Goal: Task Accomplishment & Management: Complete application form

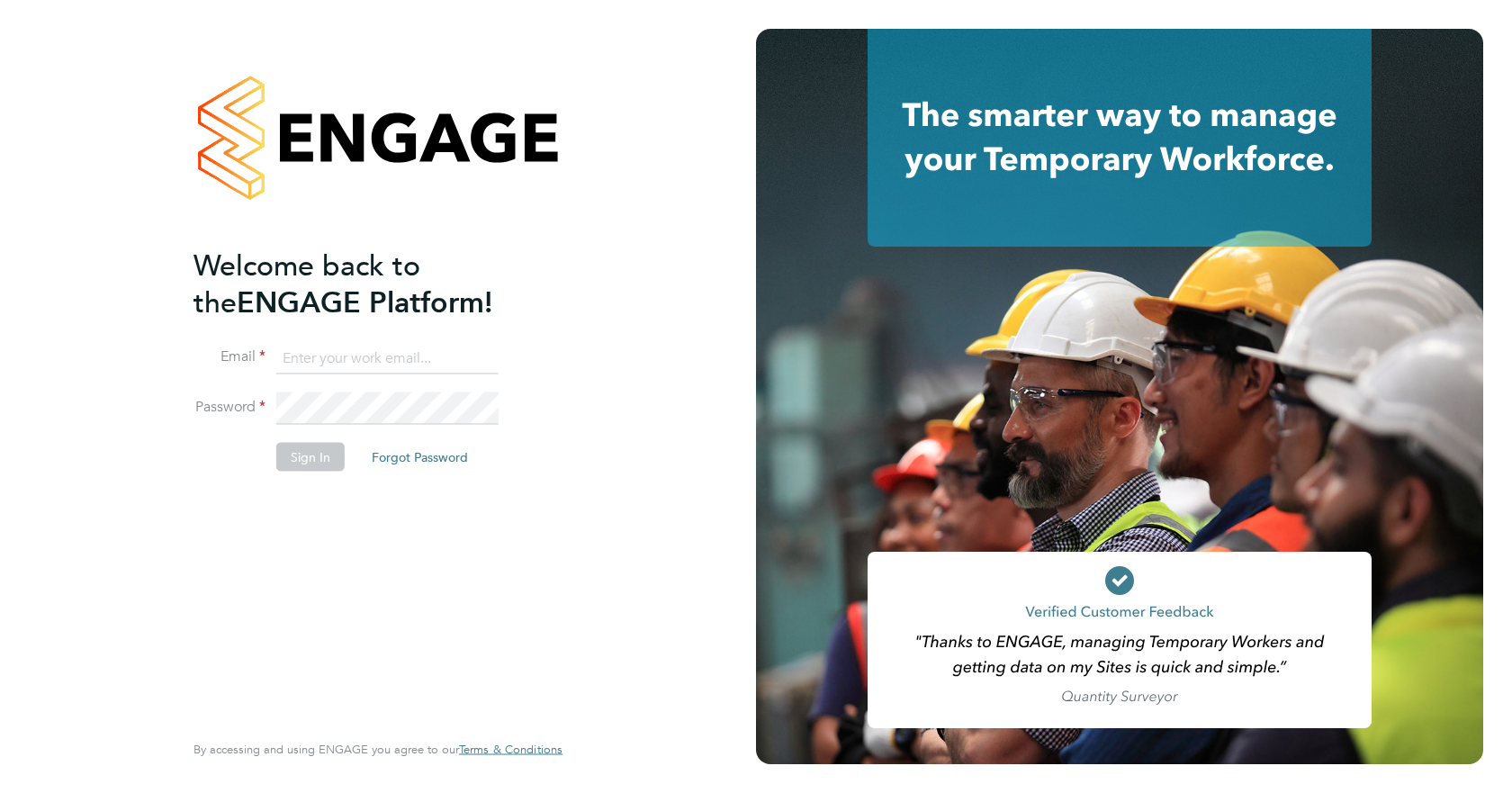
type input "jspencer@spheresolutions.co.uk"
click at [335, 451] on button "Sign In" at bounding box center [311, 456] width 68 height 28
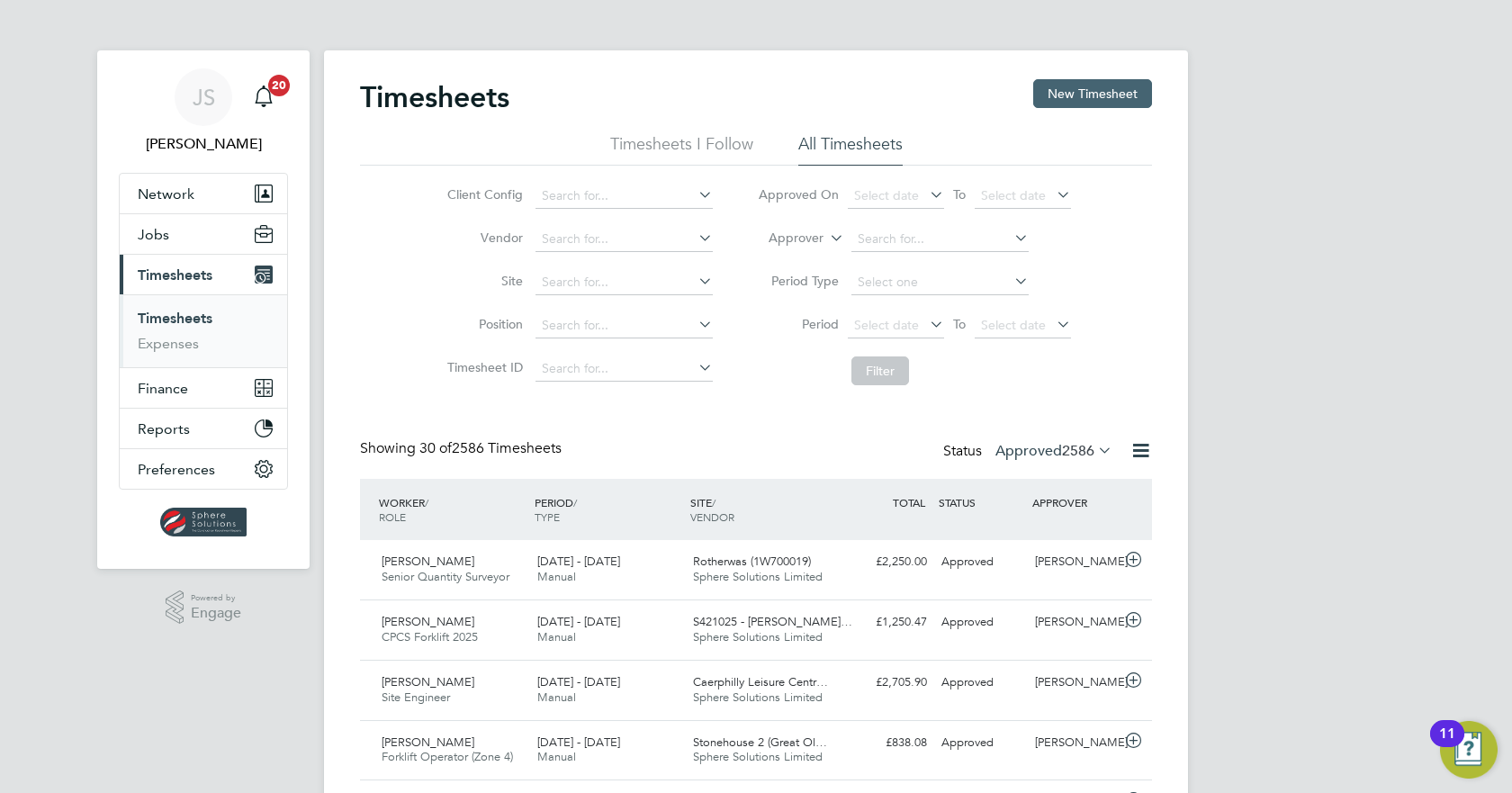
click at [1143, 82] on button "New Timesheet" at bounding box center [1092, 93] width 119 height 28
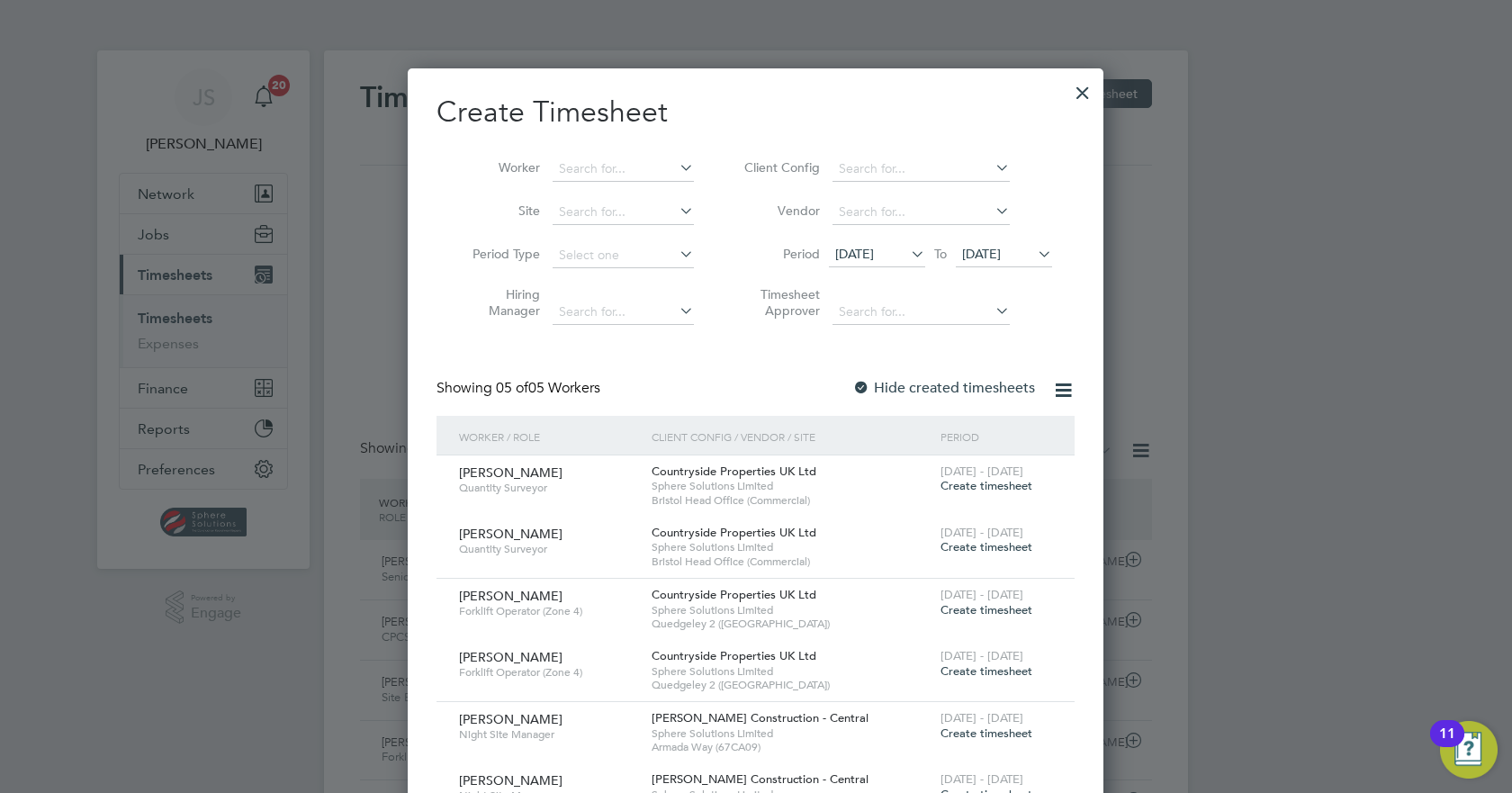
click at [979, 254] on span "[DATE]" at bounding box center [981, 254] width 39 height 16
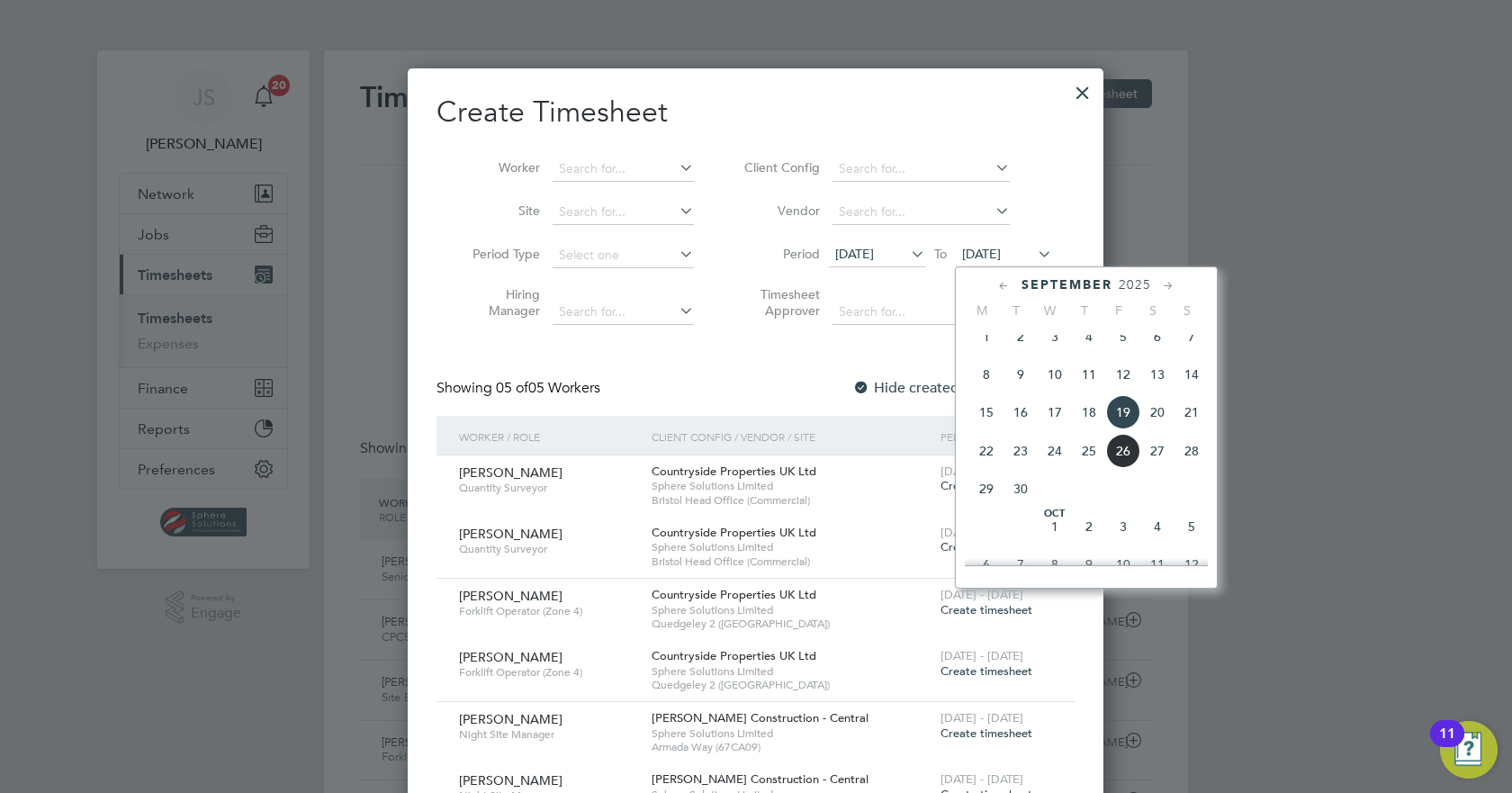
click at [1117, 462] on span "26" at bounding box center [1124, 451] width 34 height 34
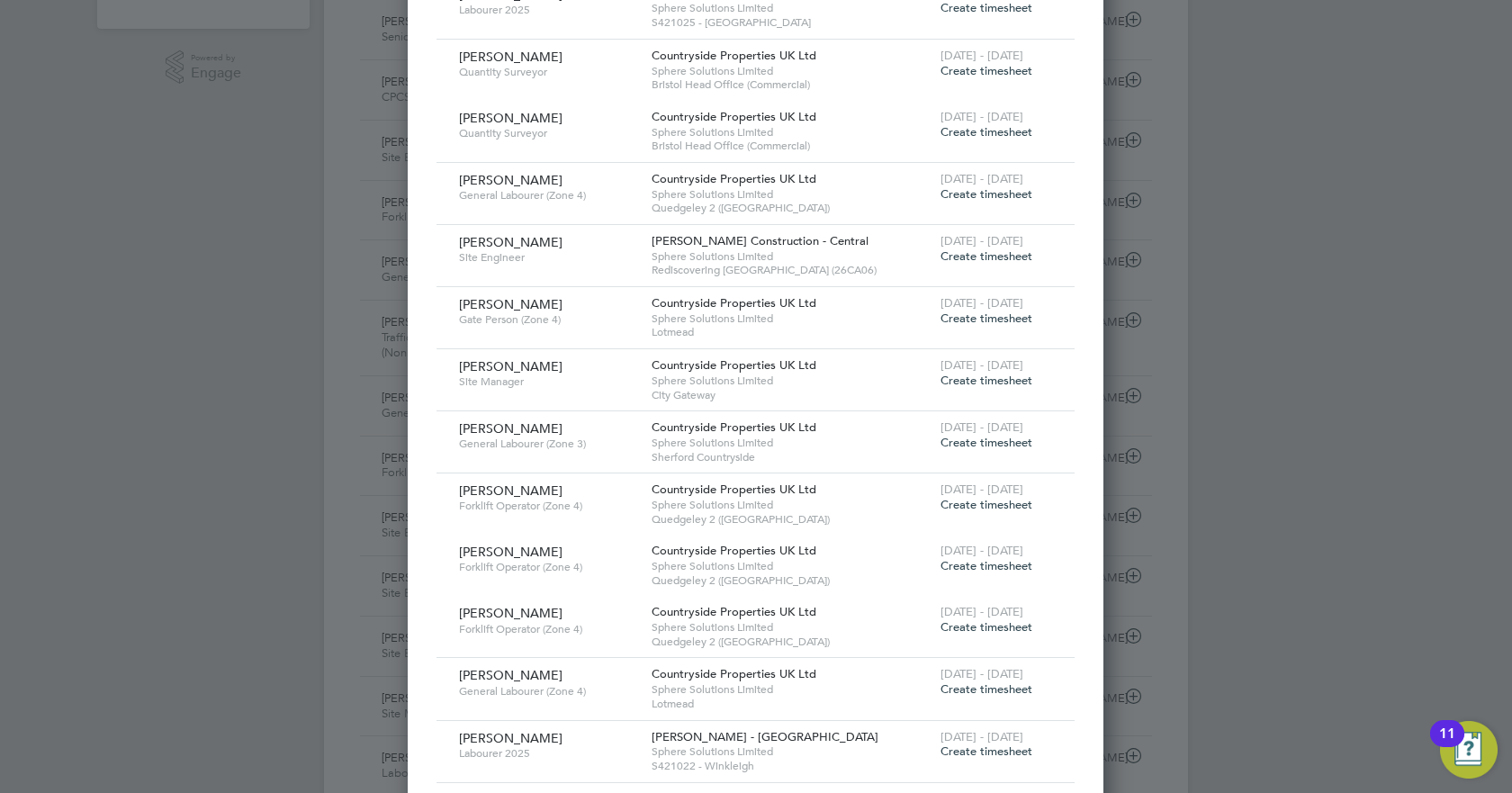
click at [981, 320] on span "Create timesheet" at bounding box center [986, 318] width 92 height 15
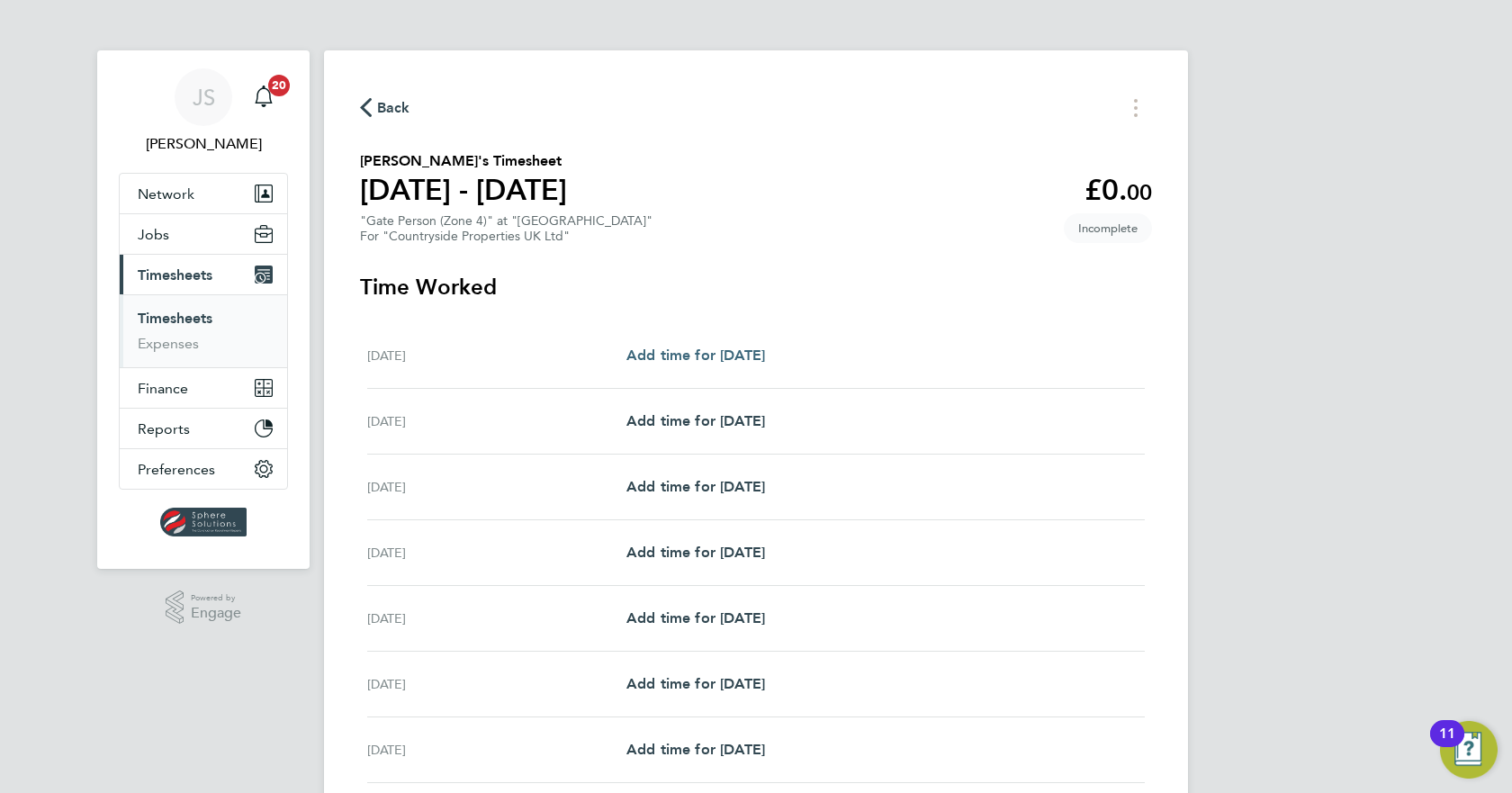
click at [747, 362] on span "Add time for [DATE]" at bounding box center [696, 355] width 139 height 17
select select "30"
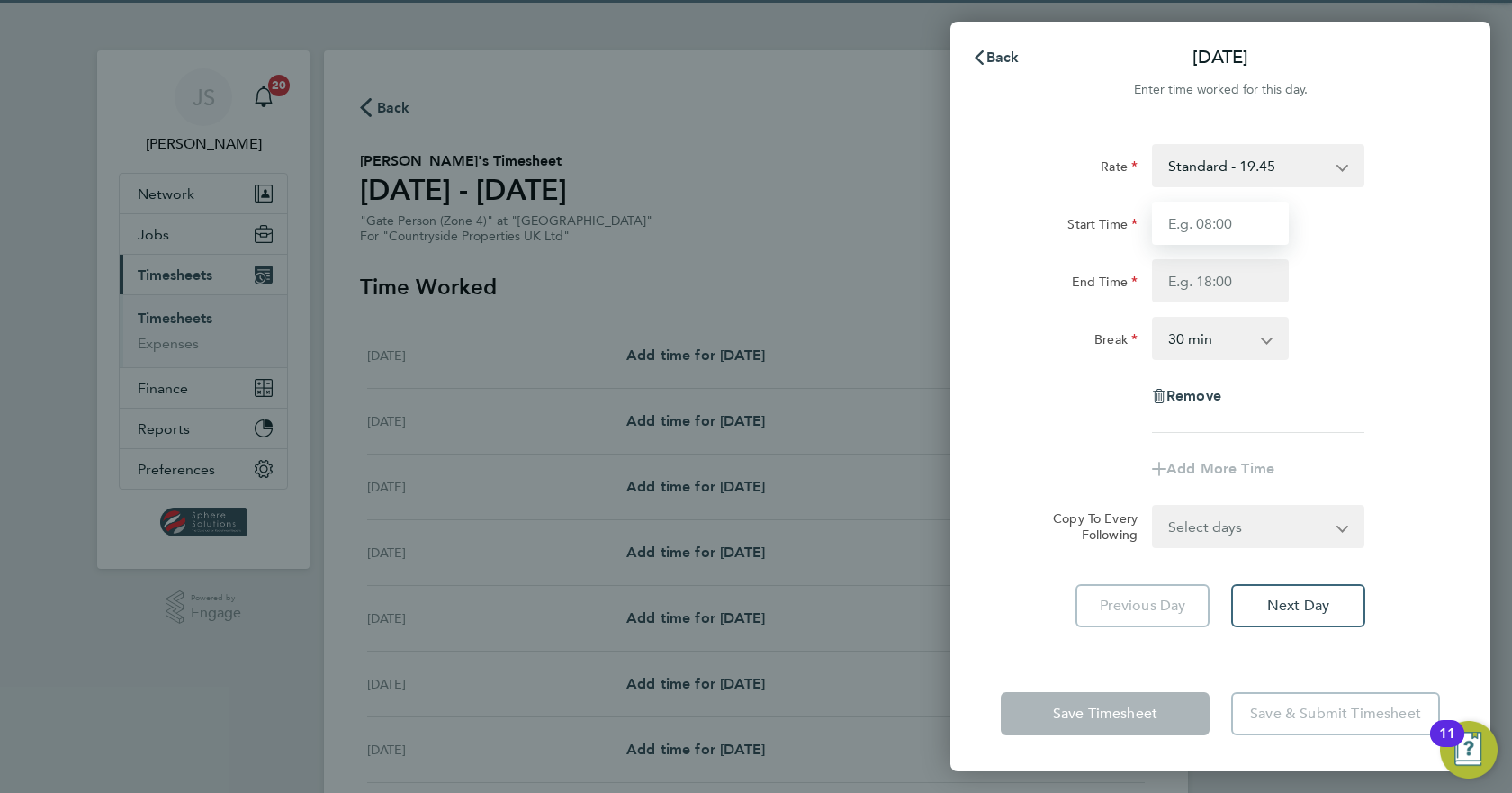
click at [1205, 237] on input "Start Time" at bounding box center [1220, 222] width 137 height 43
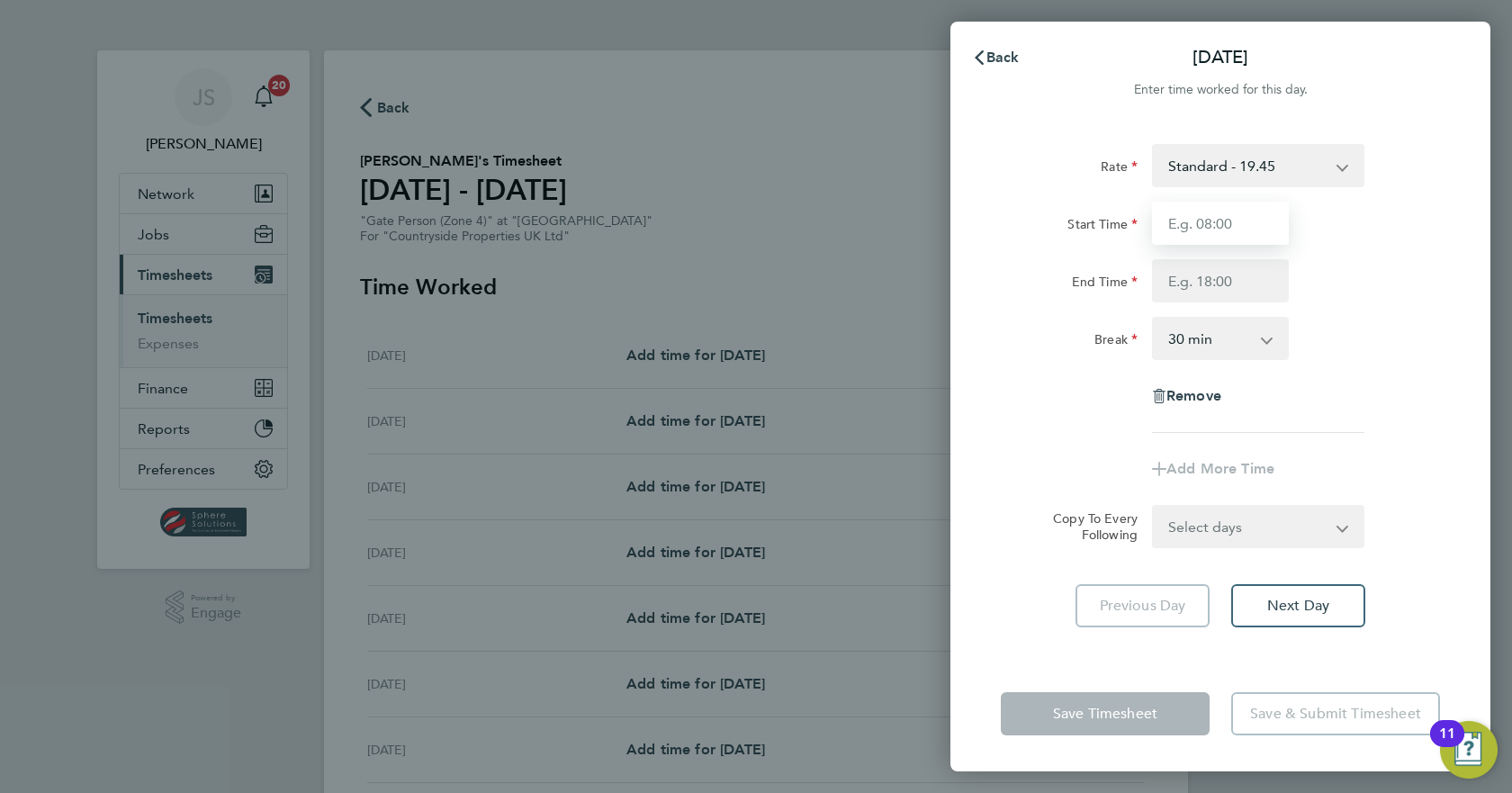
type input "07:30"
click at [1213, 272] on input "End Time" at bounding box center [1220, 280] width 137 height 43
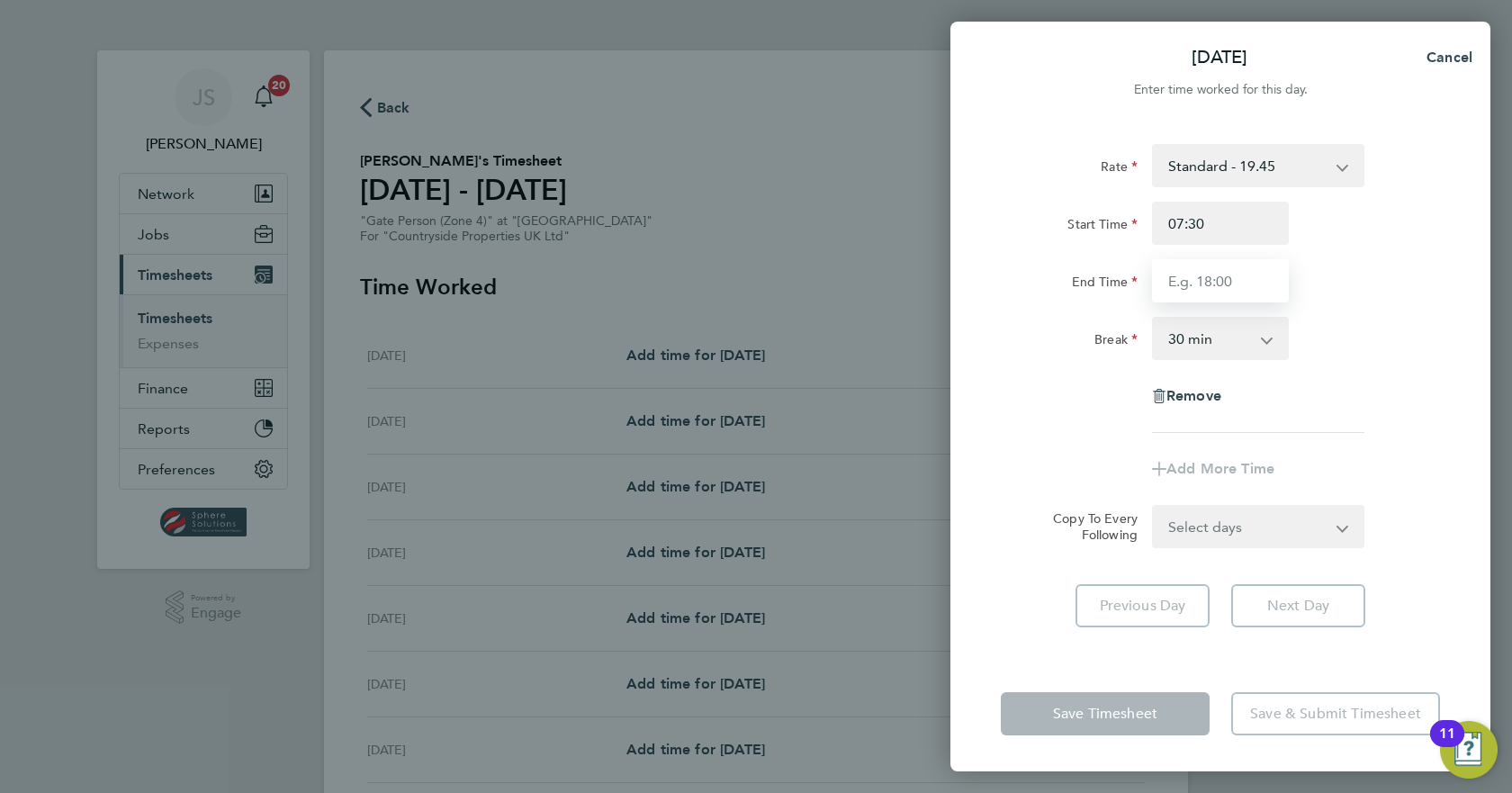
type input "17:00"
click at [1246, 411] on div "Remove" at bounding box center [1219, 395] width 151 height 43
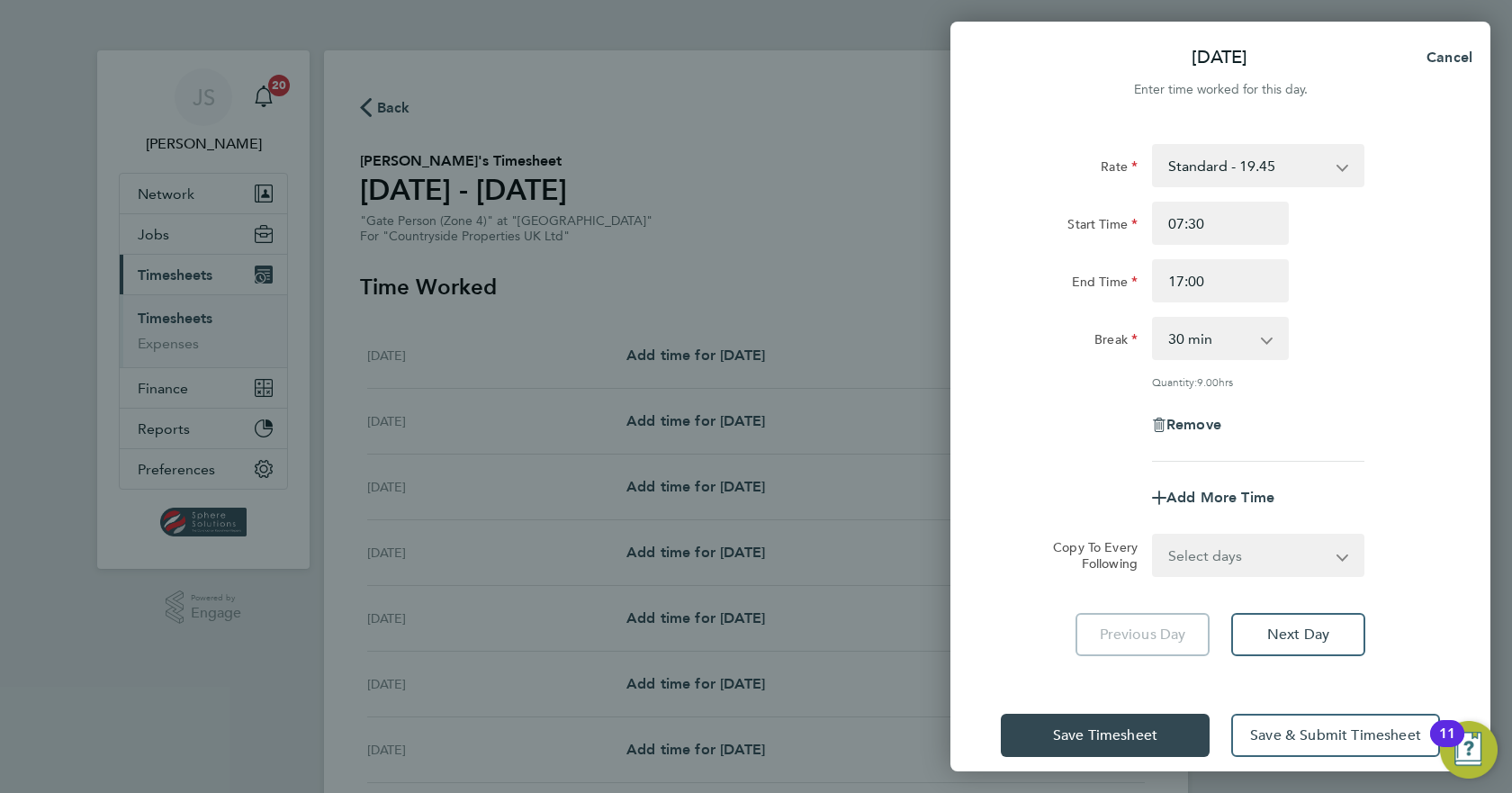
click at [1281, 552] on select "Select days Day Weekday (Mon-Fri) Weekend (Sat-Sun) [DATE] [DATE] [DATE] [DATE]…" at bounding box center [1248, 556] width 189 height 40
select select "WEEKDAY"
click at [1154, 536] on select "Select days Day Weekday (Mon-Fri) Weekend (Sat-Sun) [DATE] [DATE] [DATE] [DATE]…" at bounding box center [1248, 556] width 189 height 40
select select "[DATE]"
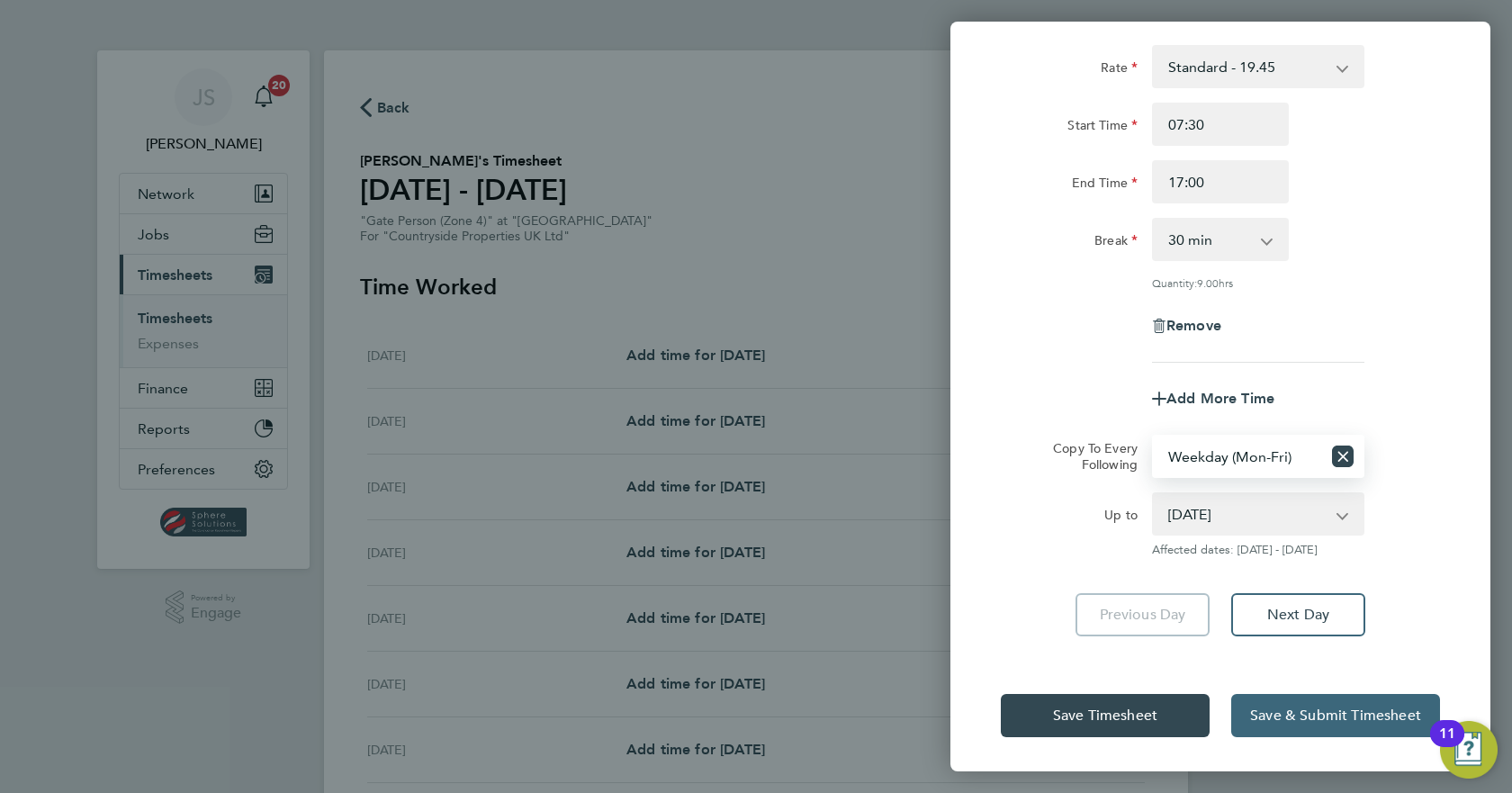
click at [1279, 718] on span "Save & Submit Timesheet" at bounding box center [1335, 715] width 171 height 18
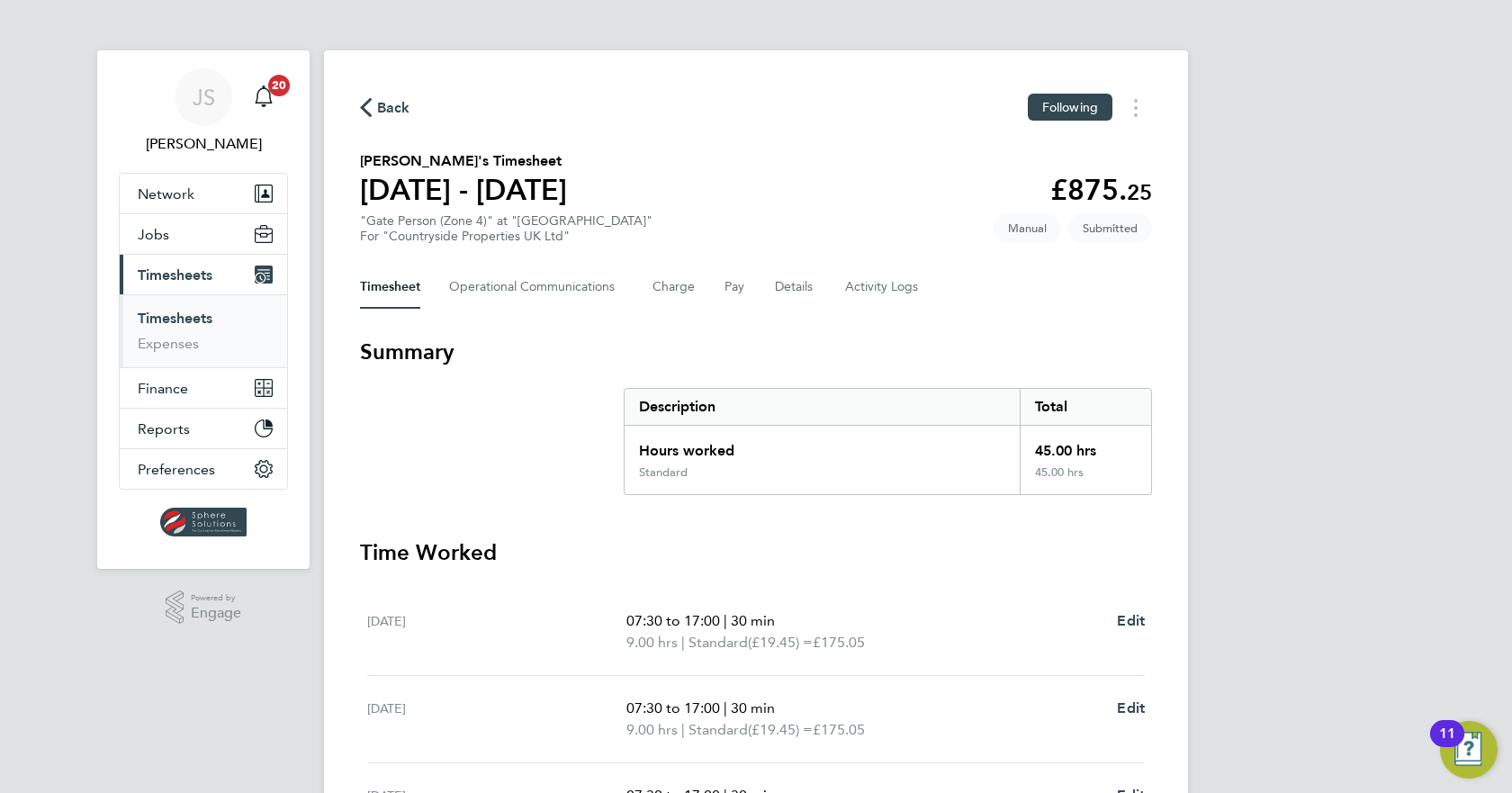
click at [201, 324] on link "Timesheets" at bounding box center [175, 318] width 75 height 17
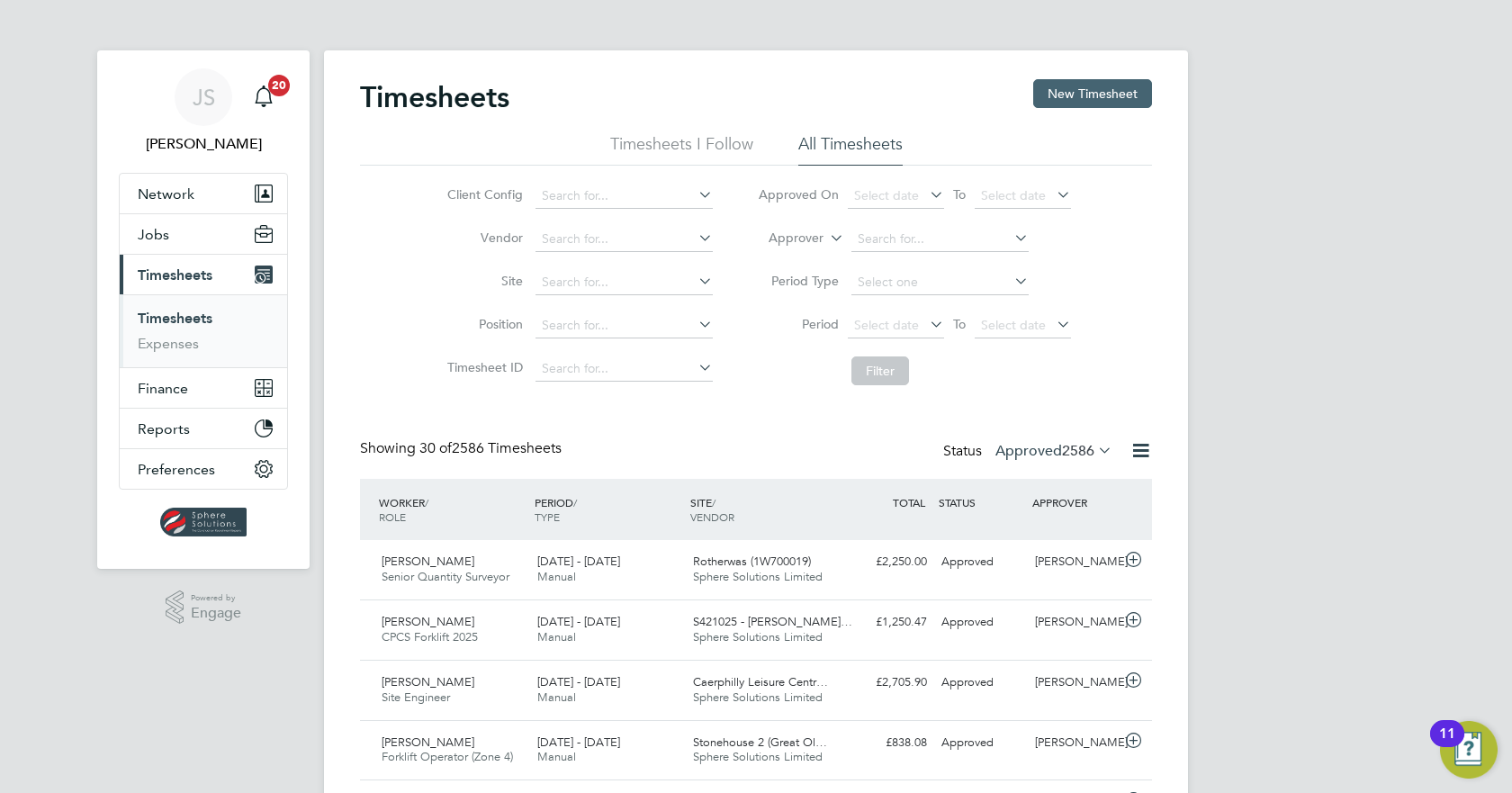
click at [1042, 92] on button "New Timesheet" at bounding box center [1092, 93] width 119 height 28
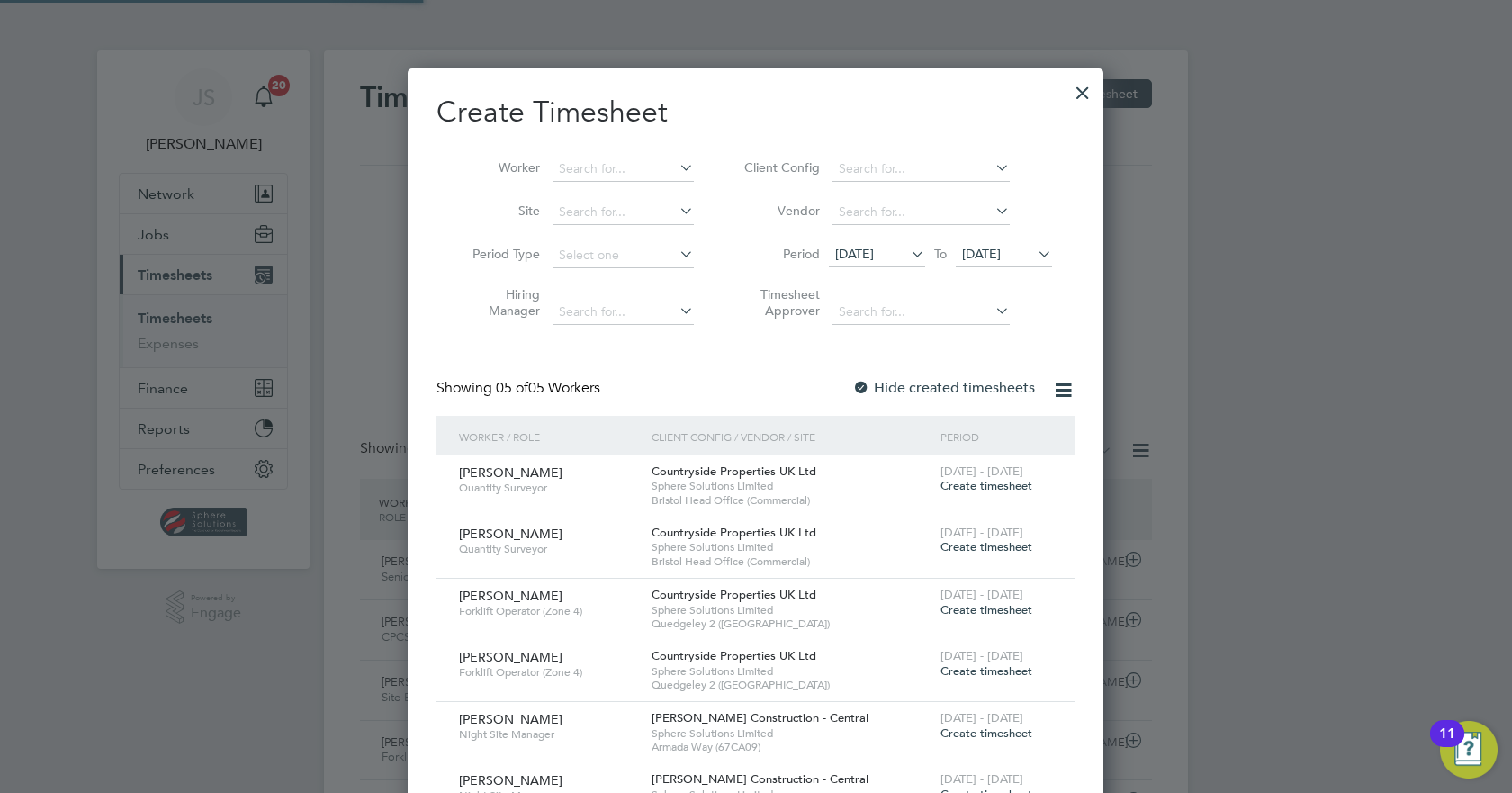
click at [1001, 256] on span "[DATE]" at bounding box center [981, 254] width 39 height 16
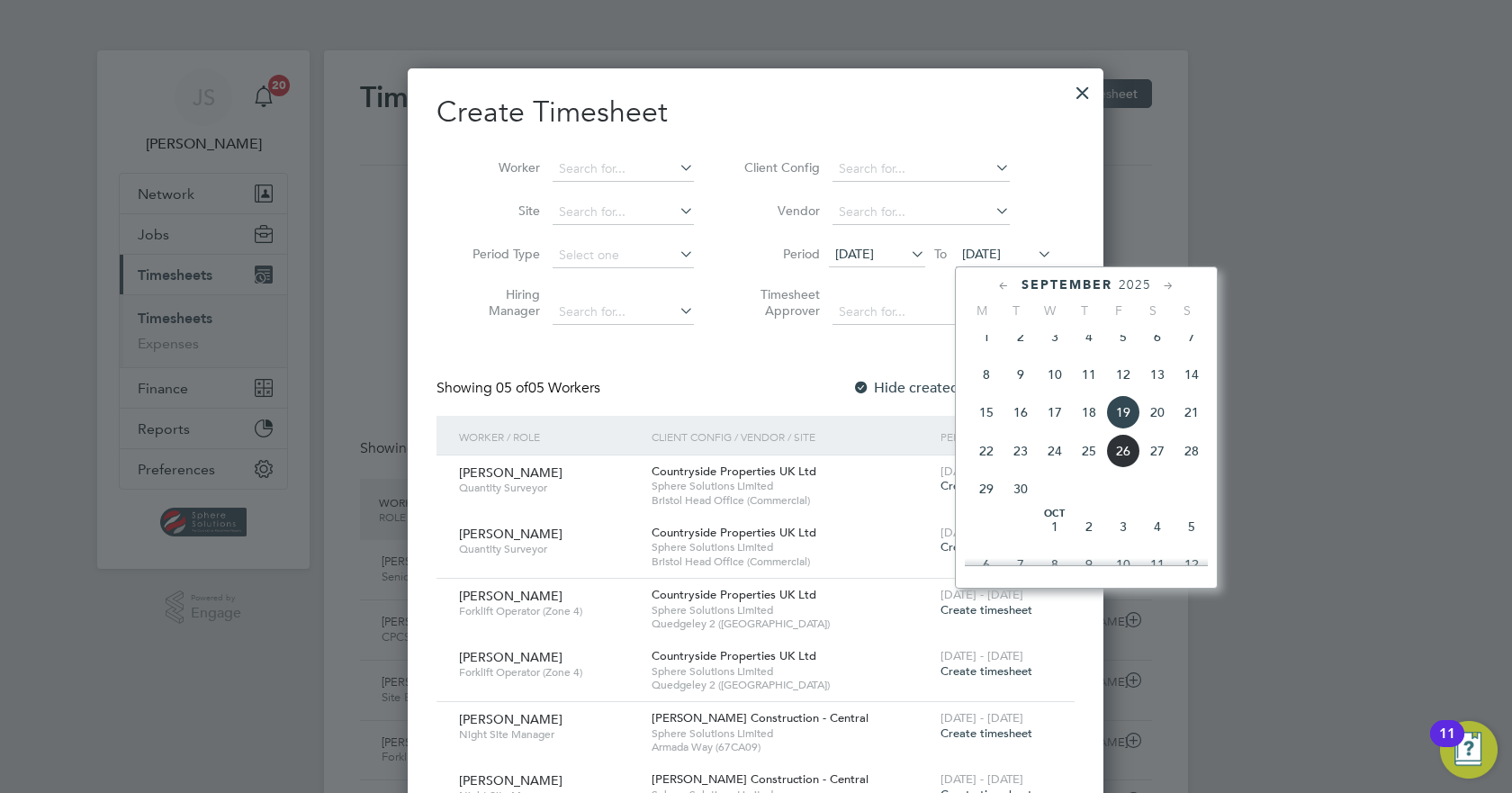
click at [1127, 464] on span "26" at bounding box center [1124, 451] width 34 height 34
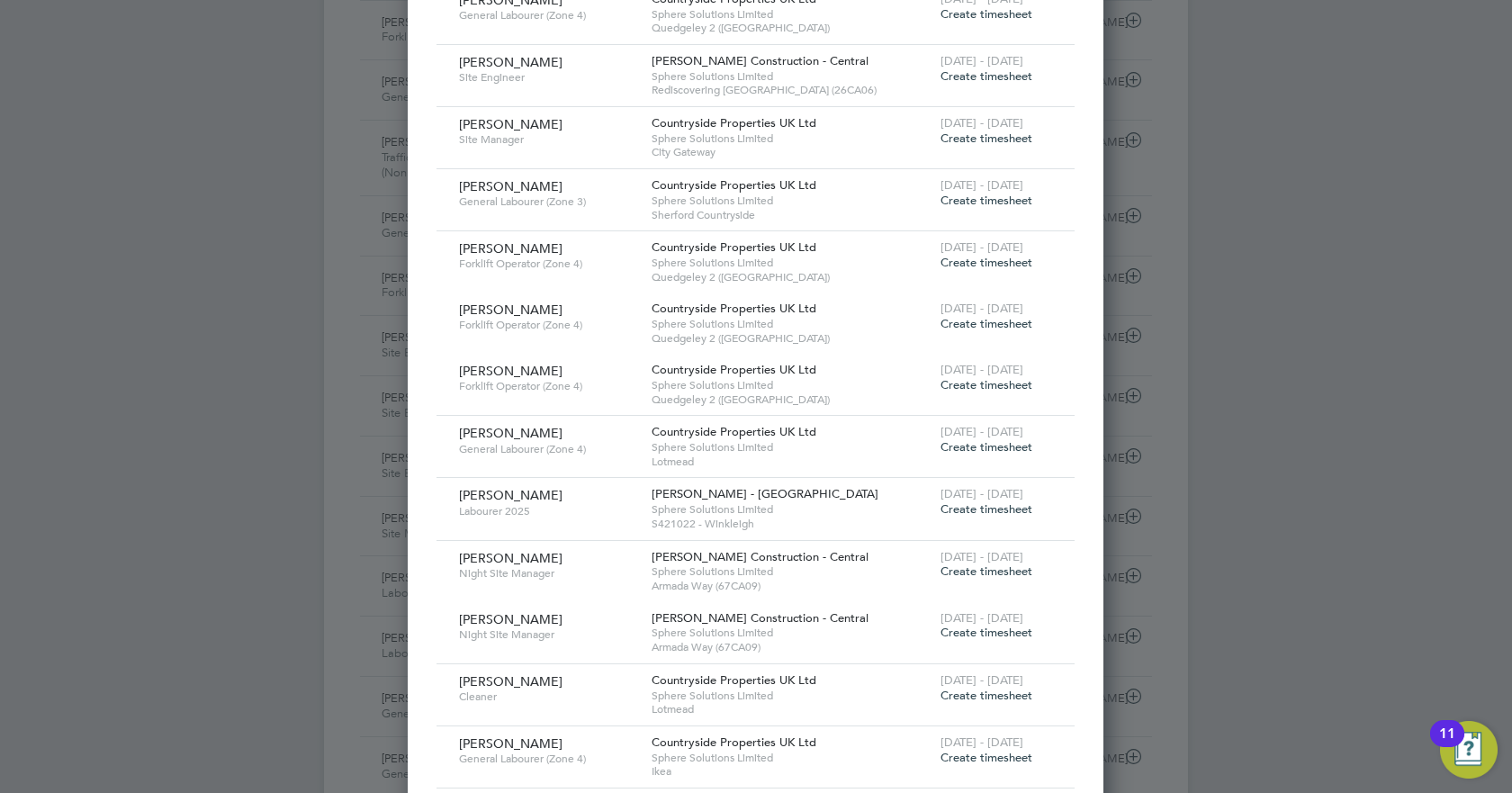
click at [991, 440] on span "Create timesheet" at bounding box center [986, 446] width 92 height 15
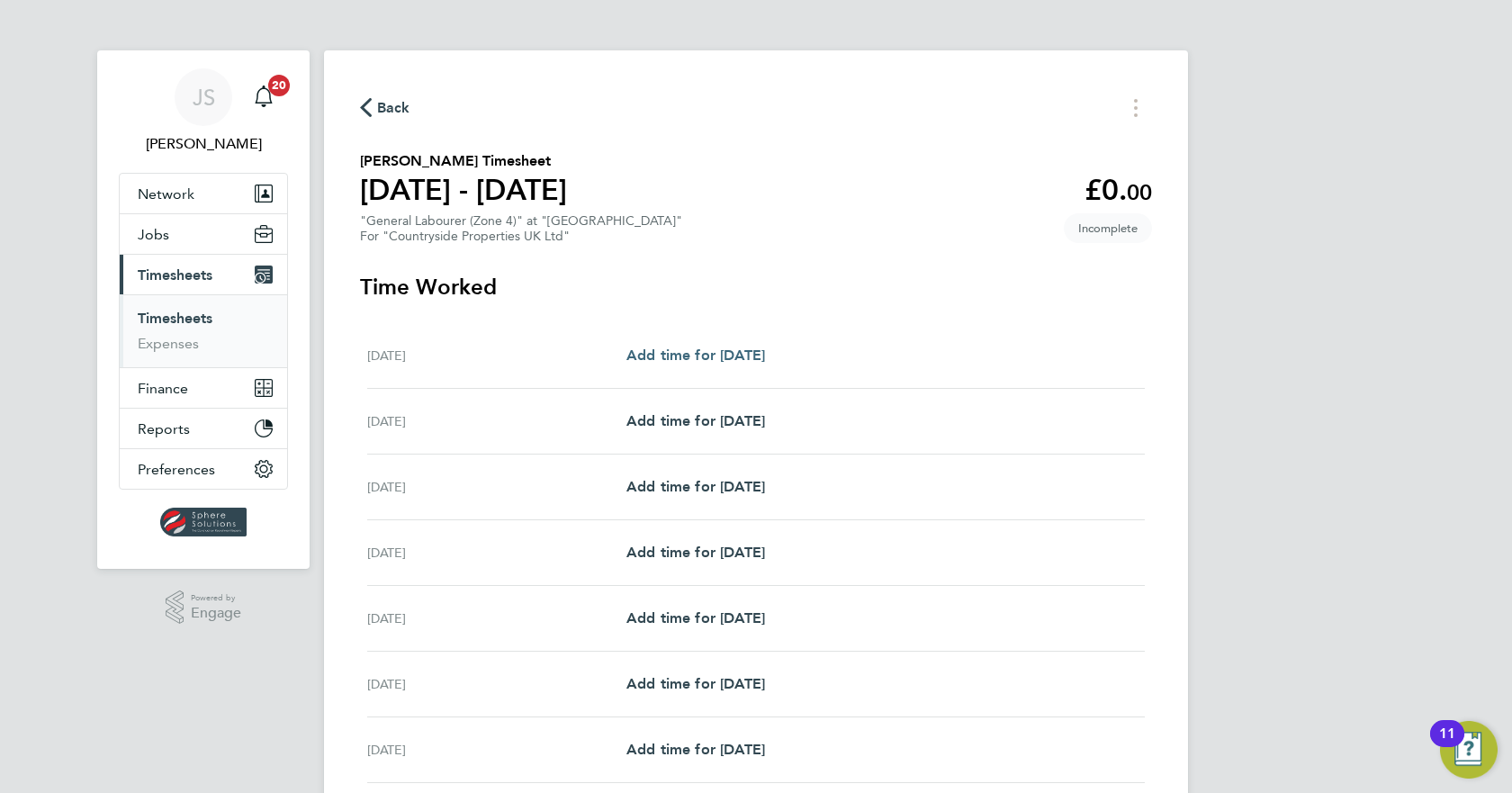
click at [713, 356] on span "Add time for [DATE]" at bounding box center [696, 355] width 139 height 17
select select "30"
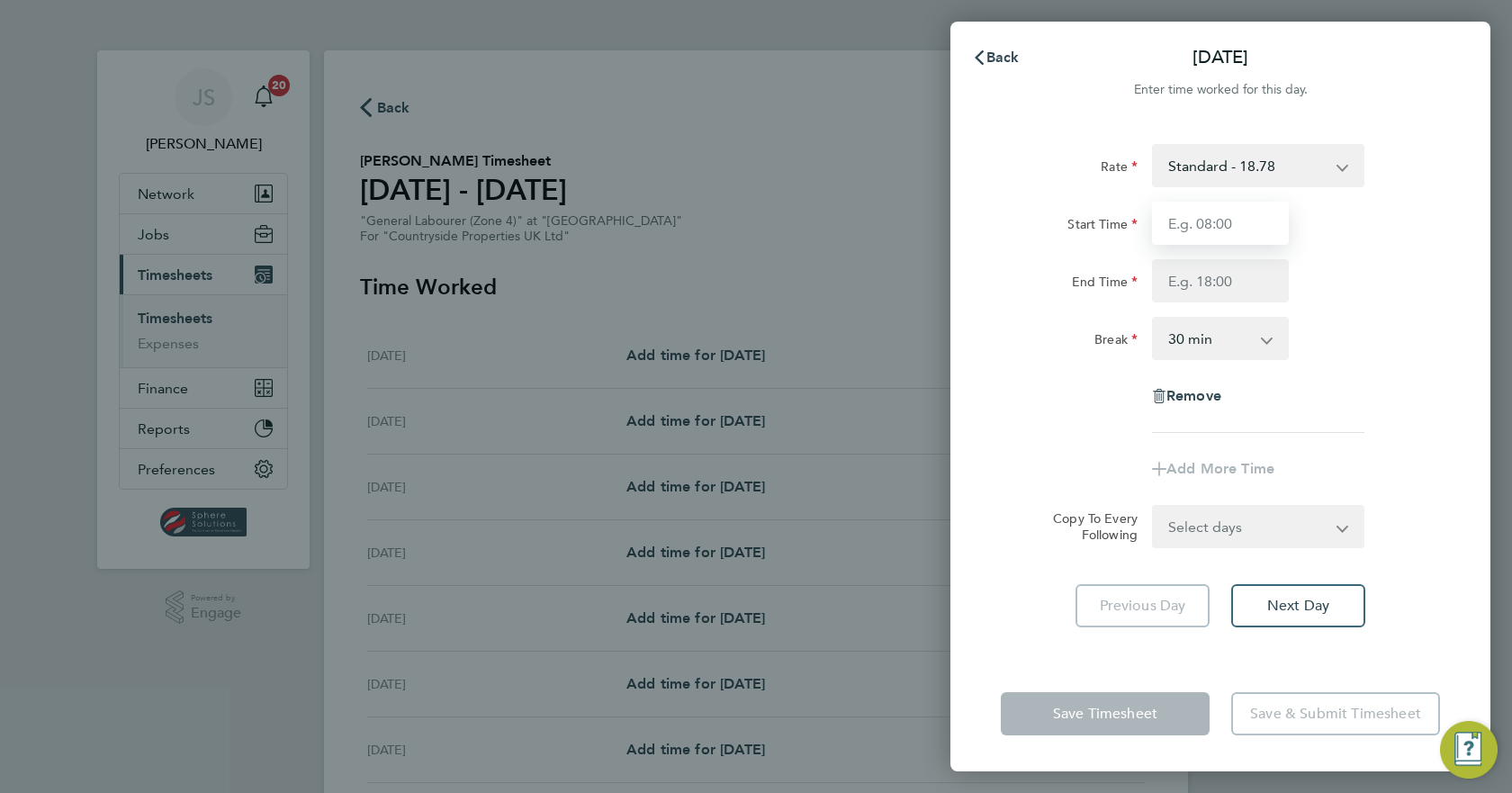
click at [1239, 227] on input "Start Time" at bounding box center [1220, 222] width 137 height 43
type input "07:30"
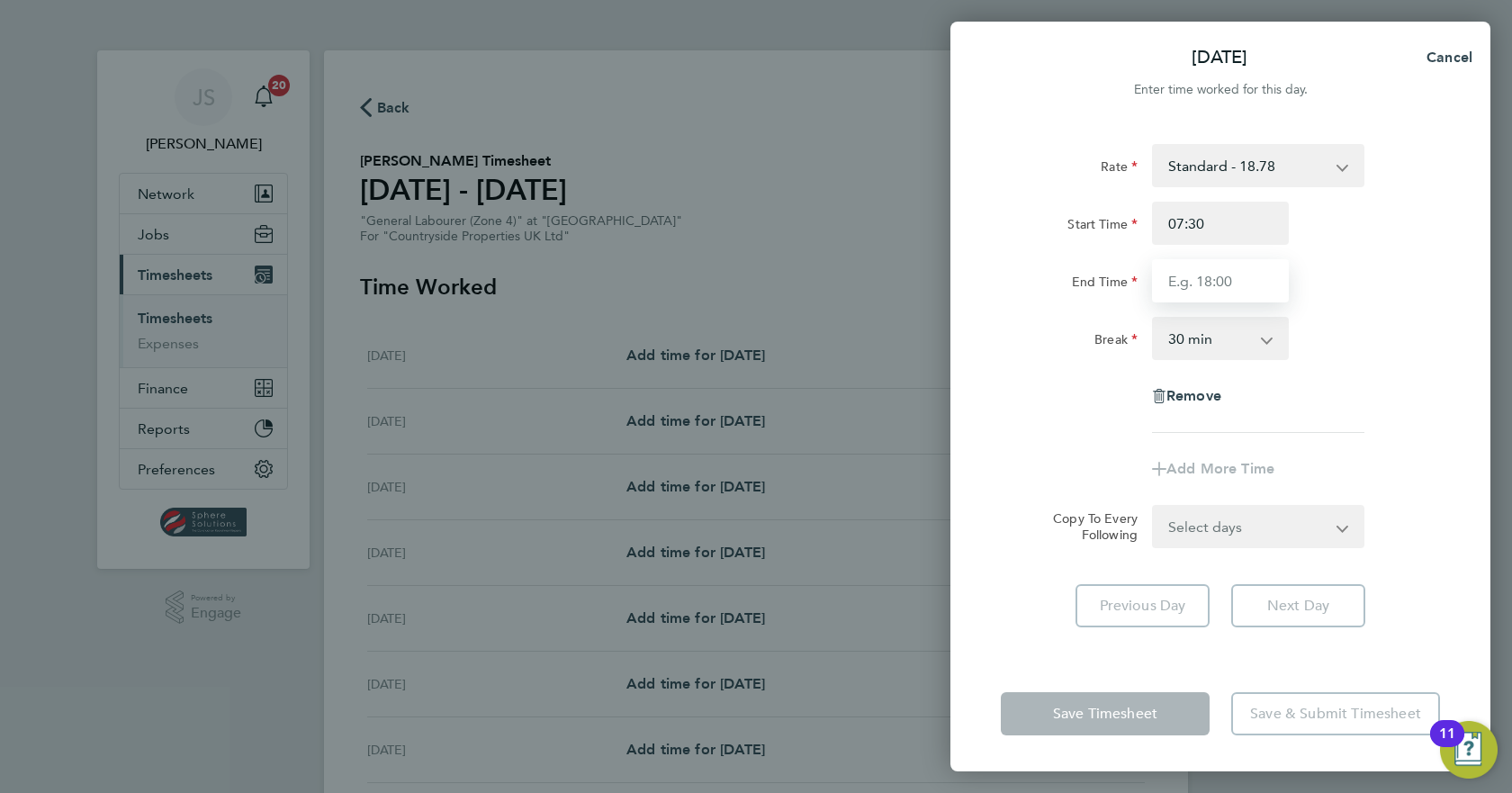
click at [1209, 284] on input "End Time" at bounding box center [1220, 280] width 137 height 43
type input "17:00"
click at [1332, 426] on div "Rate Standard - 18.78 Start Time 07:30 End Time 17:00 Break 0 min 15 min 30 min…" at bounding box center [1220, 289] width 439 height 289
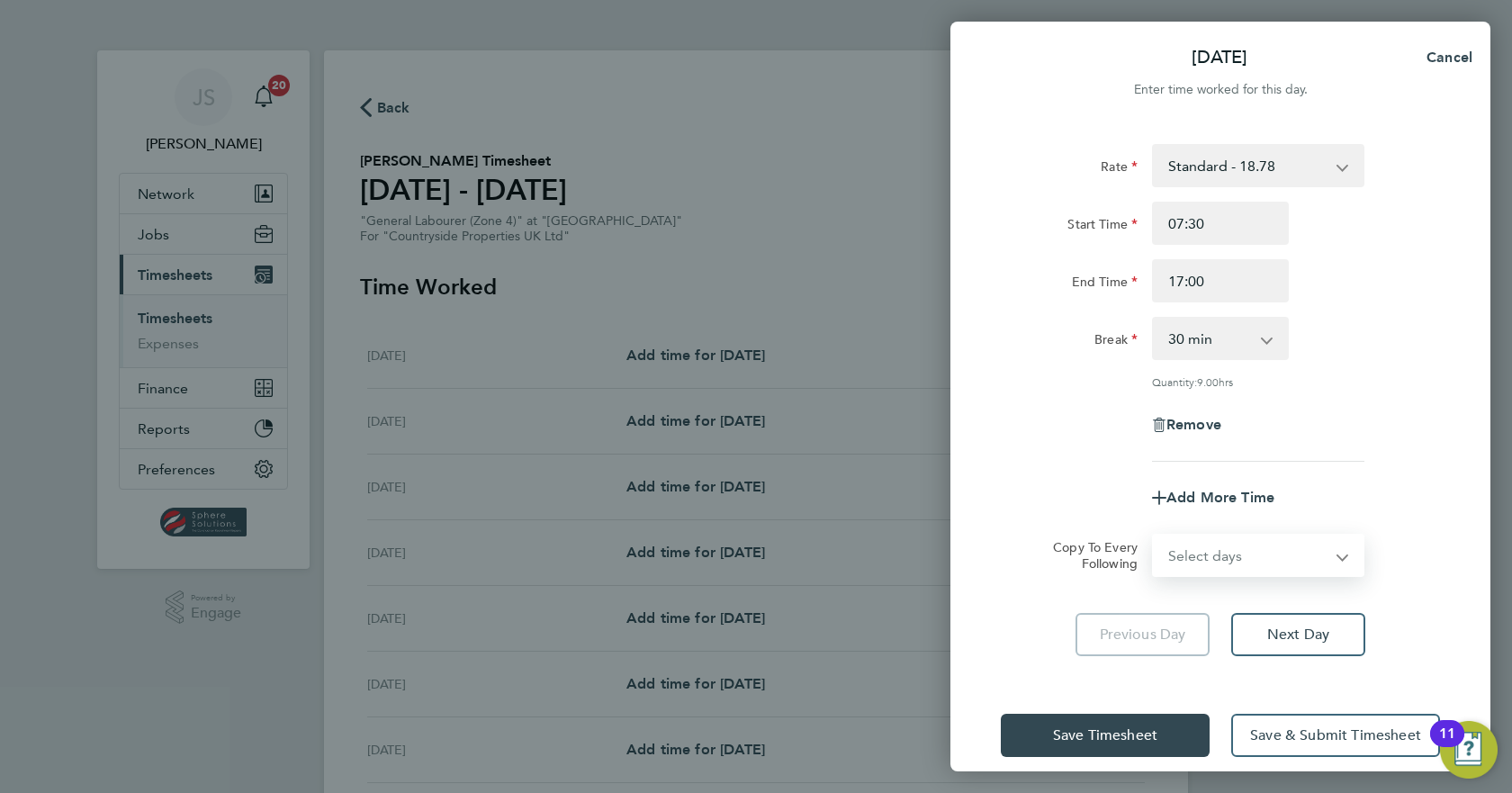
click at [1272, 547] on select "Select days Day Weekday (Mon-Fri) Weekend (Sat-Sun) [DATE] [DATE] [DATE] [DATE]…" at bounding box center [1248, 556] width 189 height 40
select select "WEEKDAY"
click at [1154, 536] on select "Select days Day Weekday (Mon-Fri) Weekend (Sat-Sun) [DATE] [DATE] [DATE] [DATE]…" at bounding box center [1248, 556] width 189 height 40
select select "[DATE]"
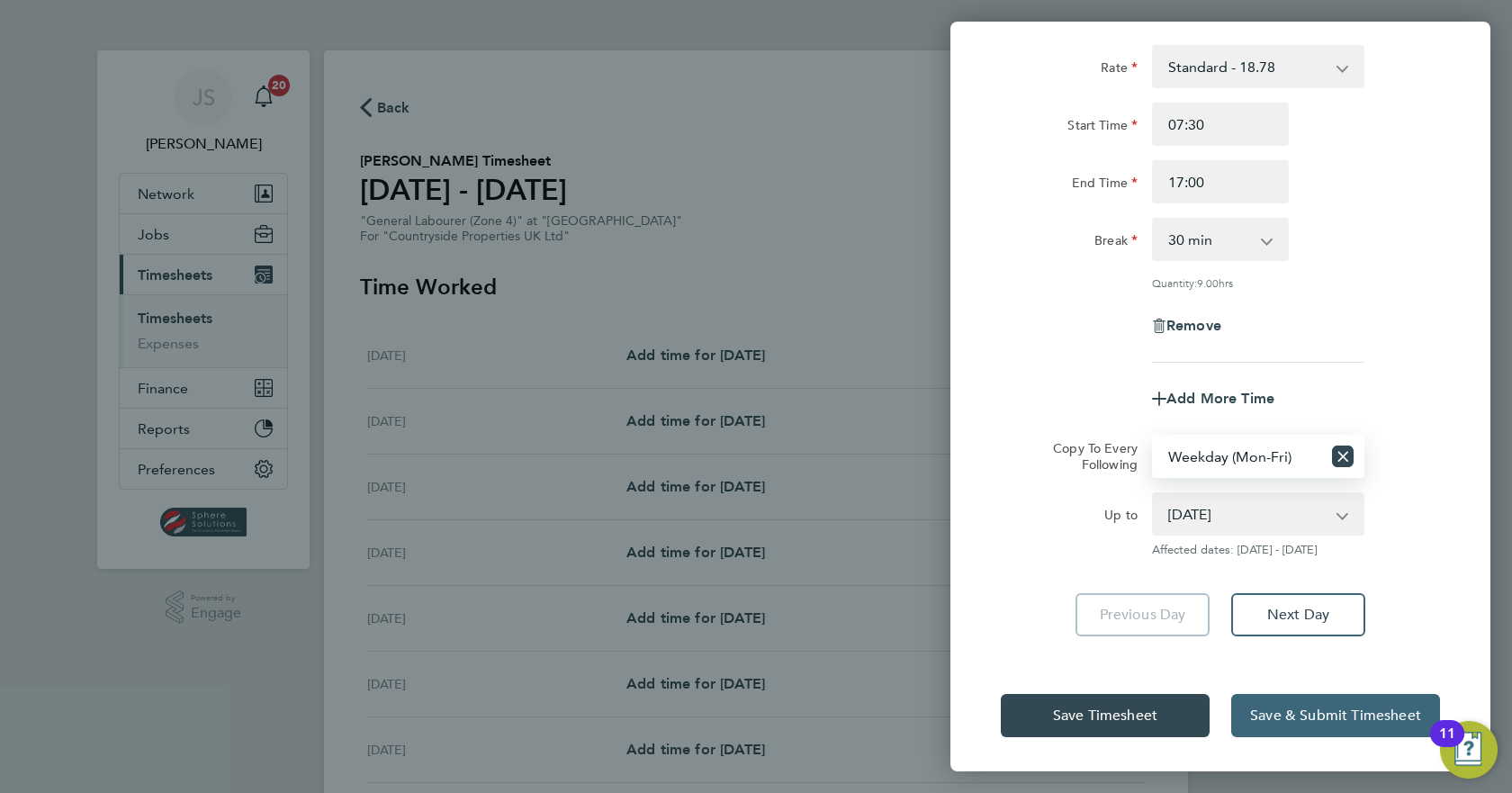
click at [1290, 720] on span "Save & Submit Timesheet" at bounding box center [1335, 715] width 171 height 18
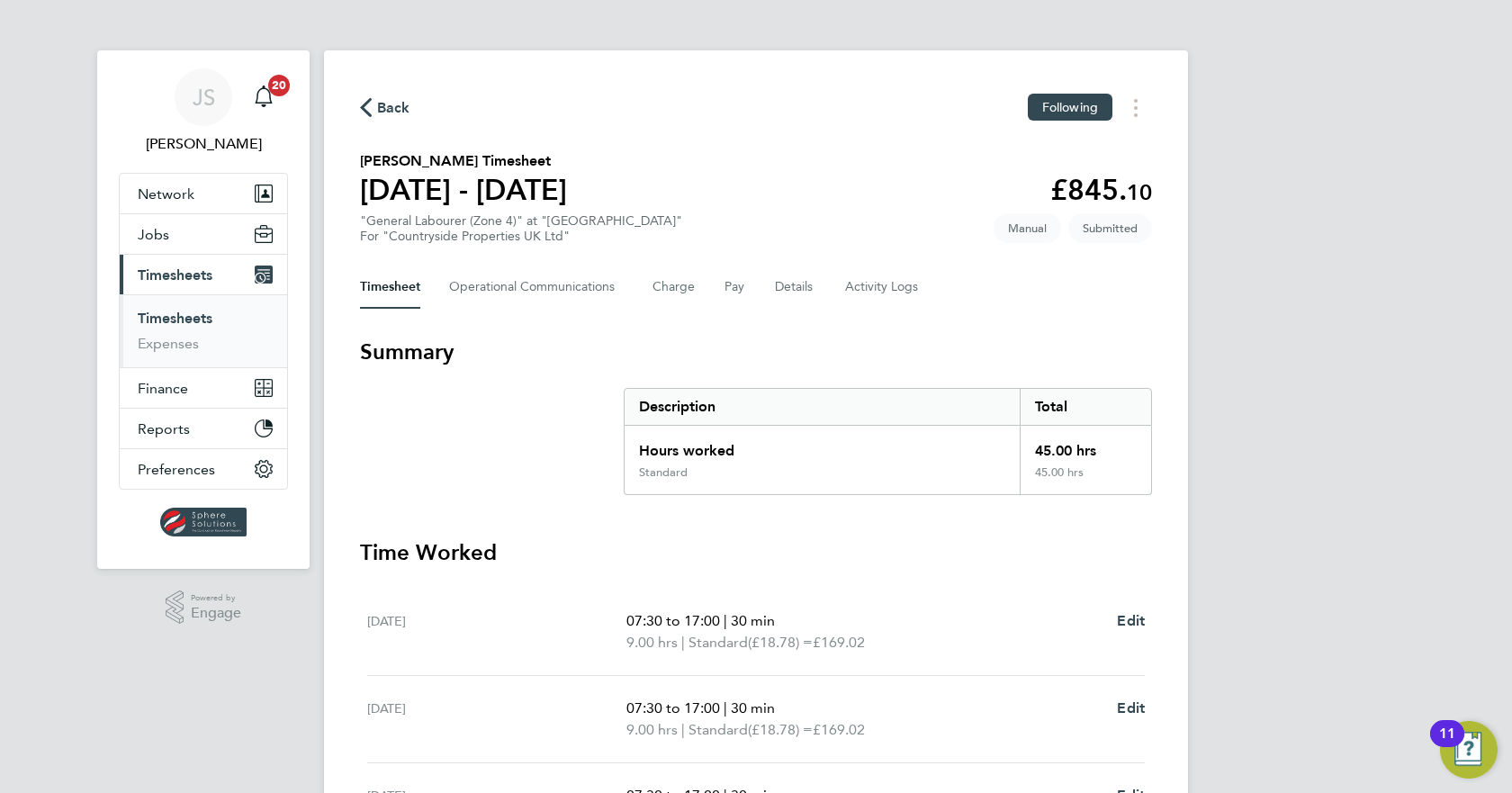
click at [174, 314] on link "Timesheets" at bounding box center [175, 318] width 75 height 17
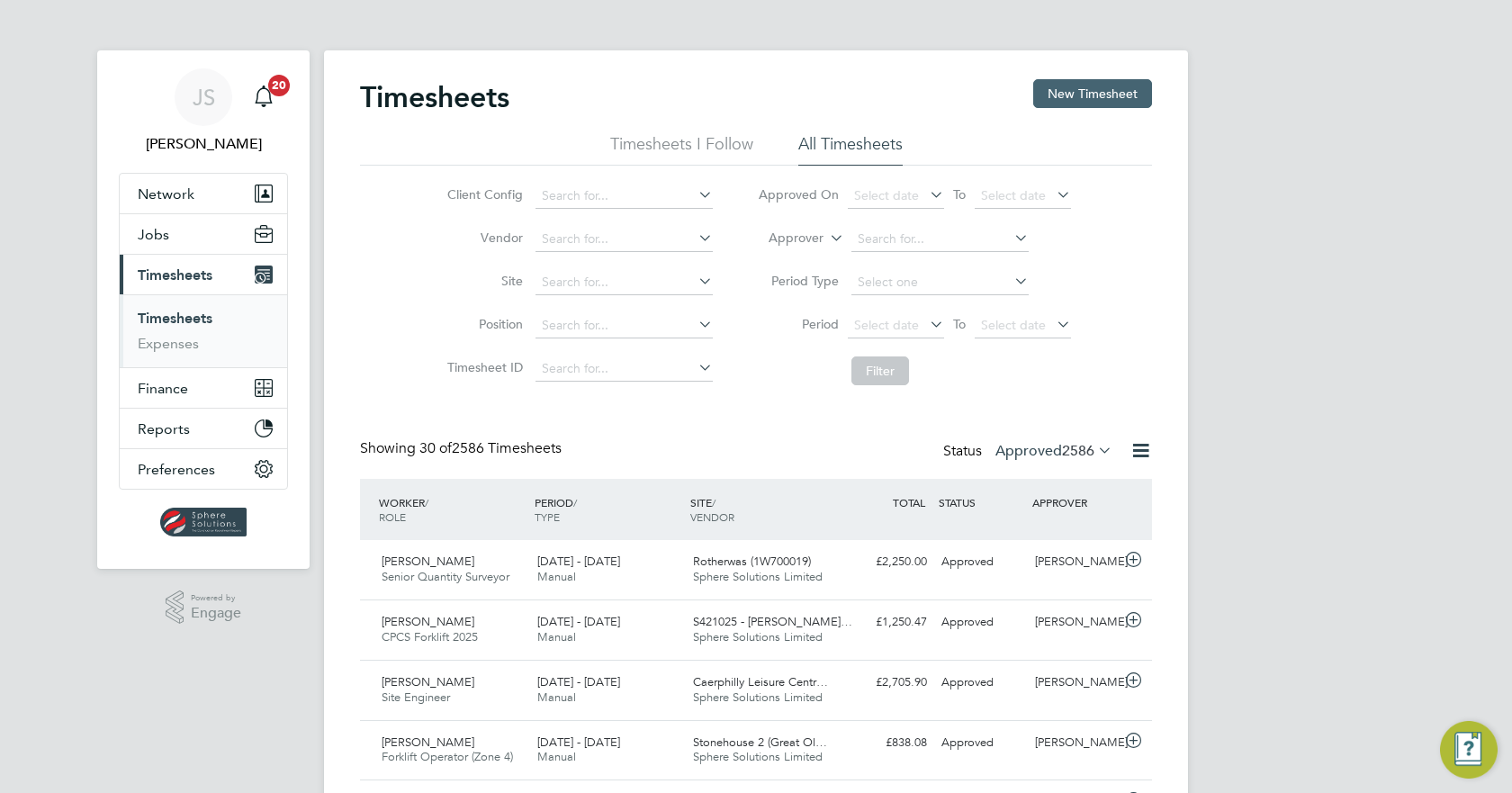
click at [1120, 87] on button "New Timesheet" at bounding box center [1092, 93] width 119 height 28
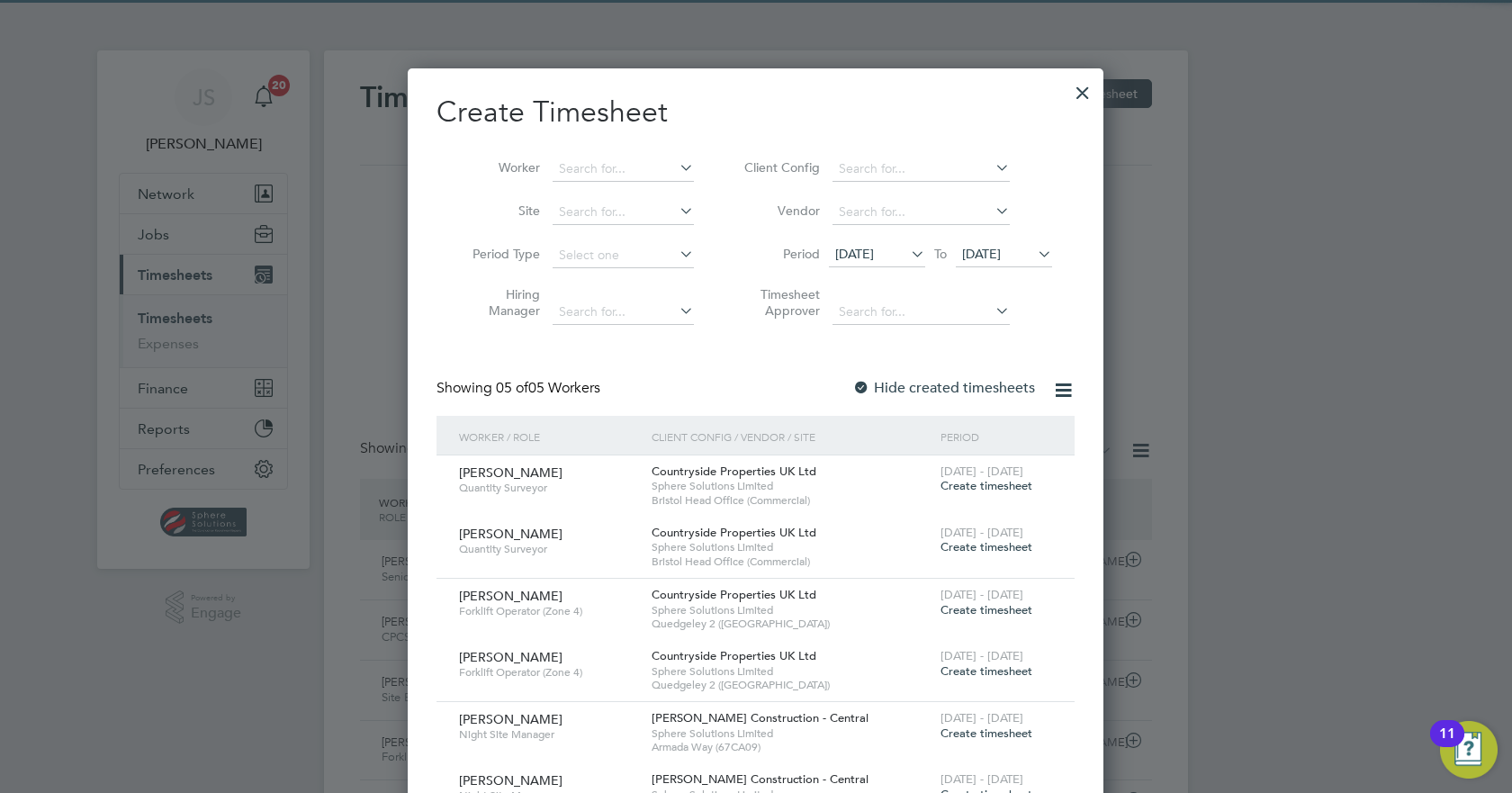
click at [999, 253] on span "[DATE]" at bounding box center [981, 254] width 39 height 16
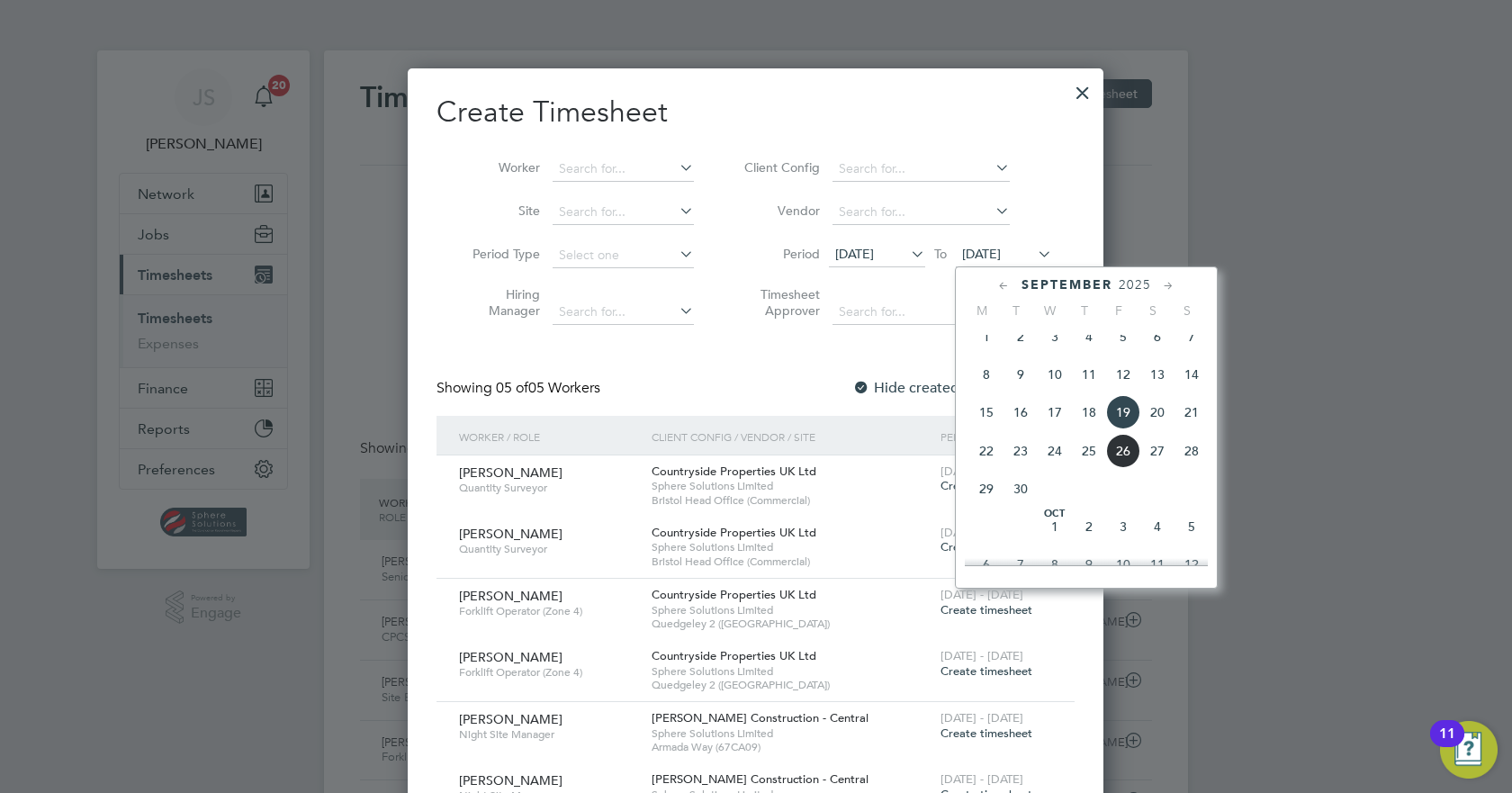
click at [1124, 468] on span "26" at bounding box center [1124, 451] width 34 height 34
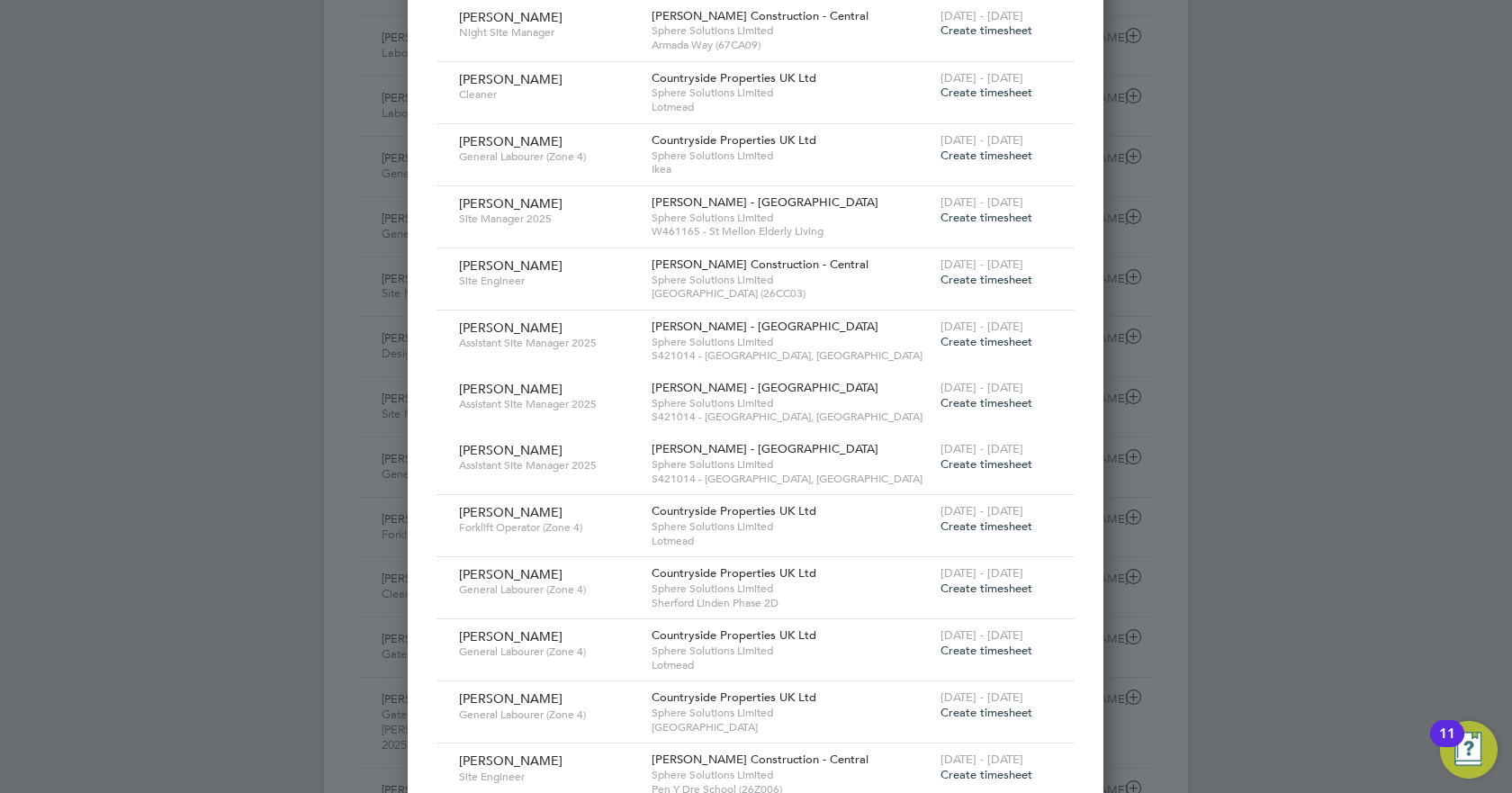
click at [1011, 529] on span "Create timesheet" at bounding box center [986, 526] width 92 height 15
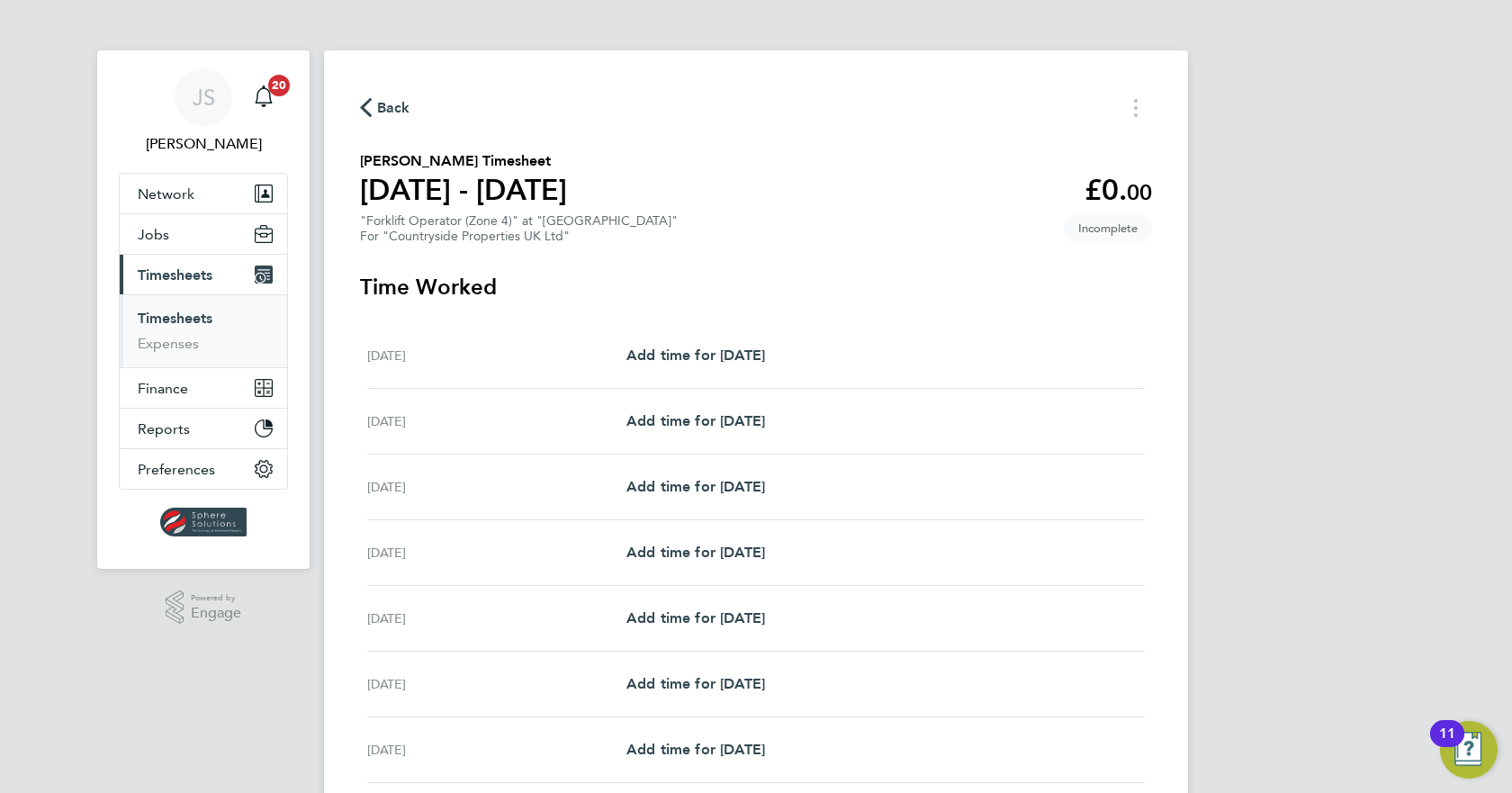
click at [715, 334] on div "[DATE] Add time for [DATE] Add time for [DATE]" at bounding box center [756, 355] width 778 height 66
click at [712, 351] on span "Add time for [DATE]" at bounding box center [696, 355] width 139 height 17
select select "30"
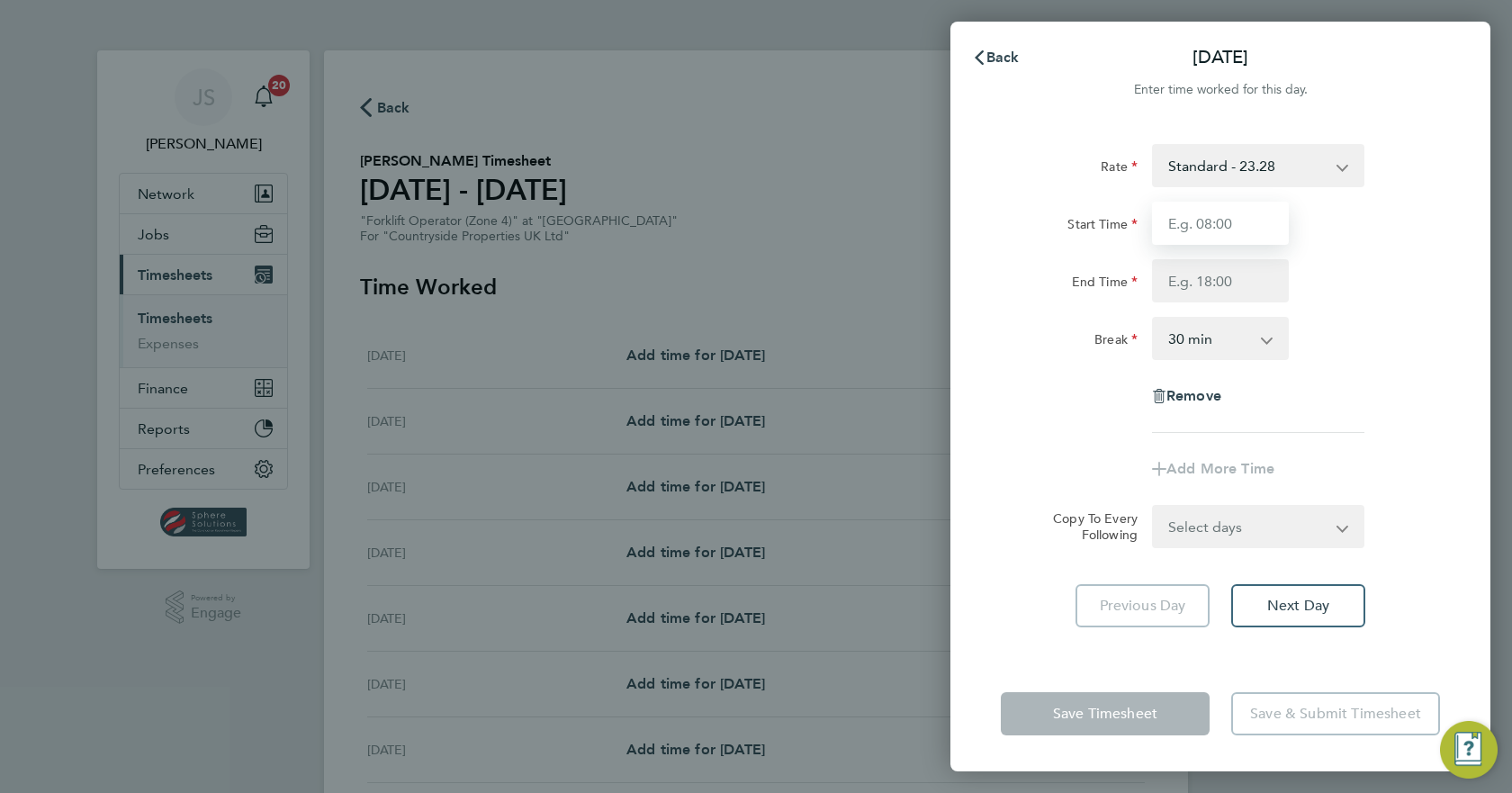
click at [1190, 217] on input "Start Time" at bounding box center [1220, 222] width 137 height 43
type input "07:30"
click at [1197, 285] on input "End Time" at bounding box center [1220, 280] width 137 height 43
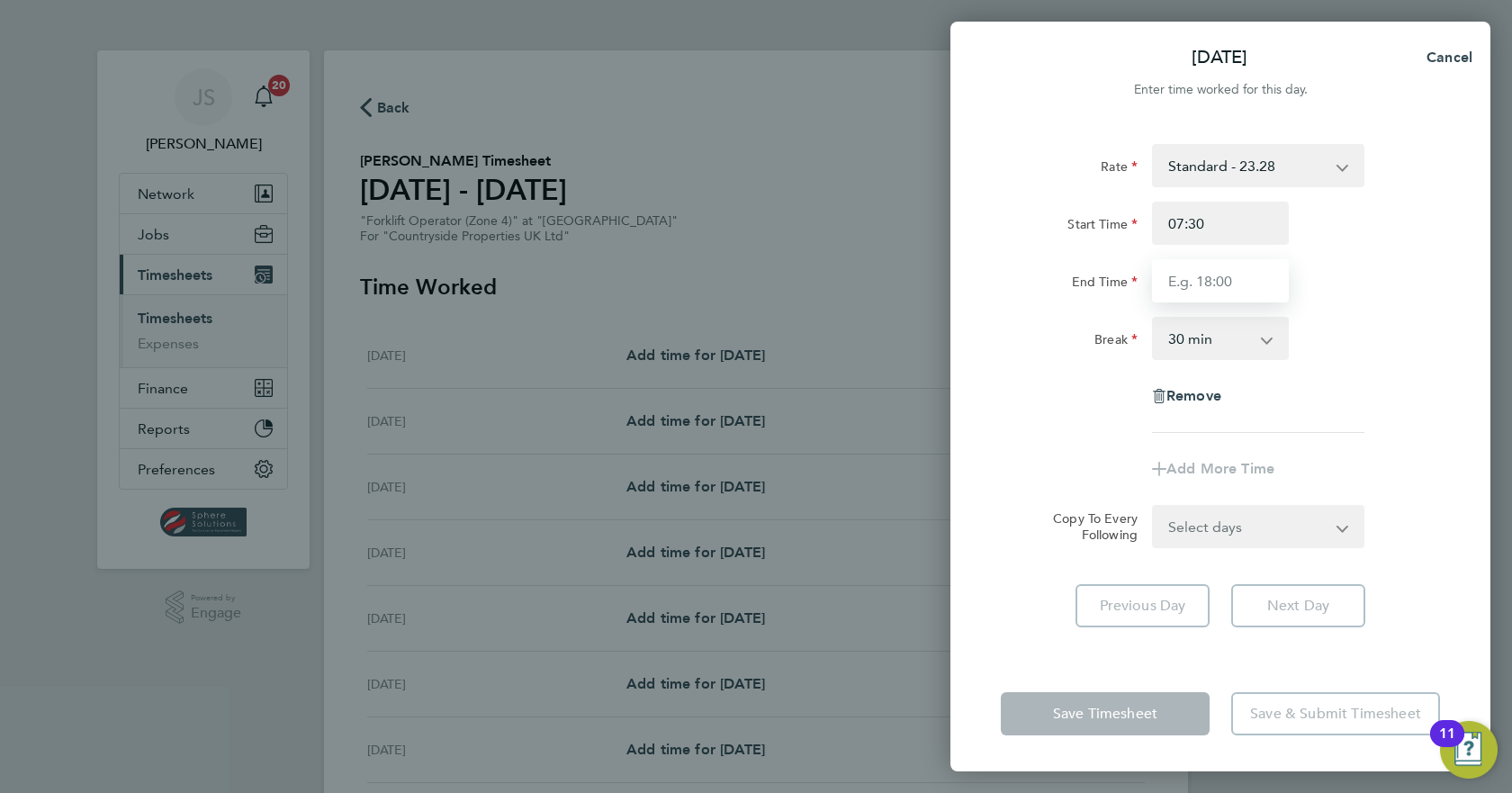
type input "17:00"
click at [1313, 410] on div "Remove" at bounding box center [1220, 395] width 454 height 43
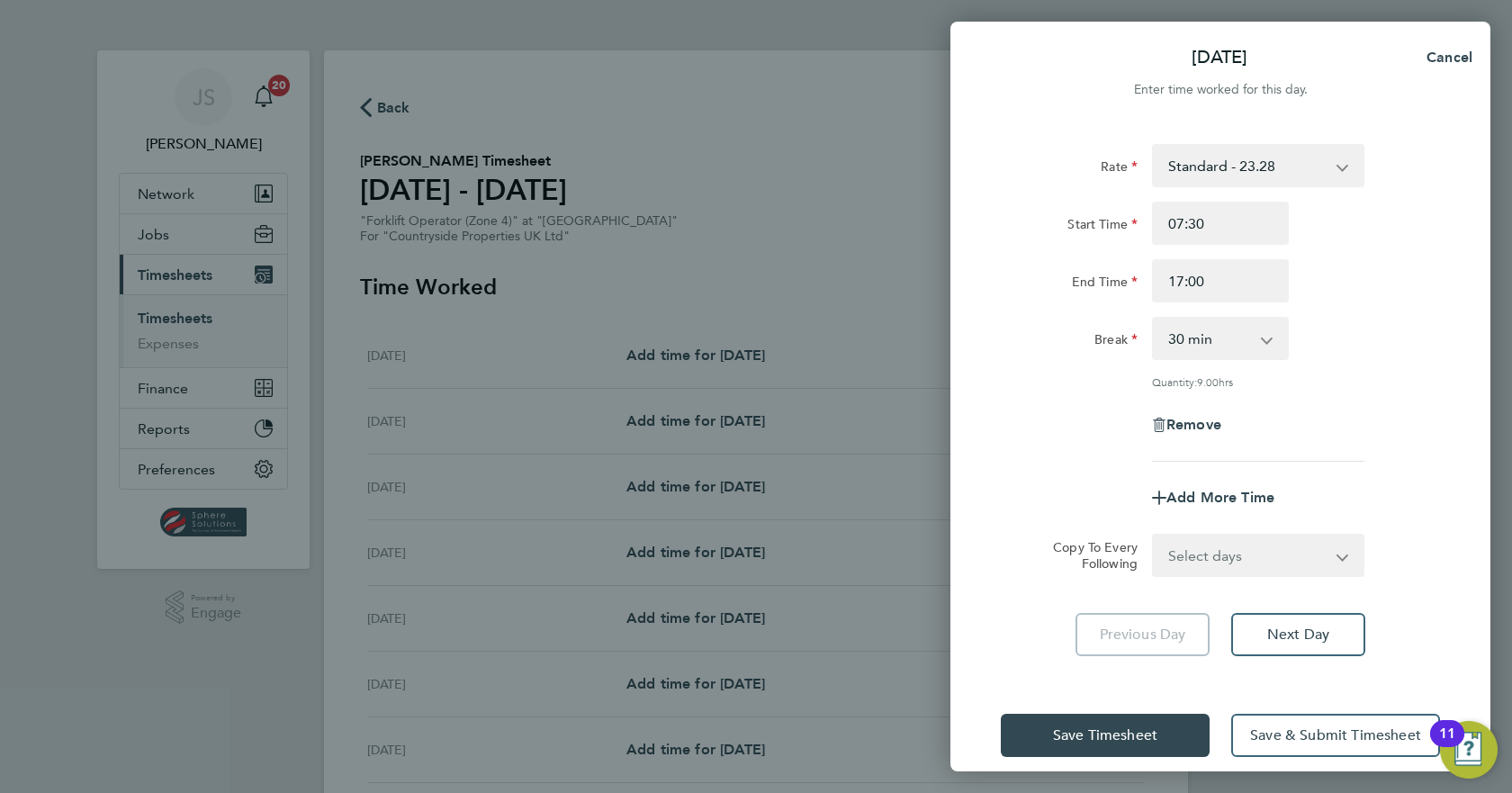
click at [1292, 540] on select "Select days Day Weekday (Mon-Fri) Weekend (Sat-Sun) [DATE] [DATE] [DATE] [DATE]…" at bounding box center [1248, 556] width 189 height 40
select select "WEEKDAY"
click at [1154, 536] on select "Select days Day Weekday (Mon-Fri) Weekend (Sat-Sun) [DATE] [DATE] [DATE] [DATE]…" at bounding box center [1248, 556] width 189 height 40
select select "[DATE]"
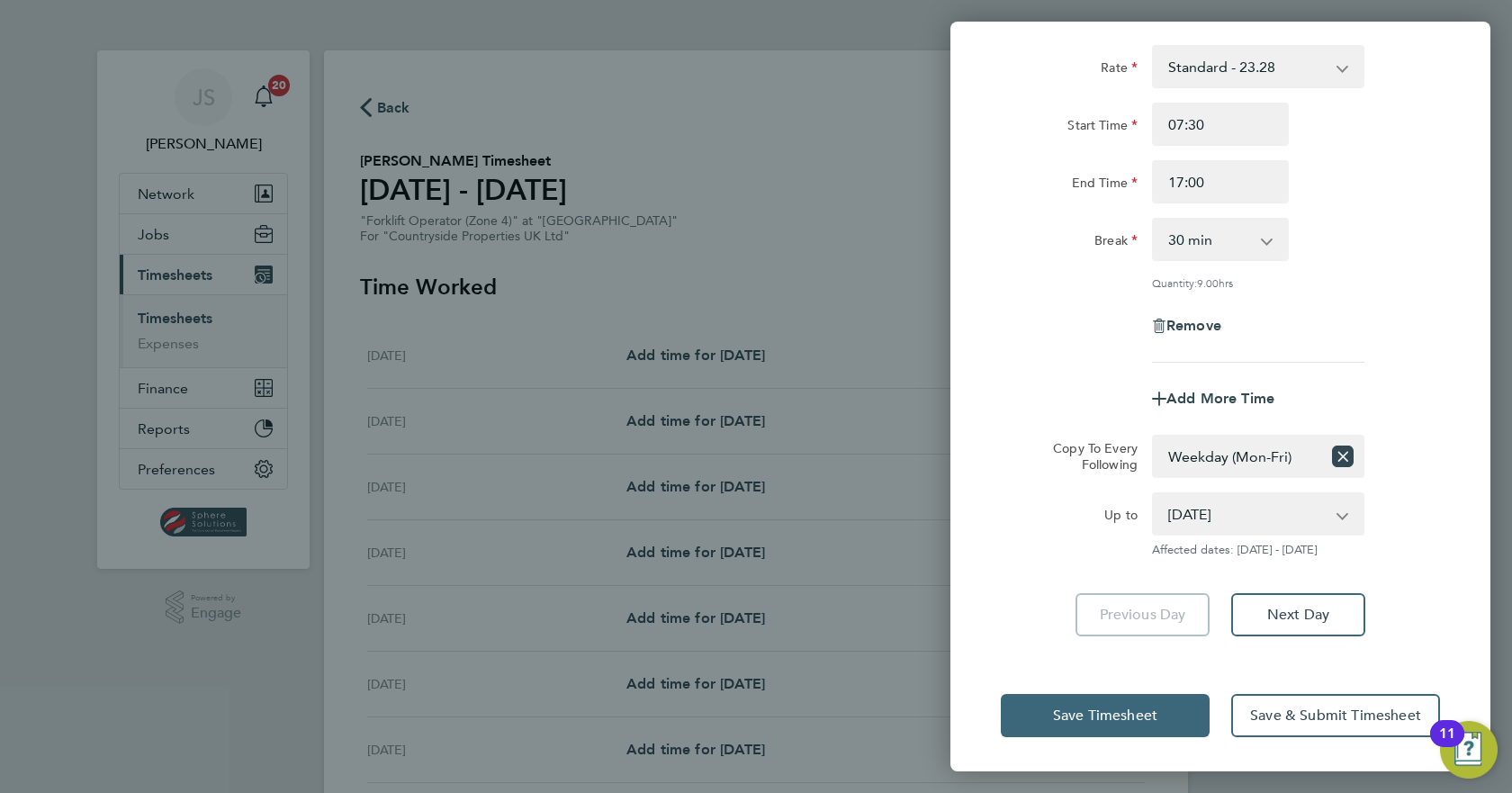
click at [1136, 724] on button "Save Timesheet" at bounding box center [1106, 715] width 209 height 43
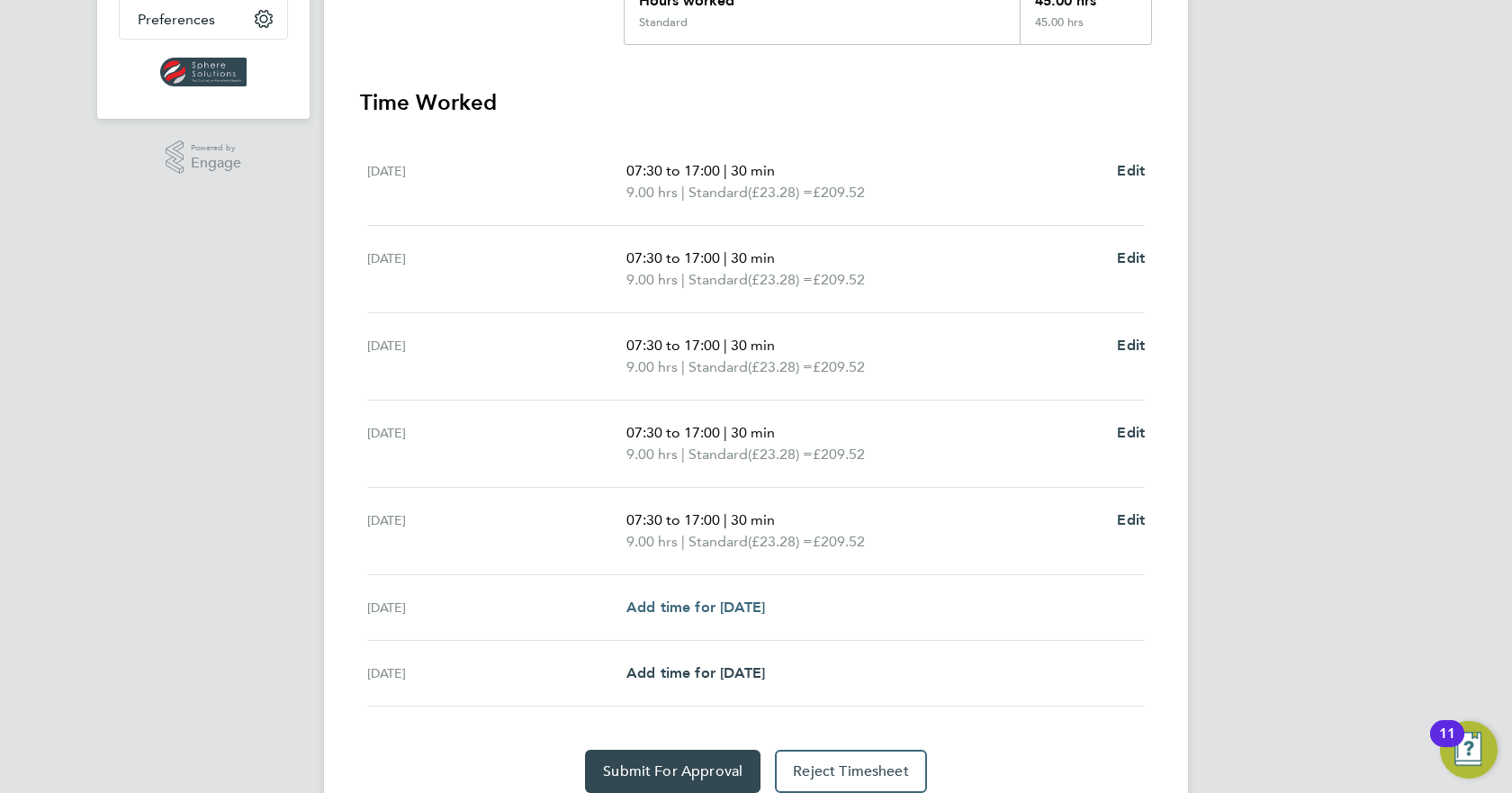
click at [754, 609] on span "Add time for [DATE]" at bounding box center [696, 607] width 139 height 17
select select "30"
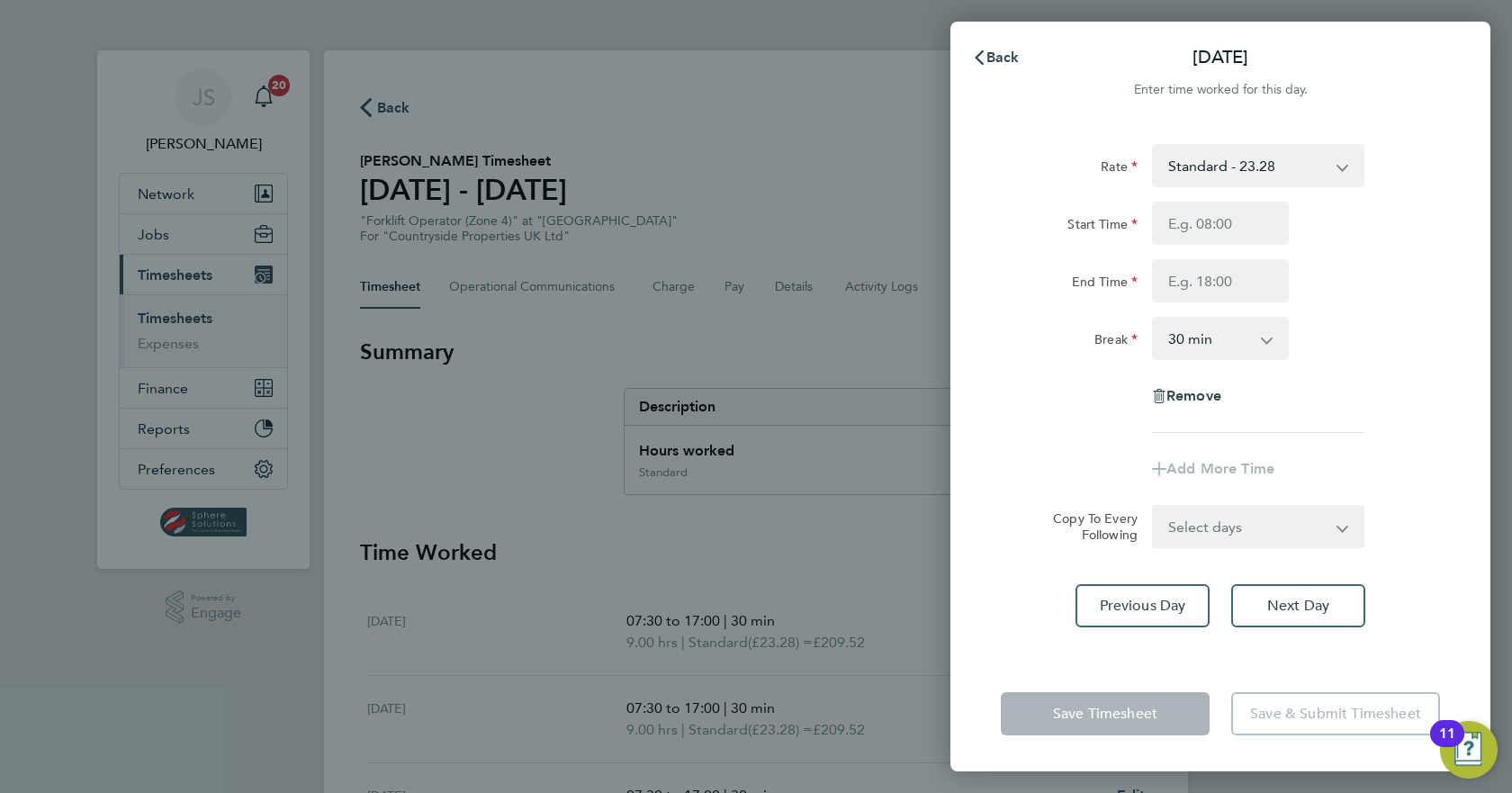
click at [1195, 246] on div "Start Time End Time" at bounding box center [1220, 252] width 454 height 101
click at [1203, 232] on input "Start Time" at bounding box center [1220, 222] width 137 height 43
type input "07:30"
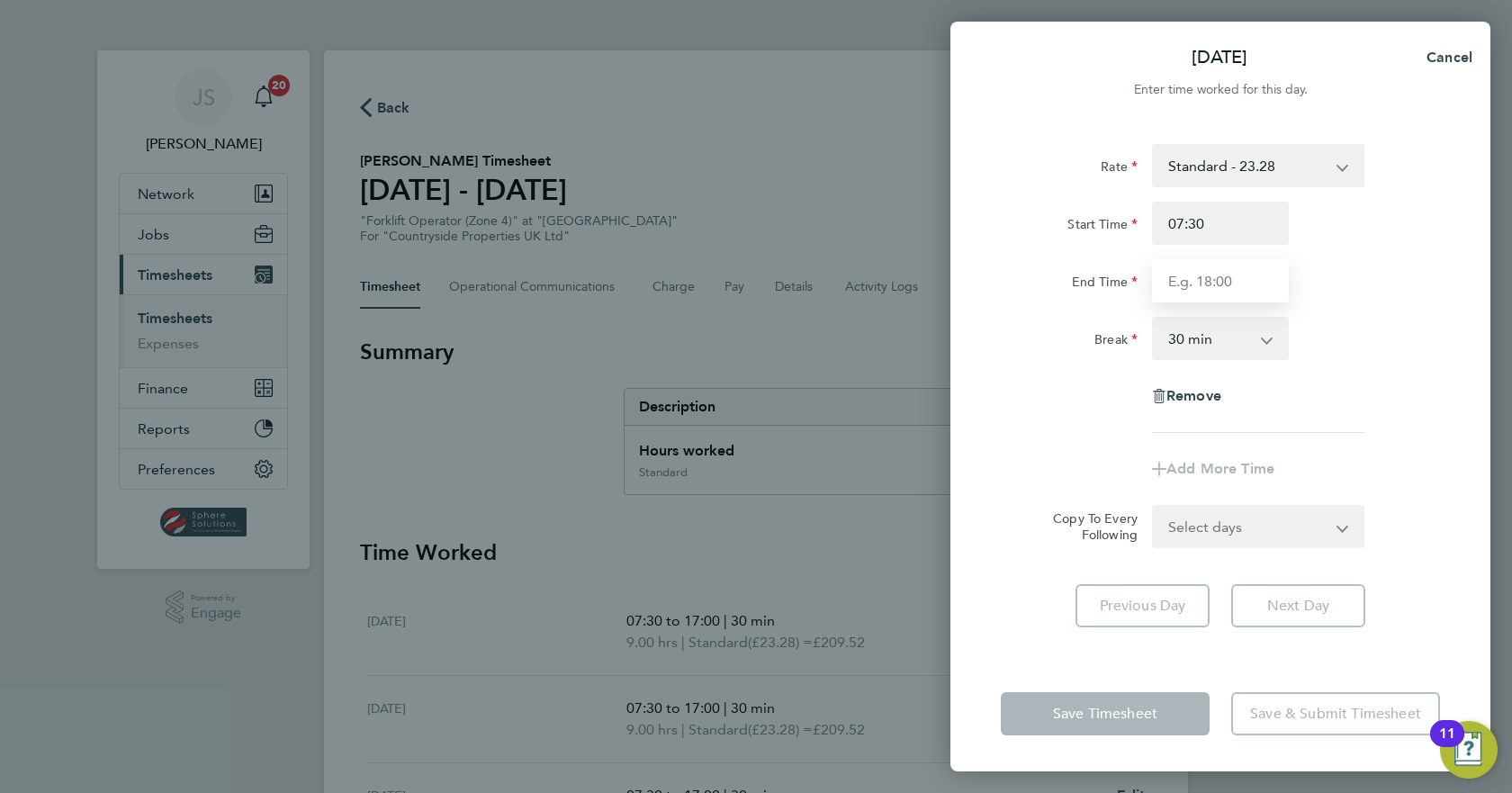
click at [1200, 284] on input "End Time" at bounding box center [1220, 280] width 137 height 43
type input "17:00"
click at [1320, 335] on div "Break 0 min 15 min 30 min 45 min 60 min 75 min 90 min" at bounding box center [1220, 338] width 454 height 43
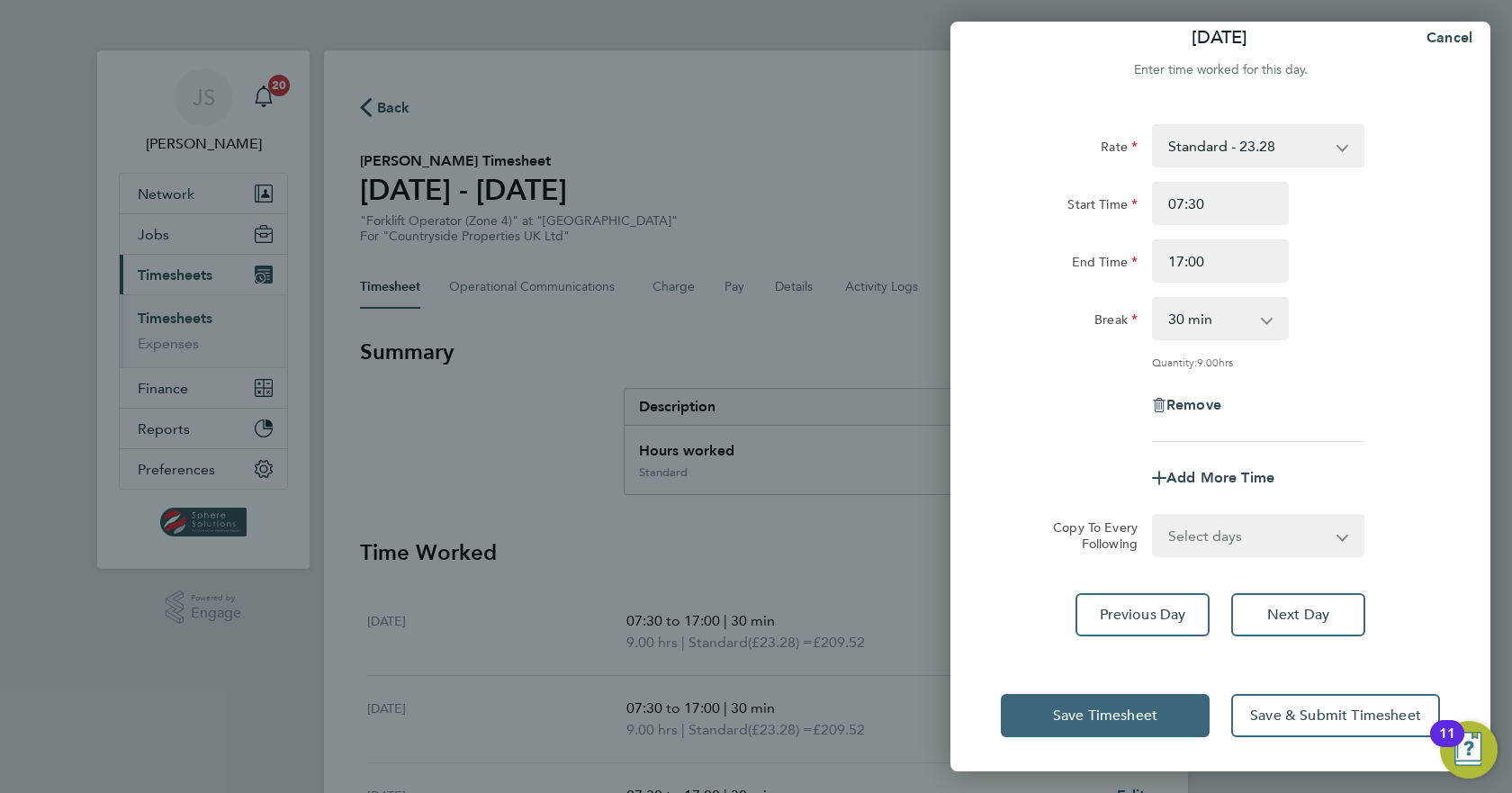
click at [1176, 697] on button "Save Timesheet" at bounding box center [1106, 715] width 209 height 43
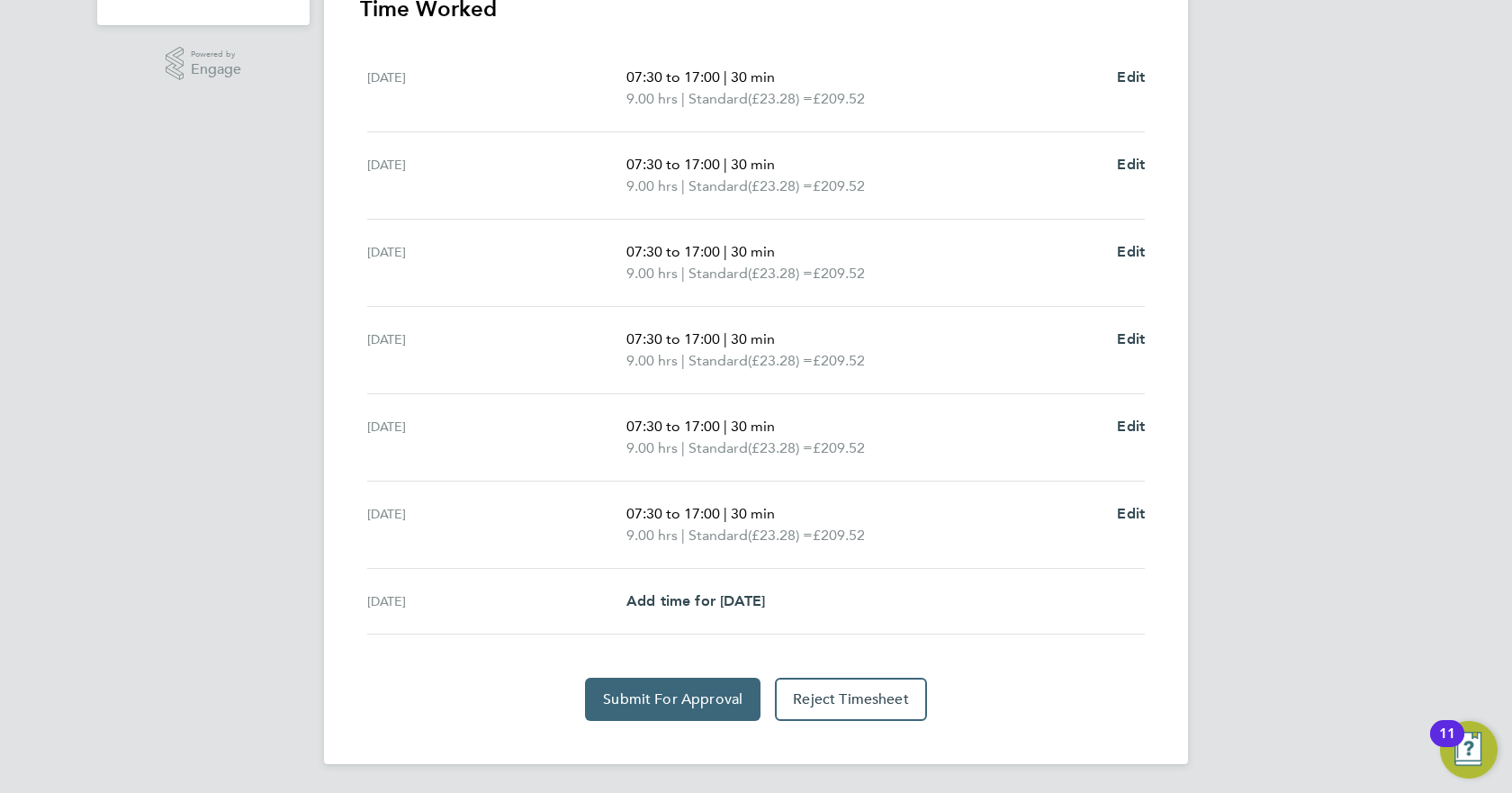
click at [711, 686] on button "Submit For Approval" at bounding box center [672, 699] width 176 height 43
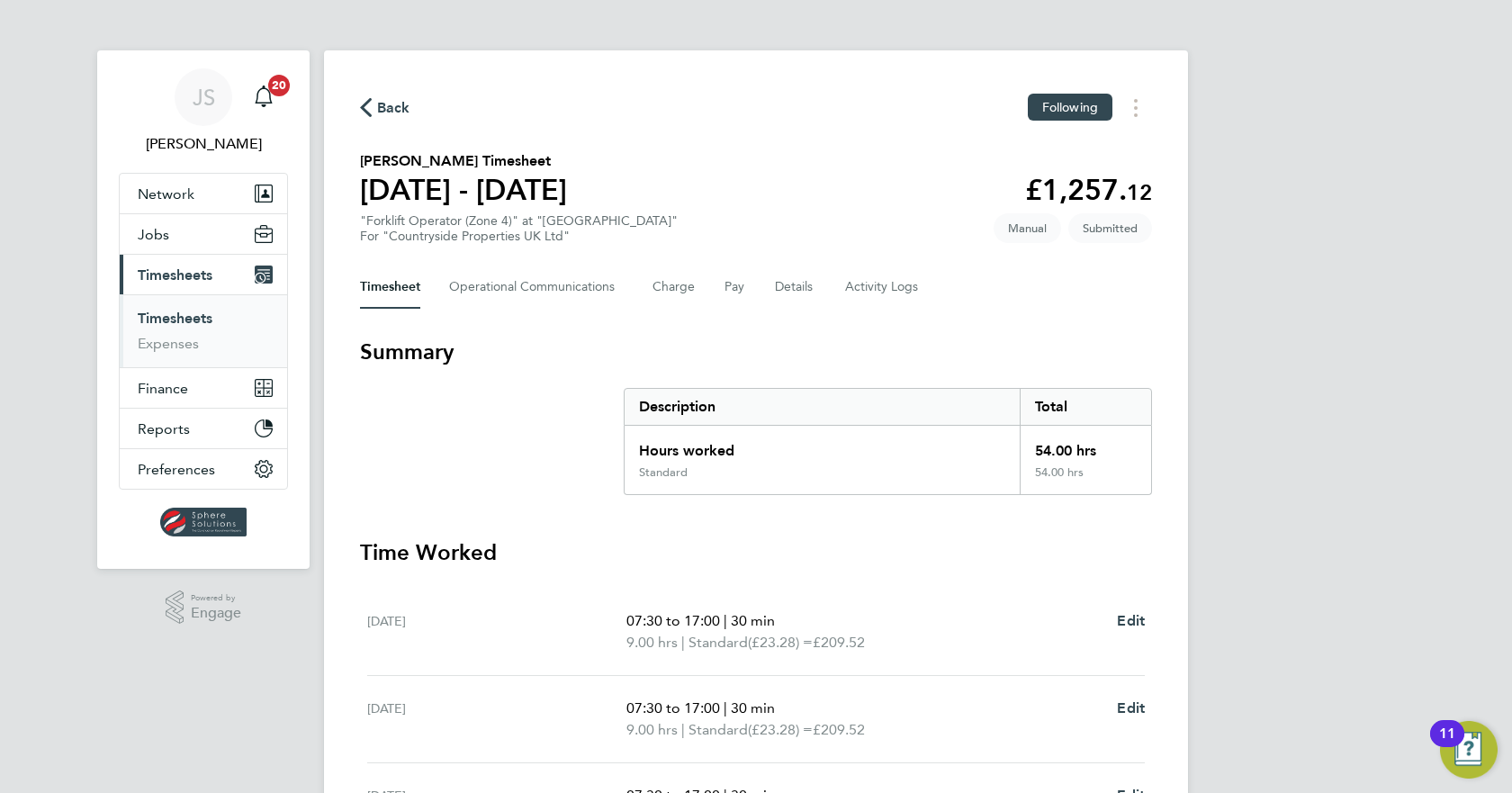
click at [188, 271] on span "Timesheets" at bounding box center [175, 275] width 75 height 17
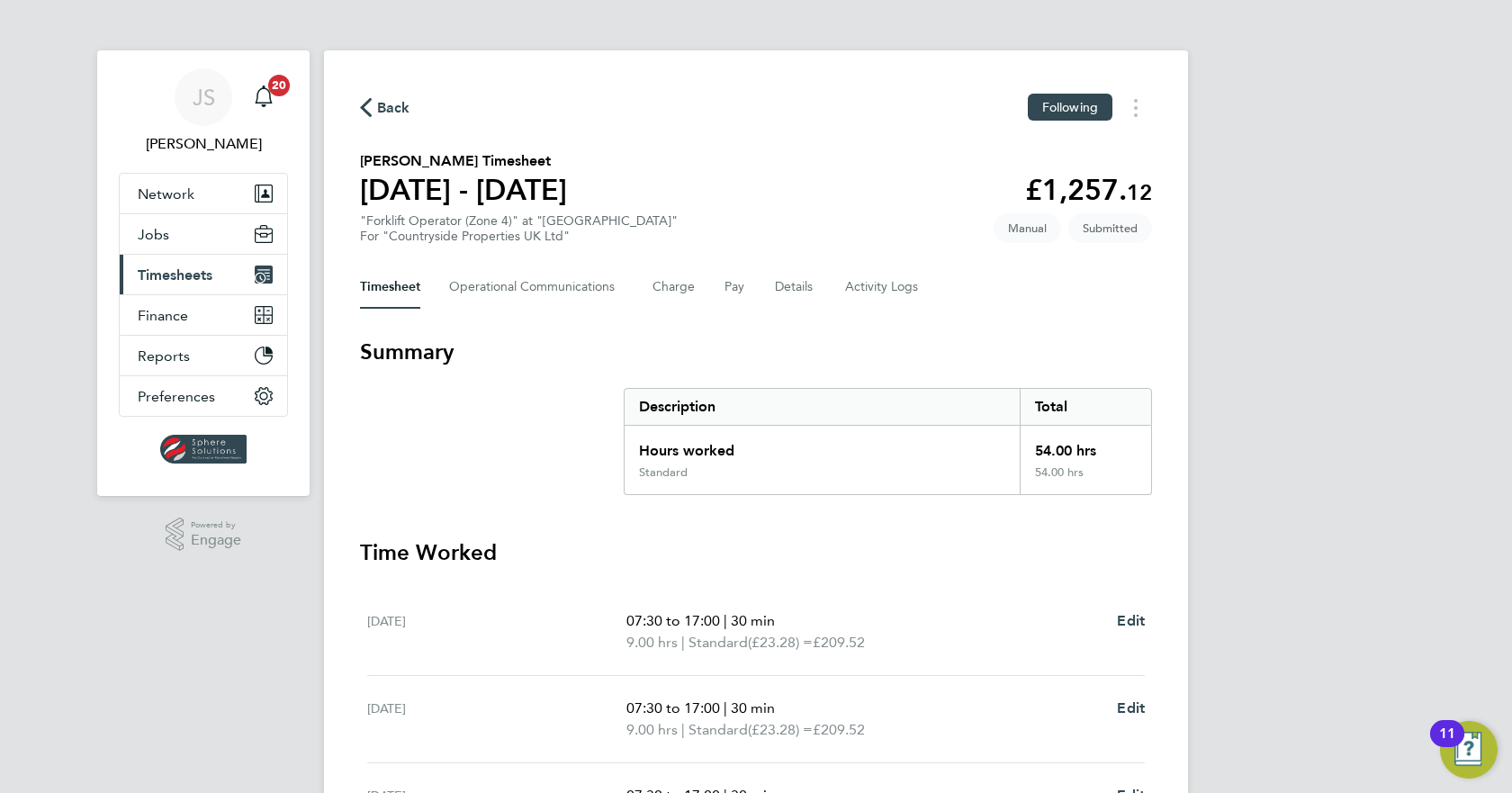
click at [175, 283] on span "Timesheets" at bounding box center [175, 275] width 75 height 17
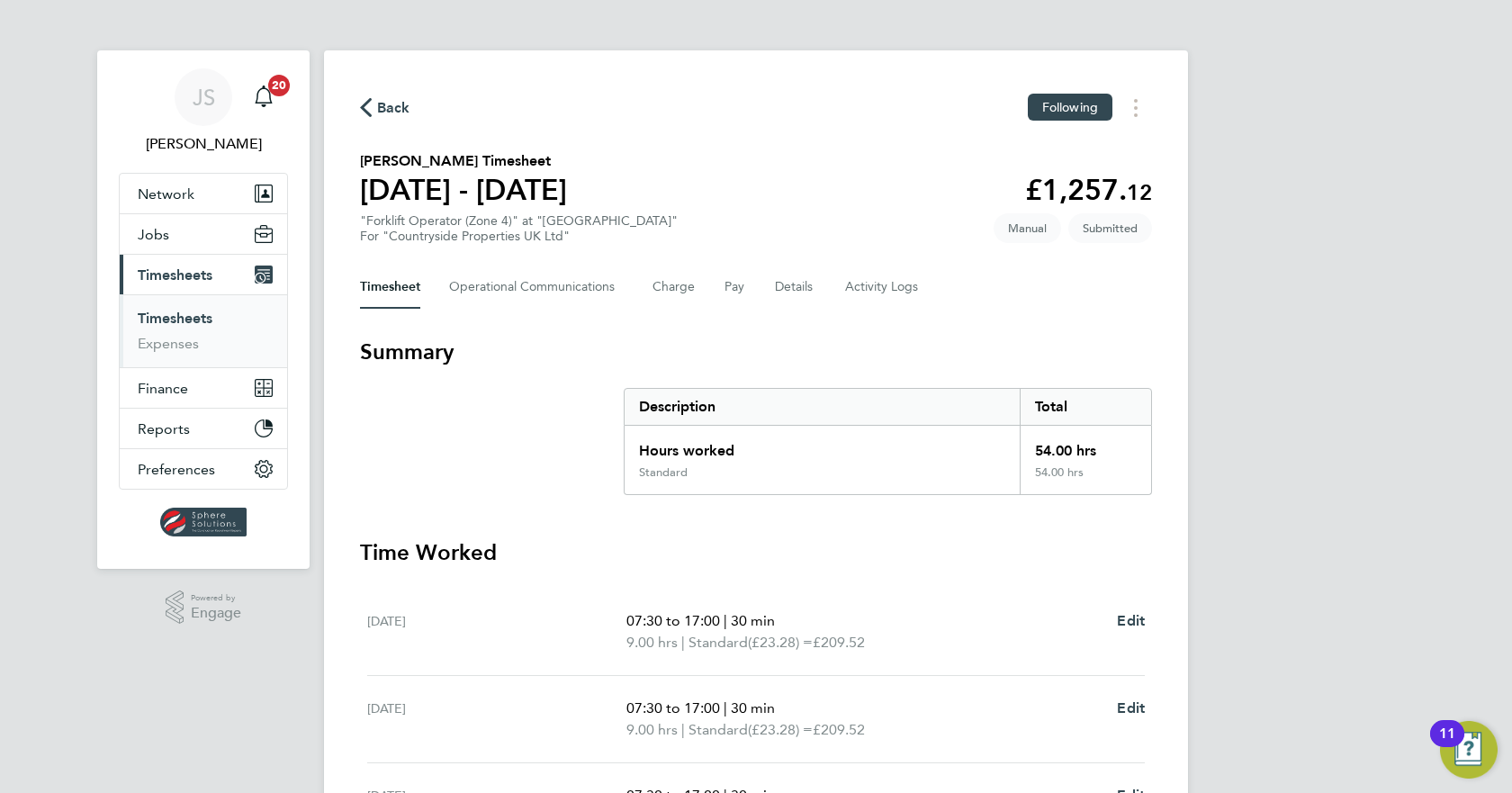
drag, startPoint x: 174, startPoint y: 312, endPoint x: 249, endPoint y: 313, distance: 75.0
click at [174, 313] on link "Timesheets" at bounding box center [175, 318] width 75 height 17
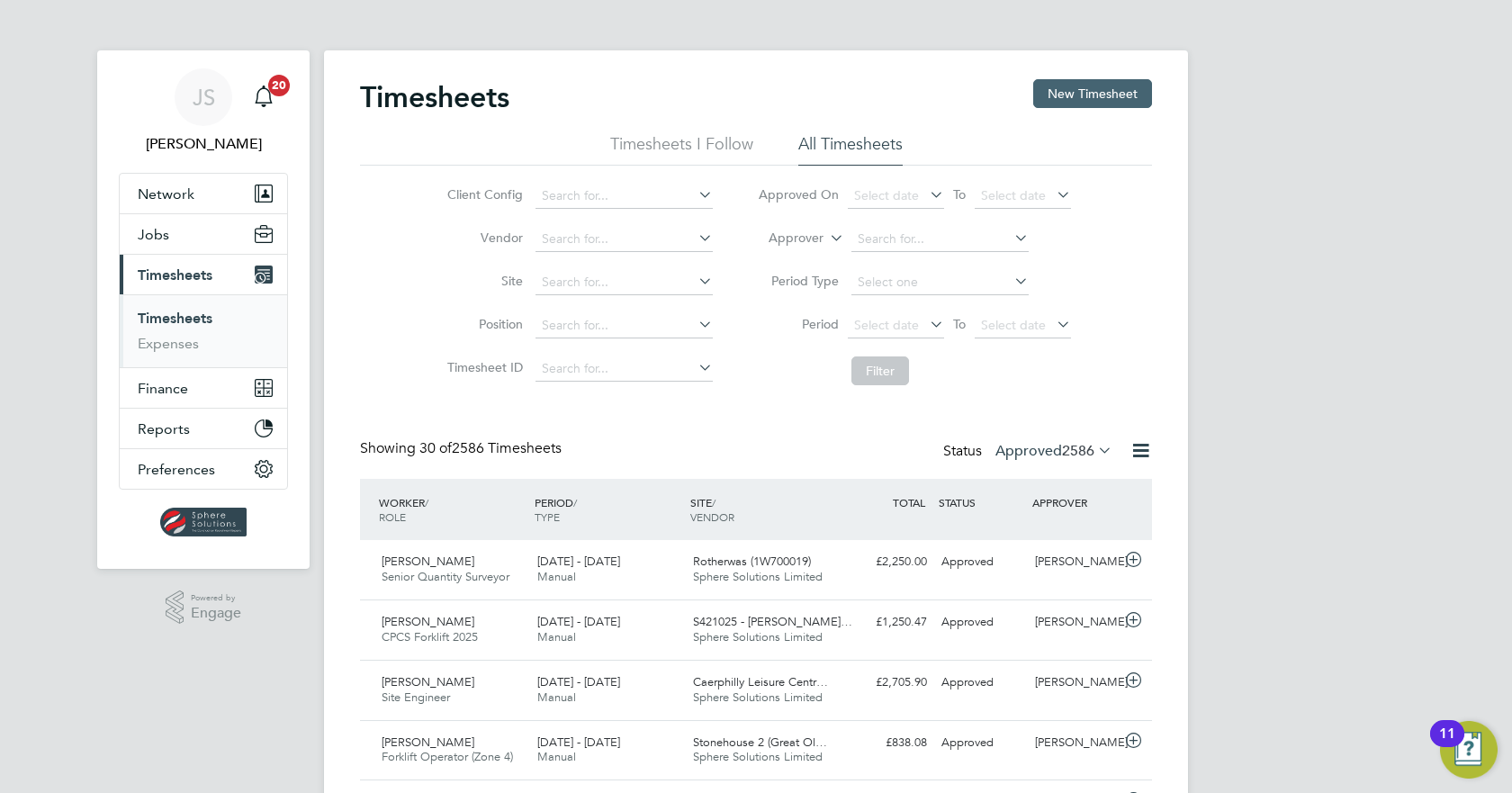
click at [1074, 85] on button "New Timesheet" at bounding box center [1092, 93] width 119 height 28
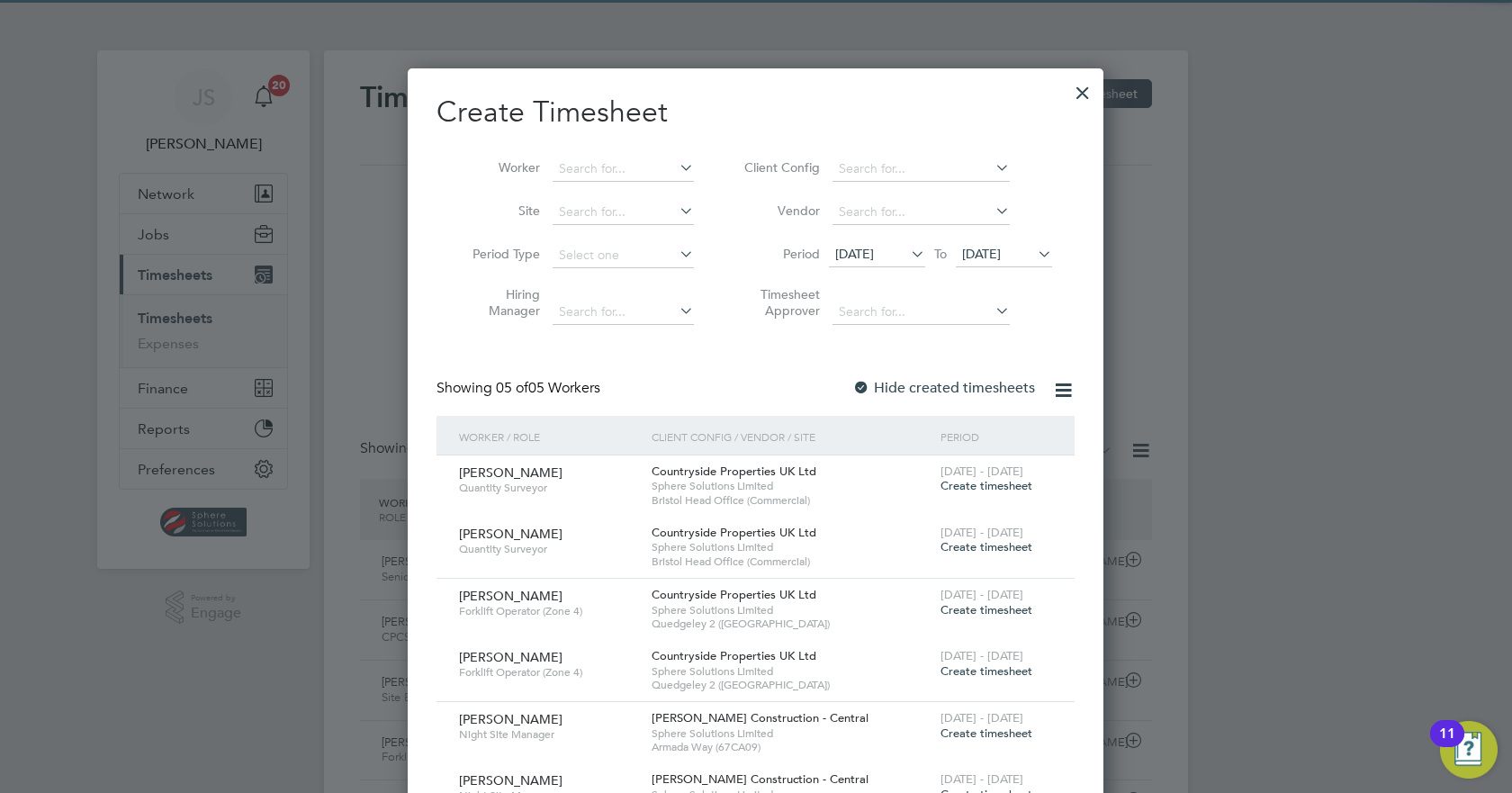
click at [1020, 262] on span "[DATE]" at bounding box center [1003, 255] width 96 height 25
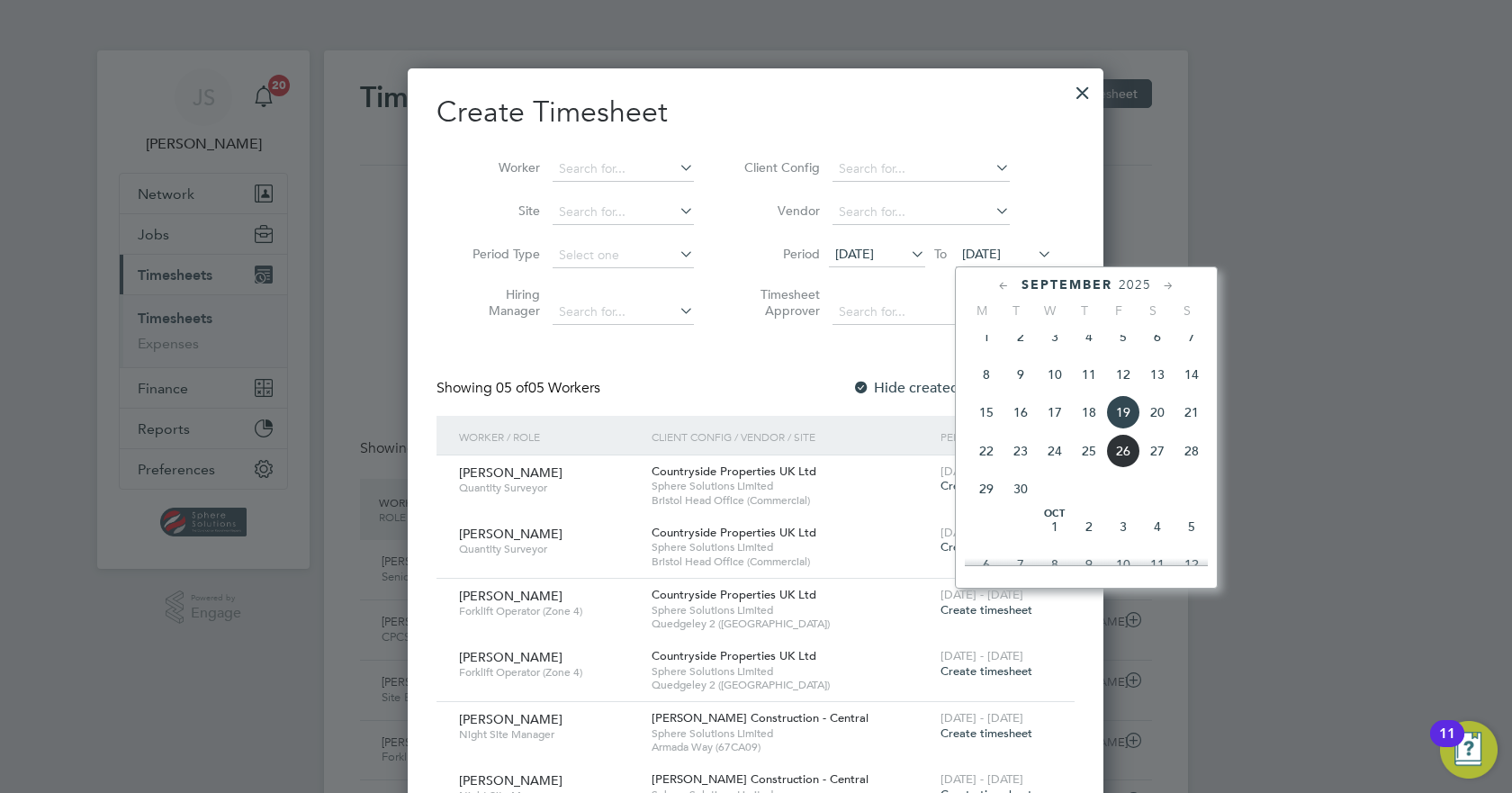
click at [1126, 466] on span "26" at bounding box center [1124, 451] width 34 height 34
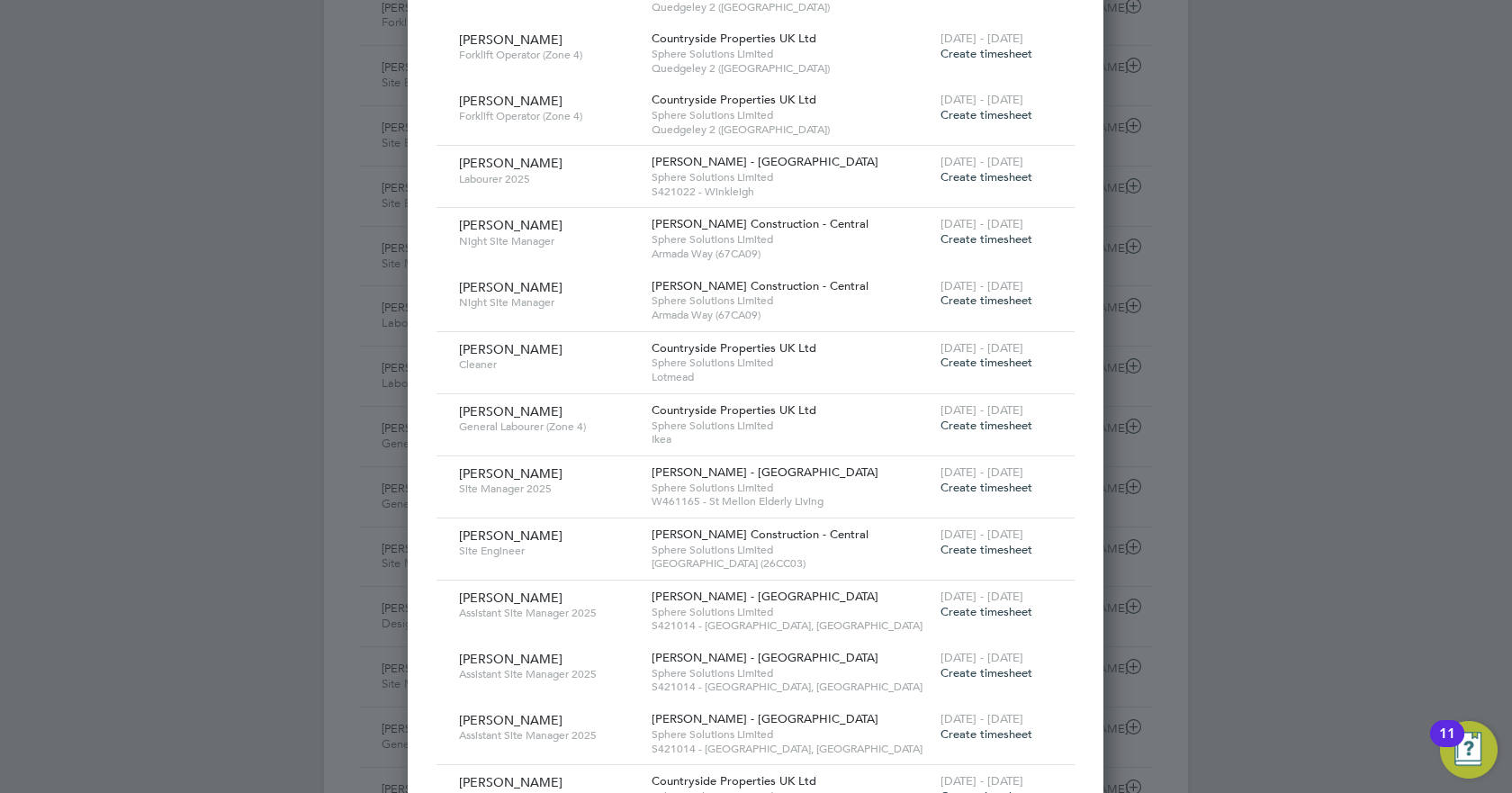
click at [1006, 362] on span "Create timesheet" at bounding box center [986, 362] width 92 height 15
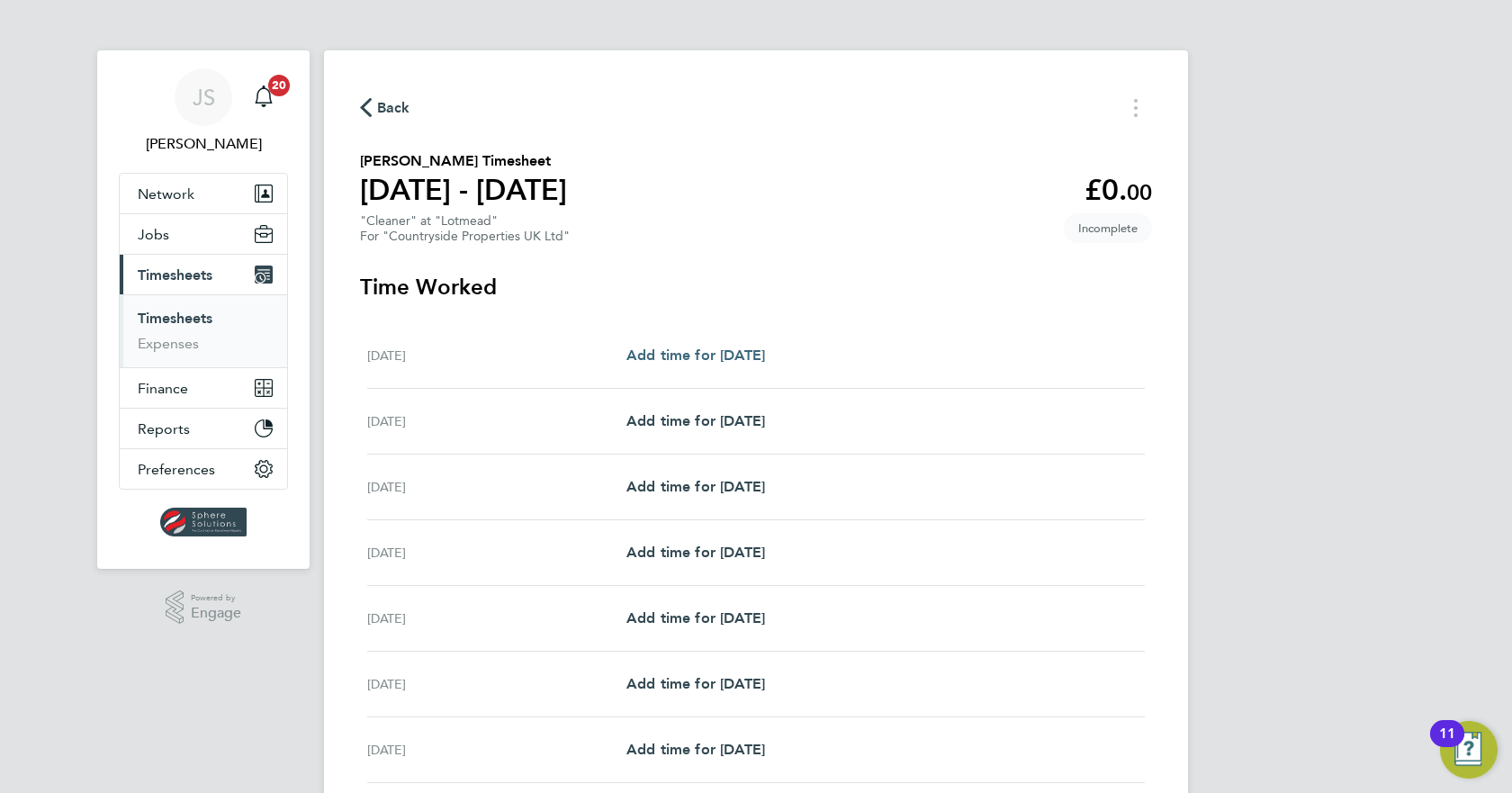
click at [720, 359] on span "Add time for [DATE]" at bounding box center [696, 355] width 139 height 17
select select "30"
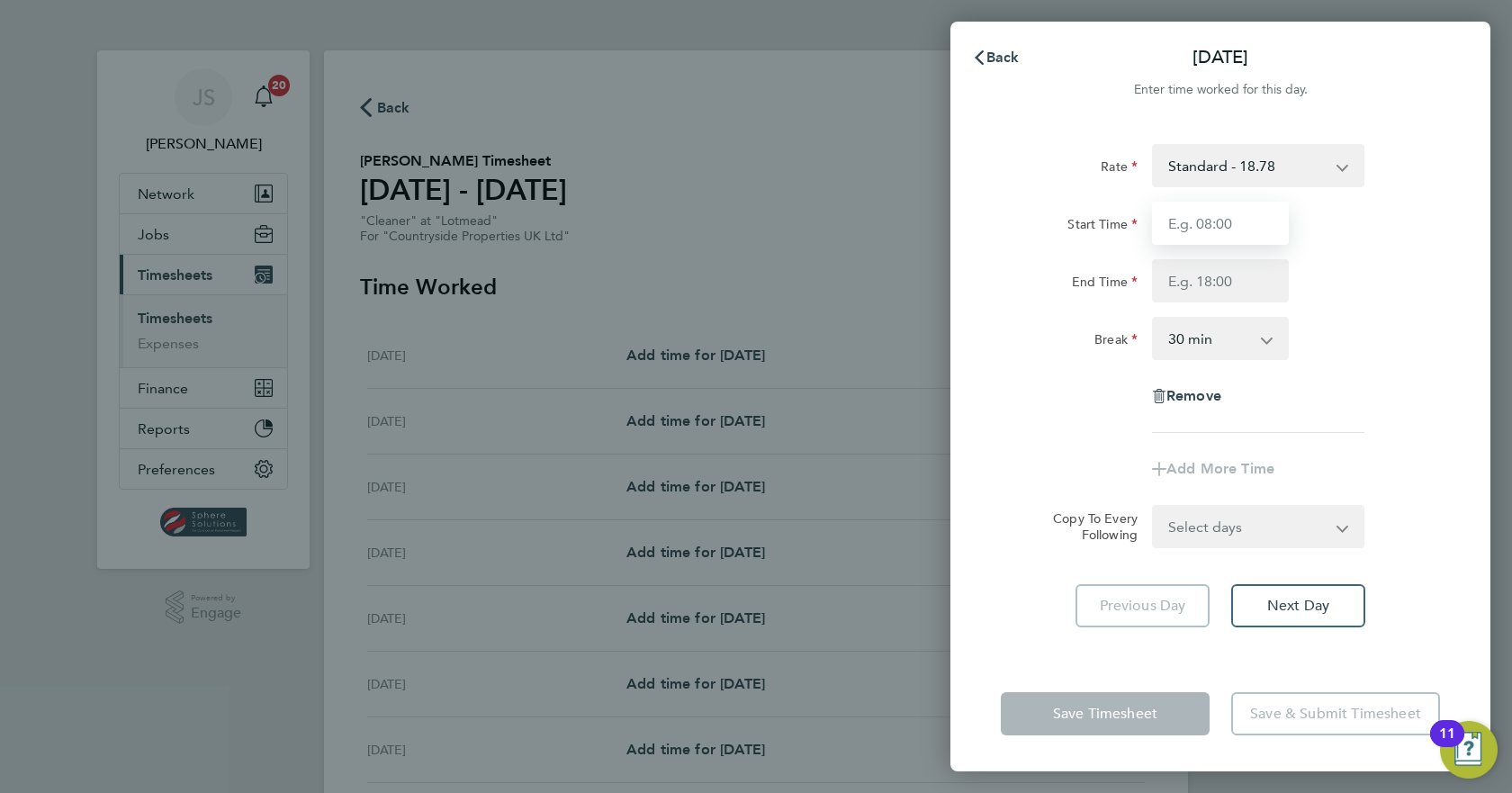
click at [1199, 236] on input "Start Time" at bounding box center [1220, 222] width 137 height 43
type input "10:00"
click at [1195, 287] on input "End Time" at bounding box center [1220, 280] width 137 height 43
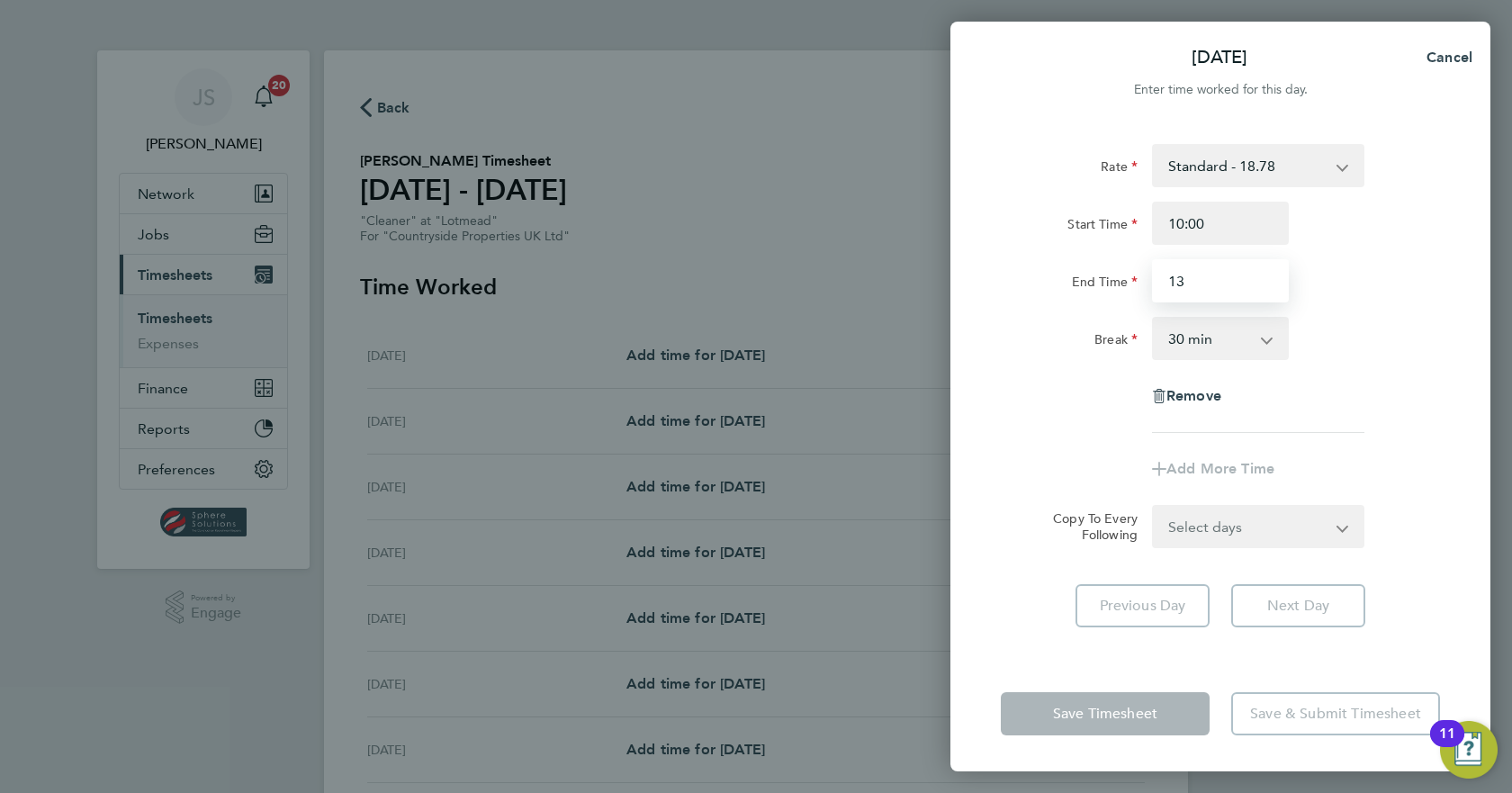
type input "13:00"
click at [1215, 339] on select "0 min 15 min 30 min 45 min 60 min 75 min 90 min" at bounding box center [1210, 338] width 112 height 40
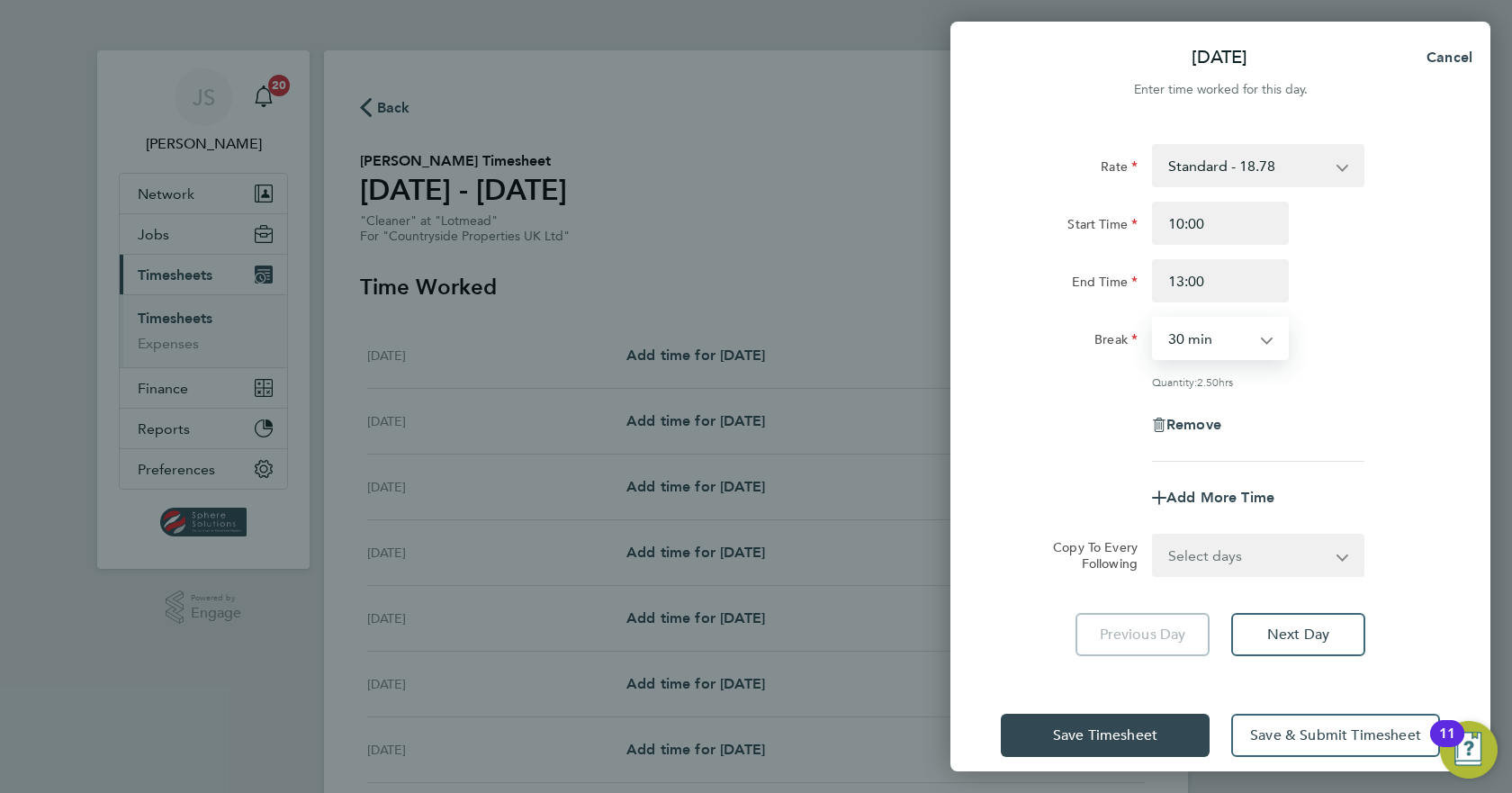
select select "0"
click at [1154, 318] on select "0 min 15 min 30 min 45 min 60 min 75 min 90 min" at bounding box center [1210, 338] width 112 height 40
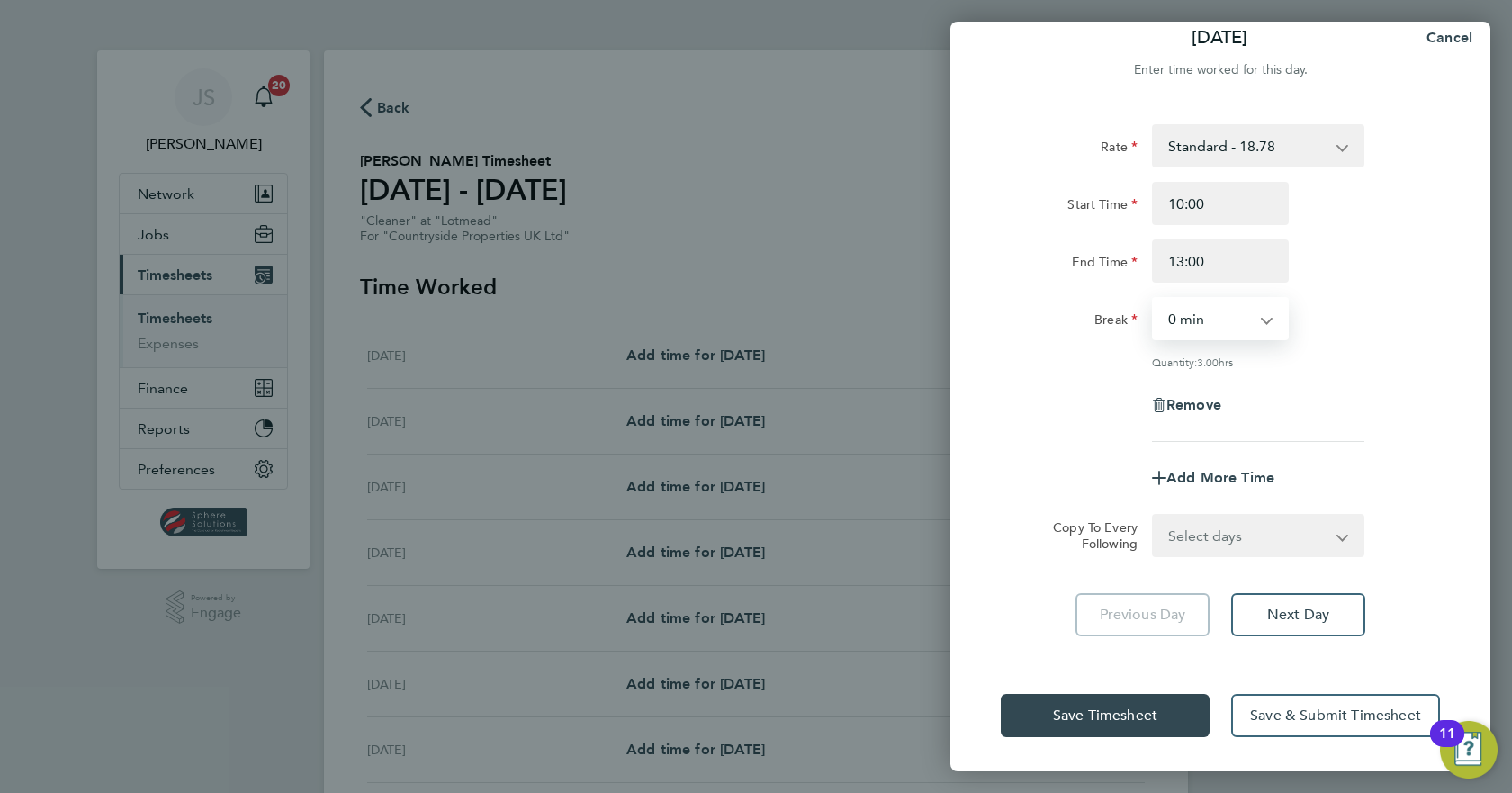
click at [1248, 544] on select "Select days Day Weekday (Mon-Fri) Weekend (Sat-Sun) [DATE] [DATE] [DATE] [DATE]…" at bounding box center [1248, 536] width 189 height 40
select select "WEEKDAY"
click at [1154, 516] on select "Select days Day Weekday (Mon-Fri) Weekend (Sat-Sun) [DATE] [DATE] [DATE] [DATE]…" at bounding box center [1248, 536] width 189 height 40
select select "[DATE]"
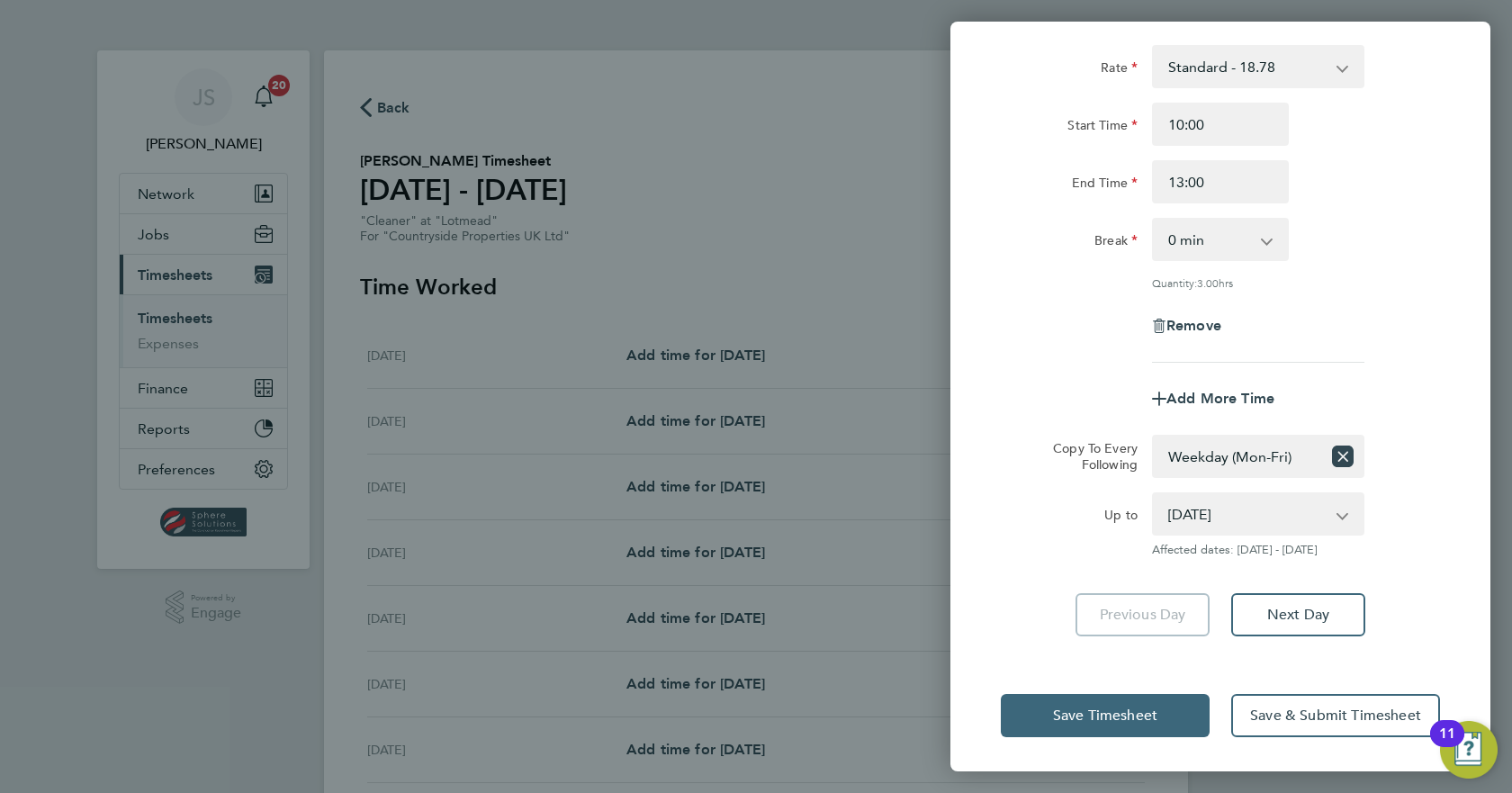
click at [1136, 713] on span "Save Timesheet" at bounding box center [1106, 715] width 104 height 18
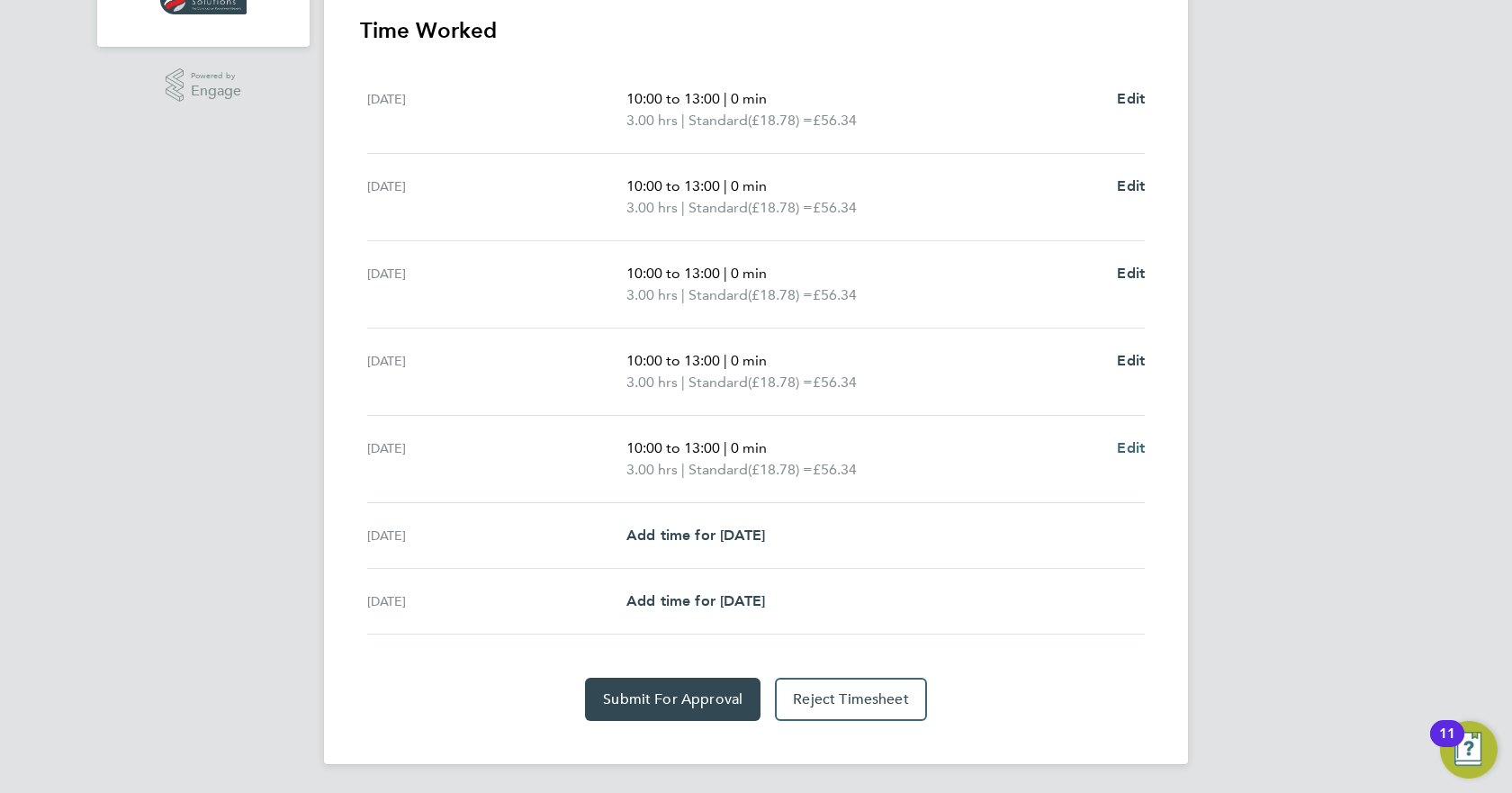
click at [1123, 446] on span "Edit" at bounding box center [1130, 447] width 28 height 17
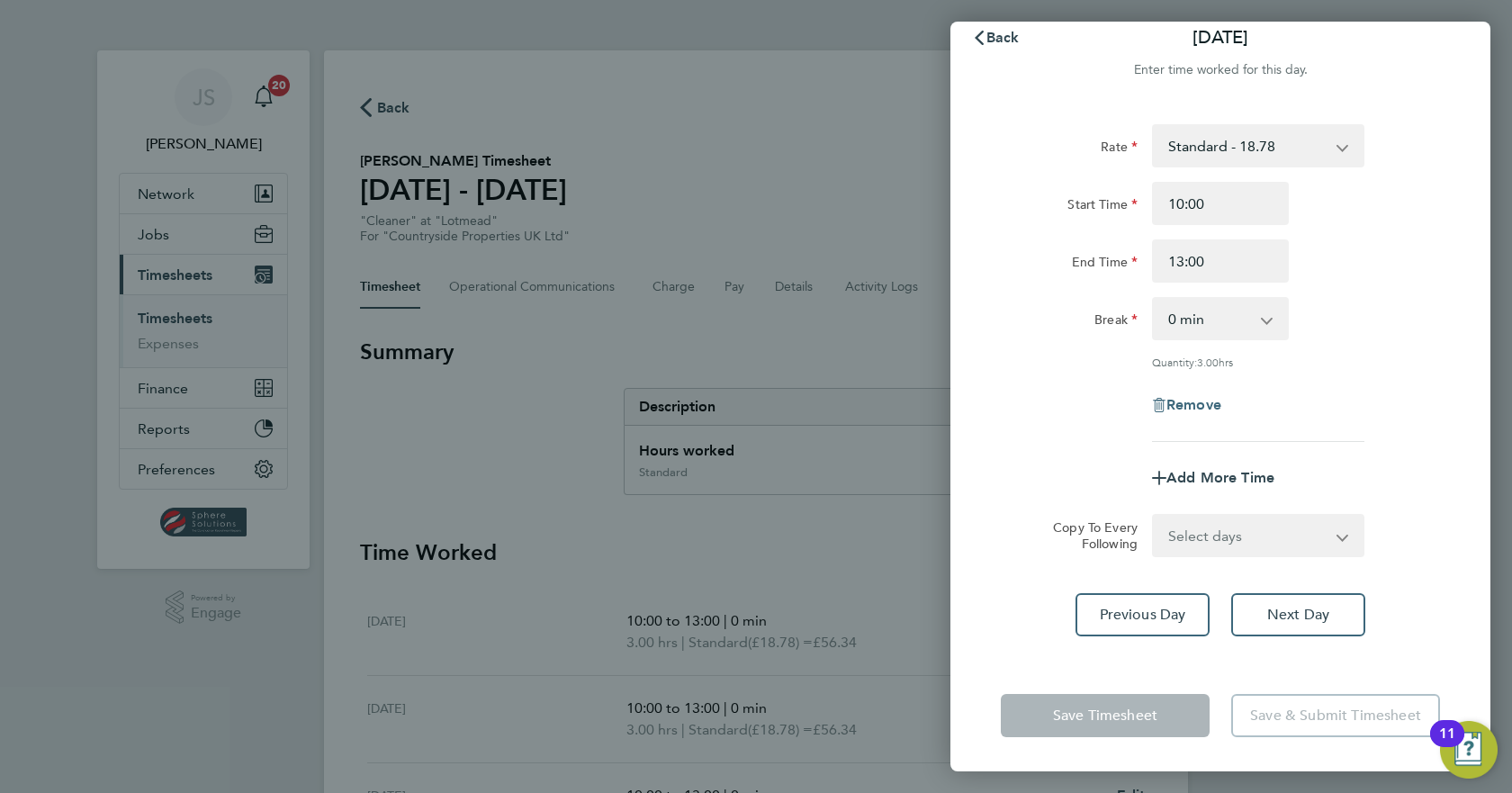
click at [1170, 405] on span "Remove" at bounding box center [1194, 405] width 55 height 17
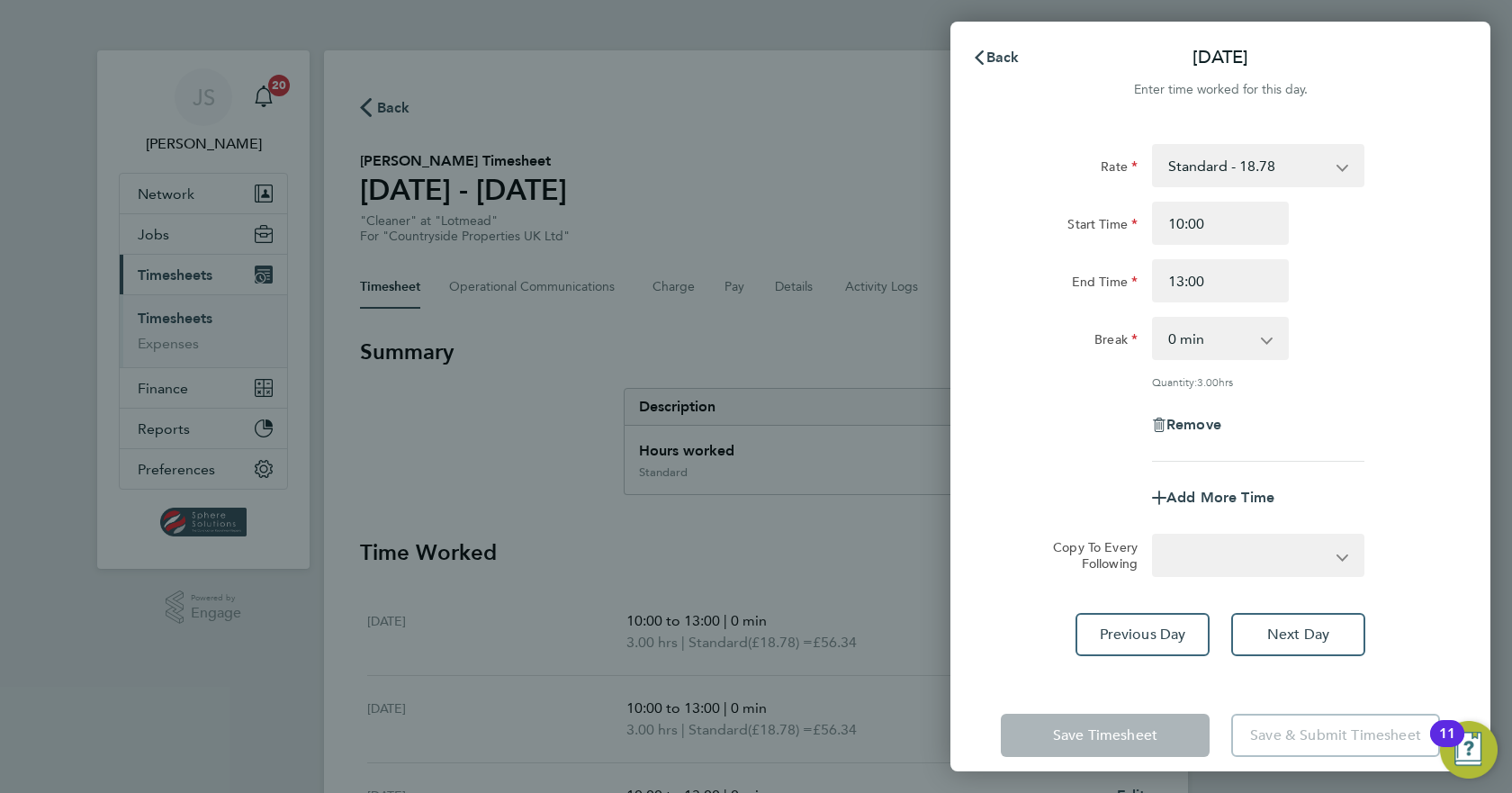
select select "null"
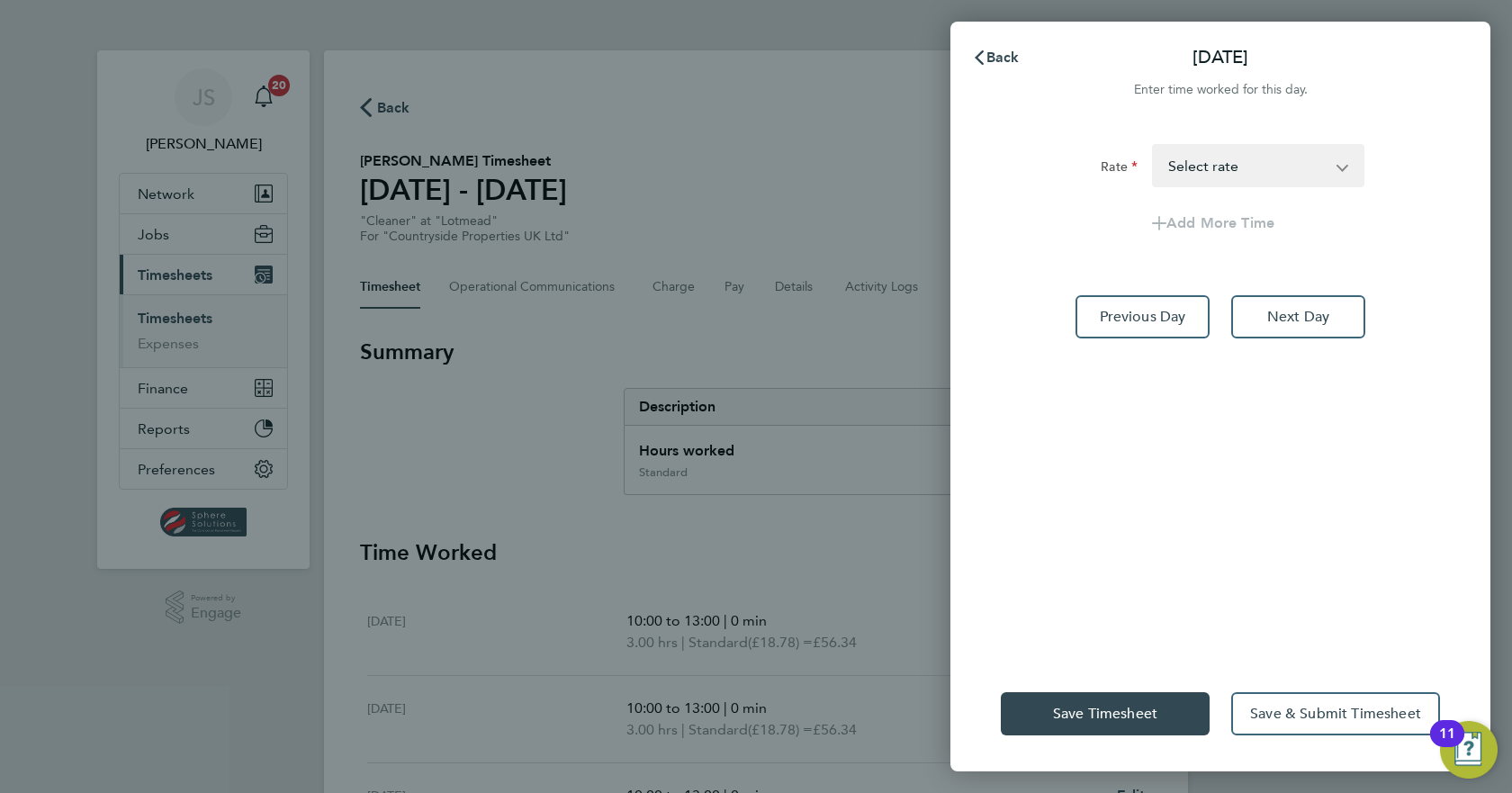
click at [1295, 155] on select "Standard - 18.78 Select rate" at bounding box center [1247, 166] width 187 height 40
select select "30"
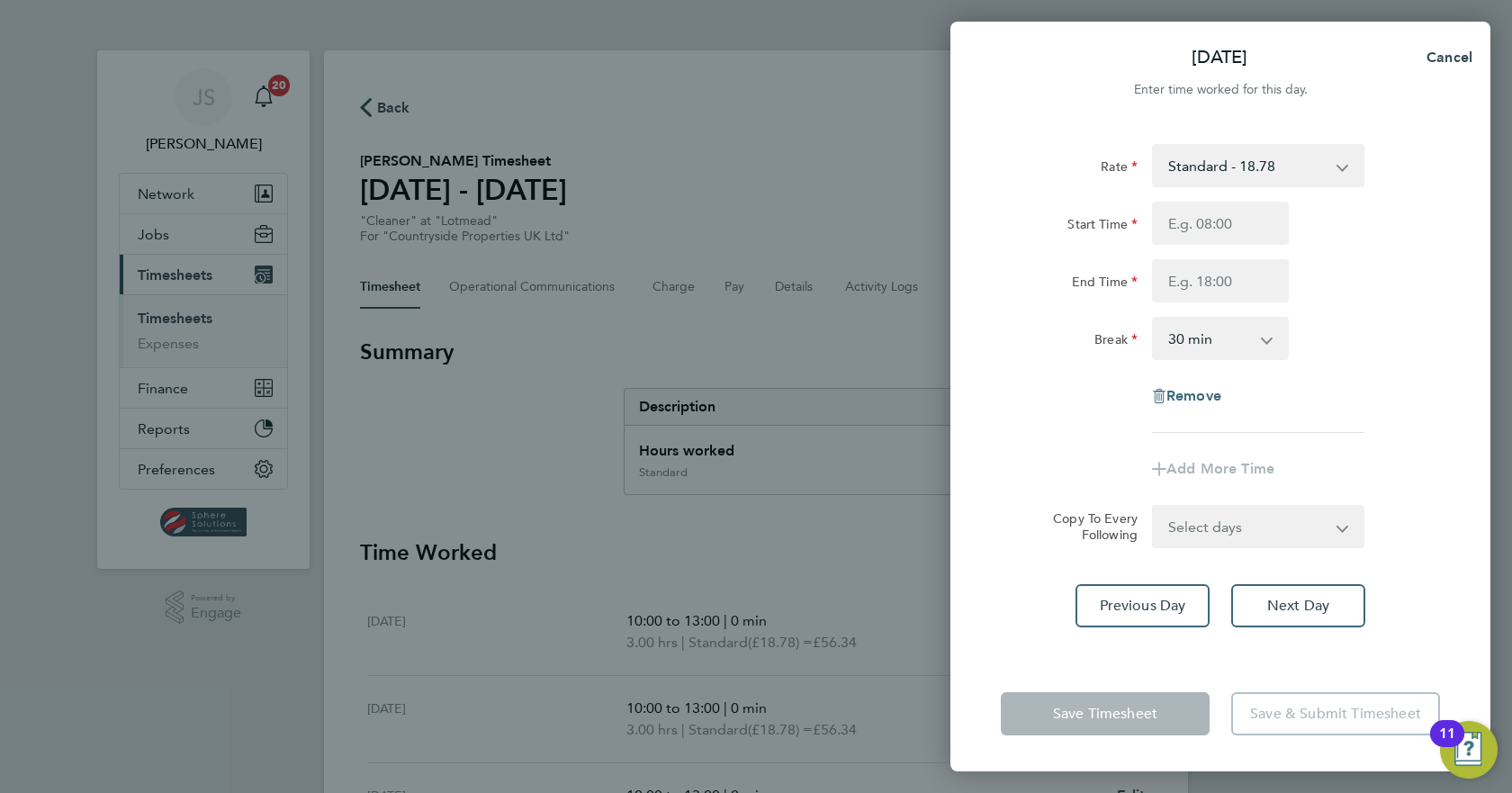
click at [1205, 387] on span "Remove" at bounding box center [1194, 395] width 55 height 17
select select "null"
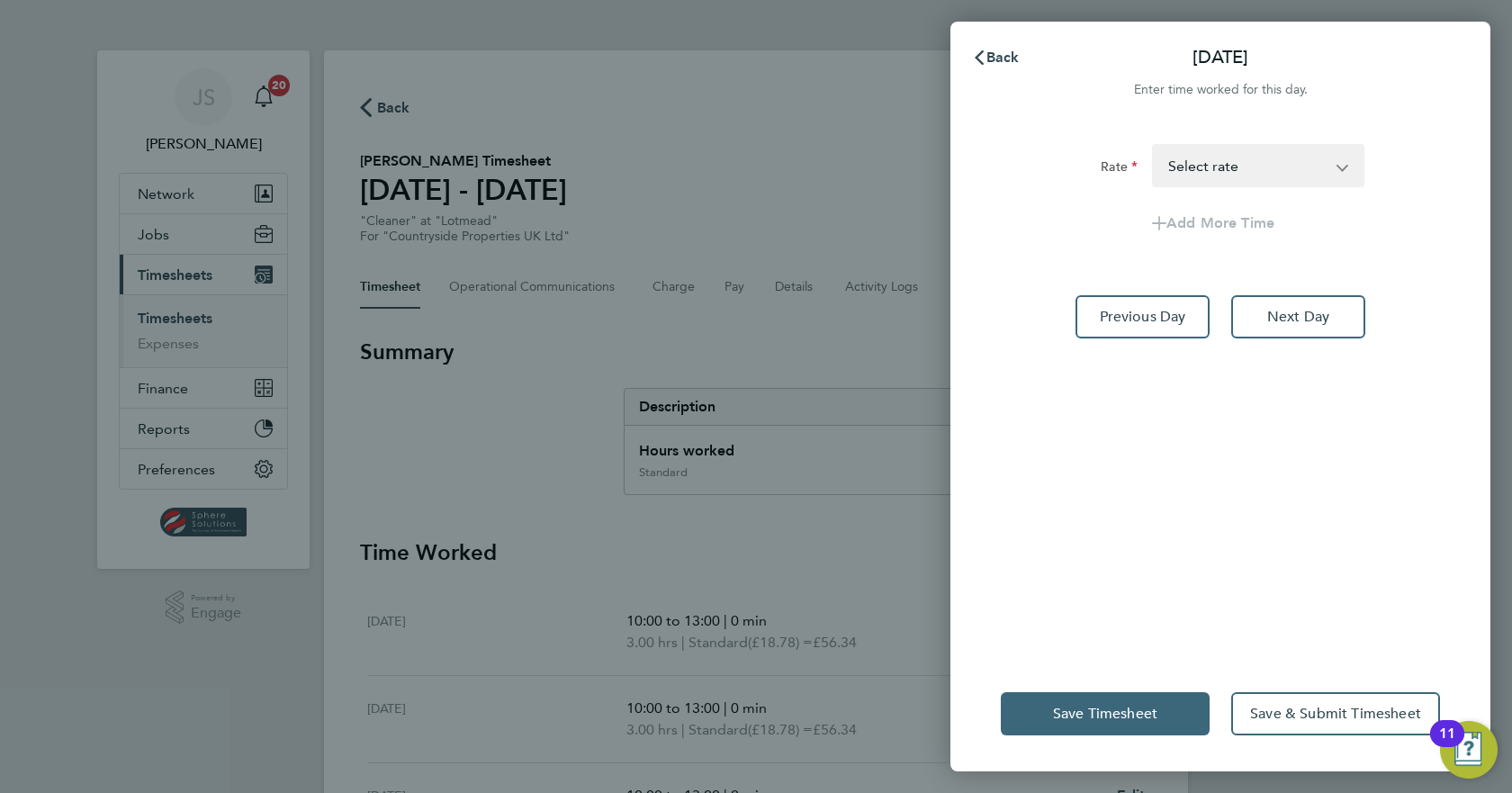
click at [1145, 715] on span "Save Timesheet" at bounding box center [1106, 713] width 104 height 18
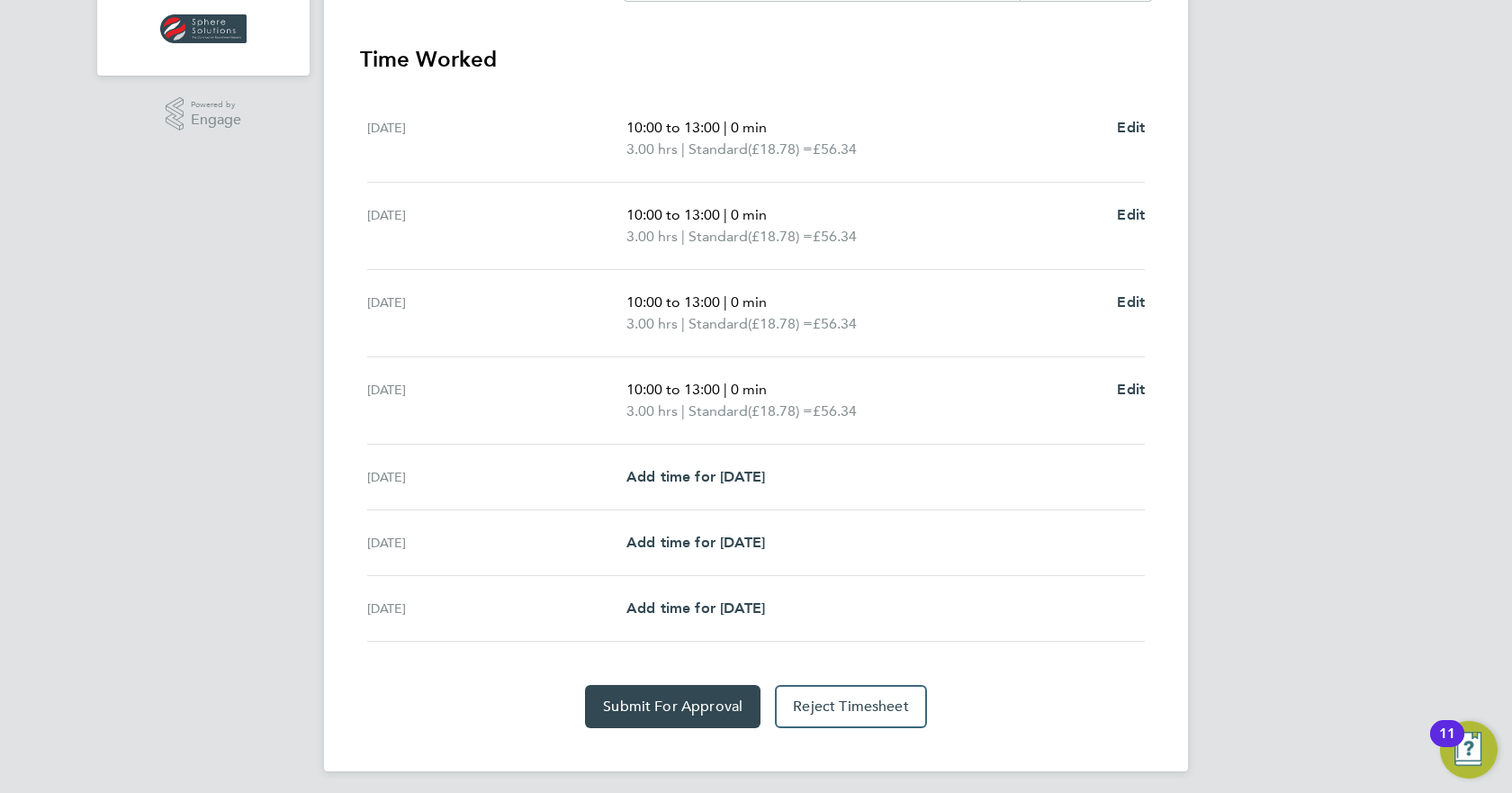
scroll to position [500, 0]
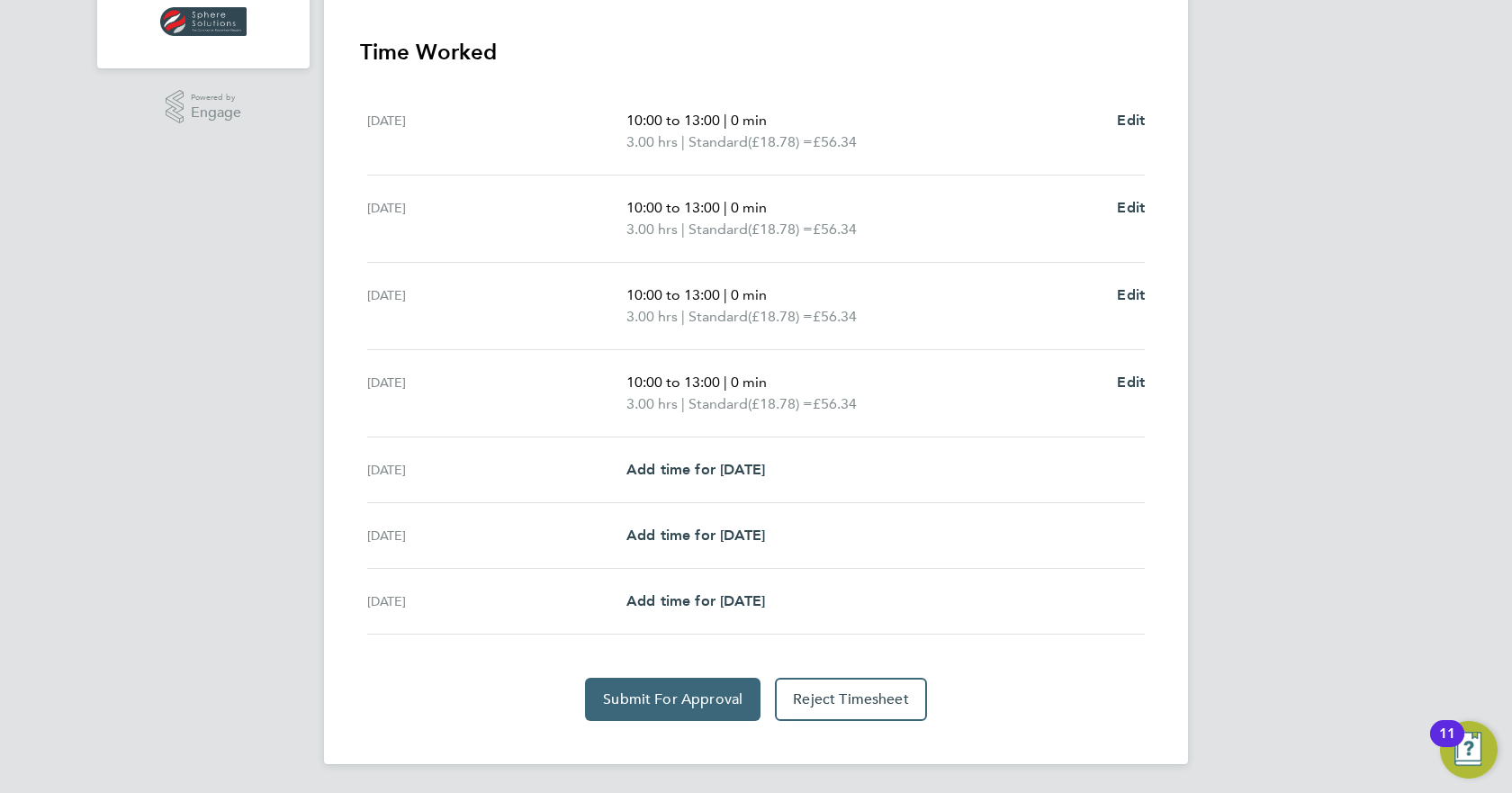
click at [684, 700] on span "Submit For Approval" at bounding box center [672, 699] width 140 height 18
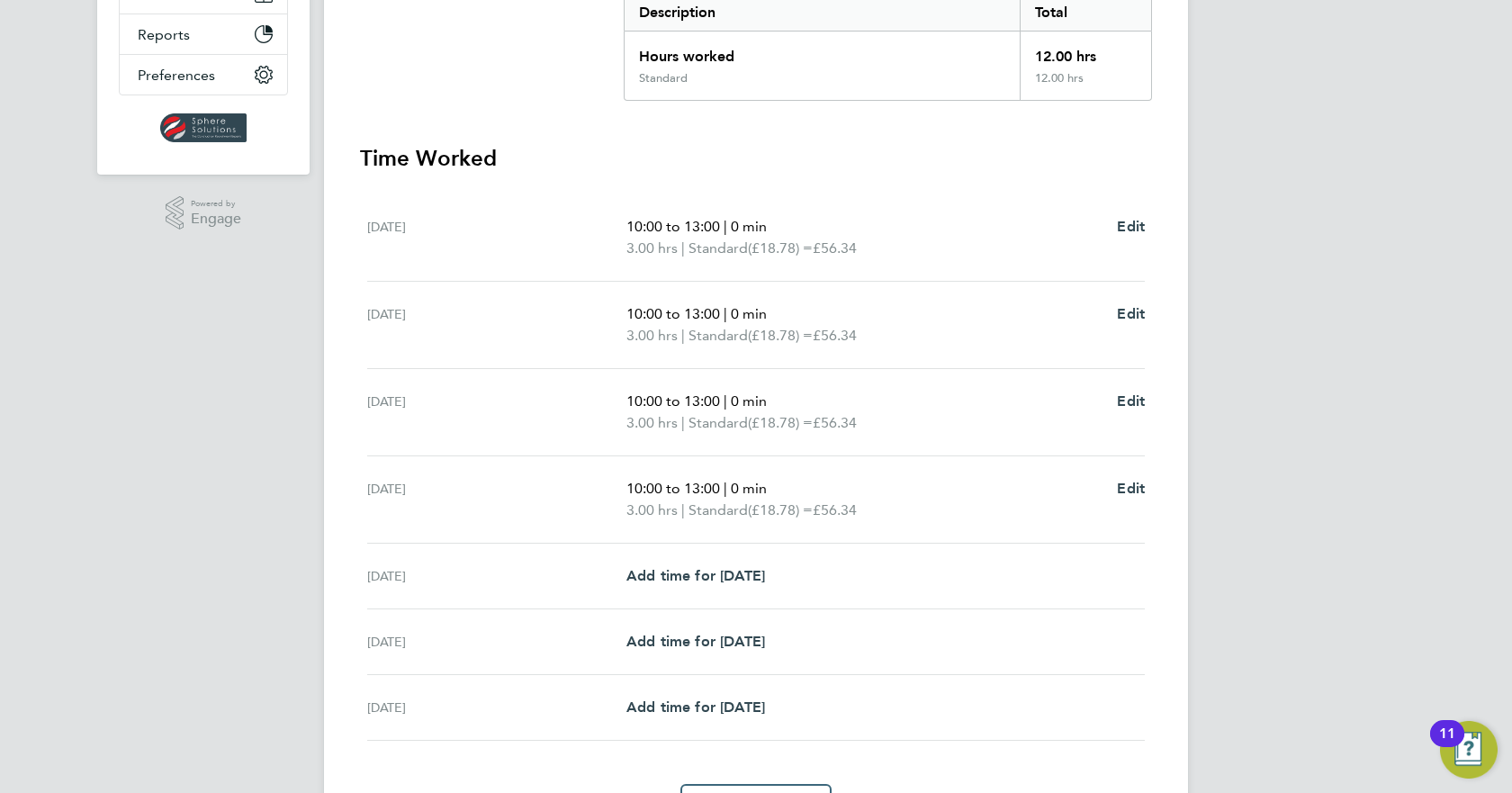
scroll to position [0, 0]
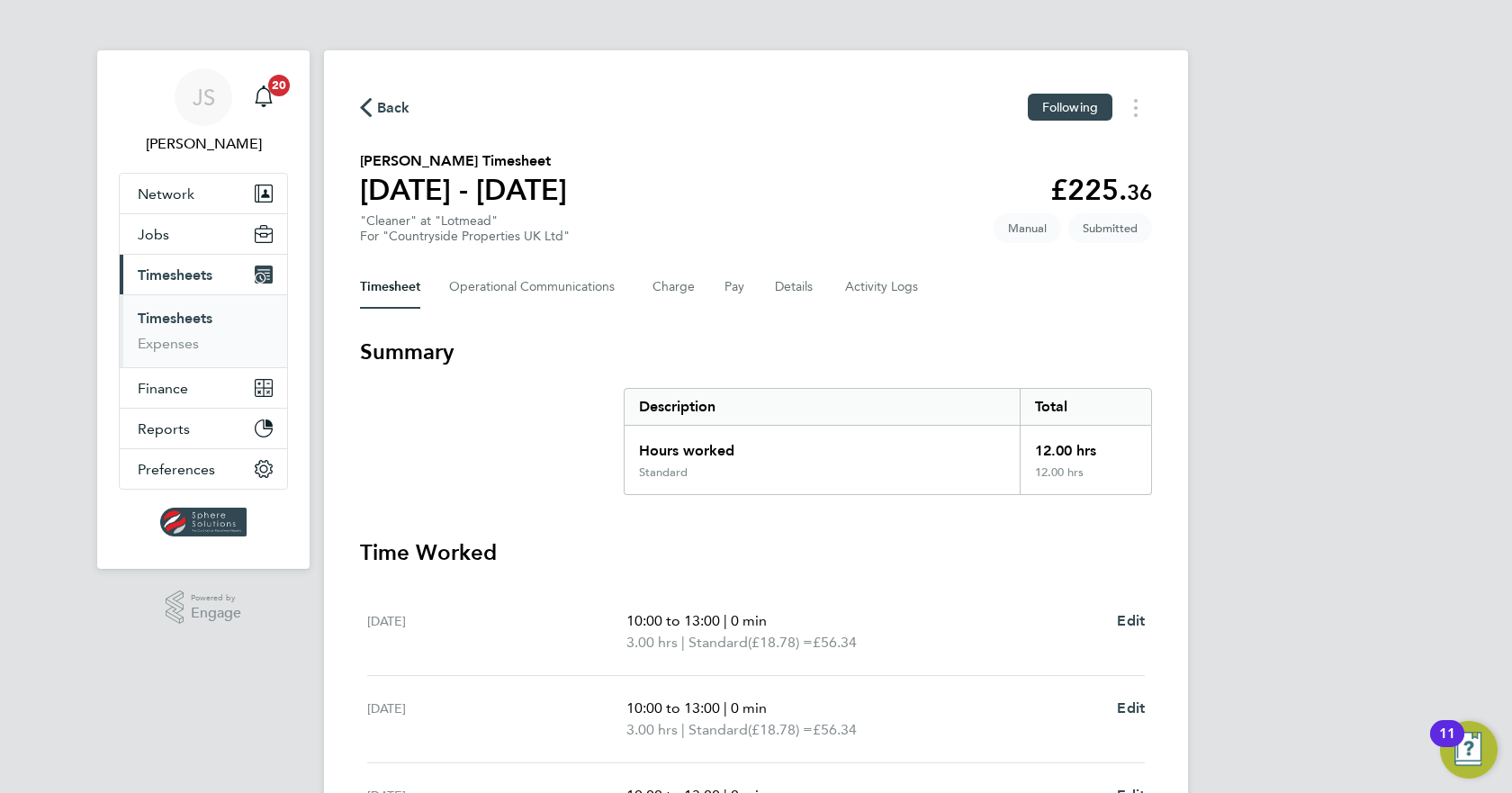
click at [212, 320] on link "Timesheets" at bounding box center [175, 318] width 75 height 17
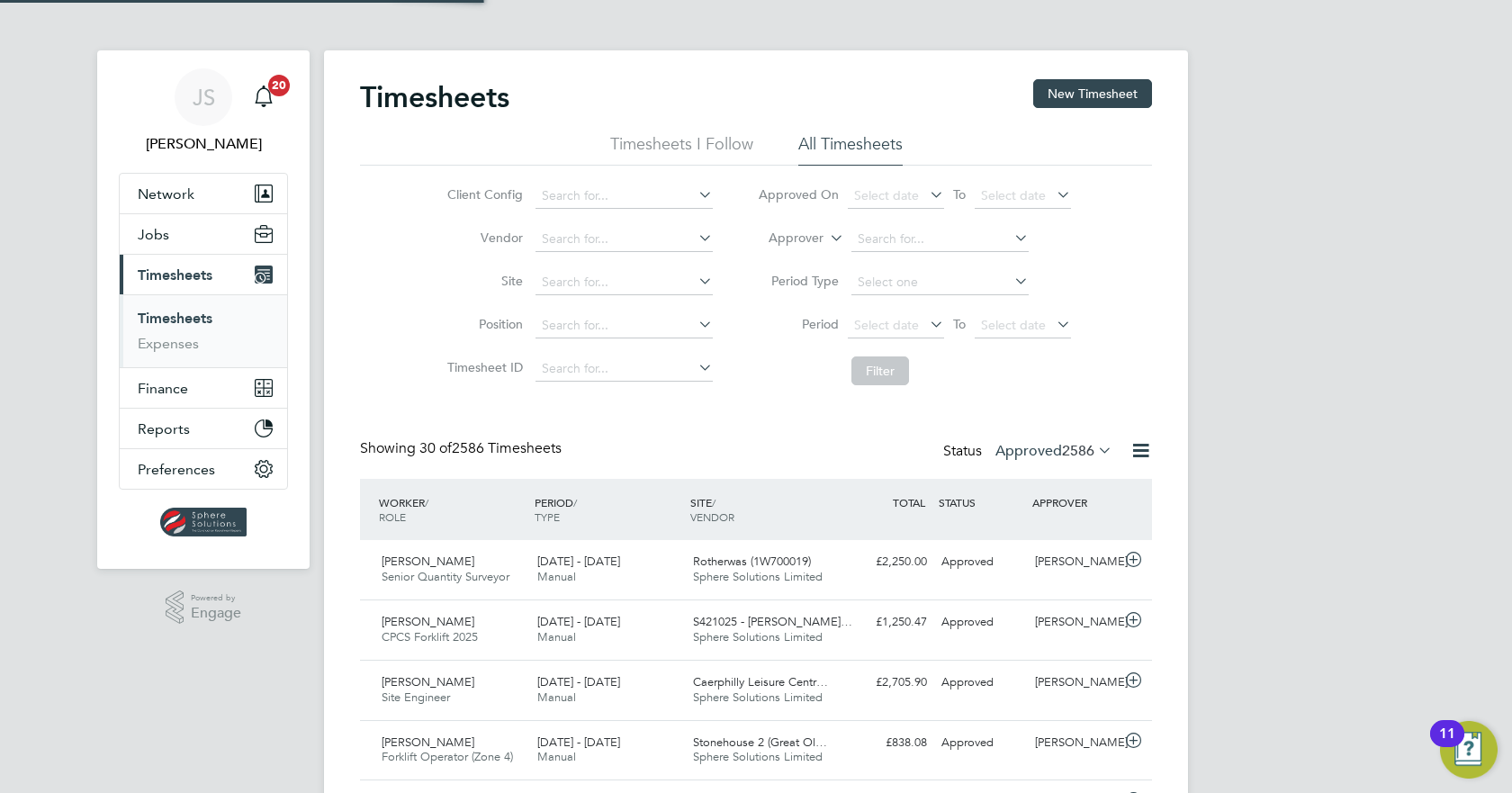
scroll to position [46, 157]
click at [1094, 94] on button "New Timesheet" at bounding box center [1092, 93] width 119 height 28
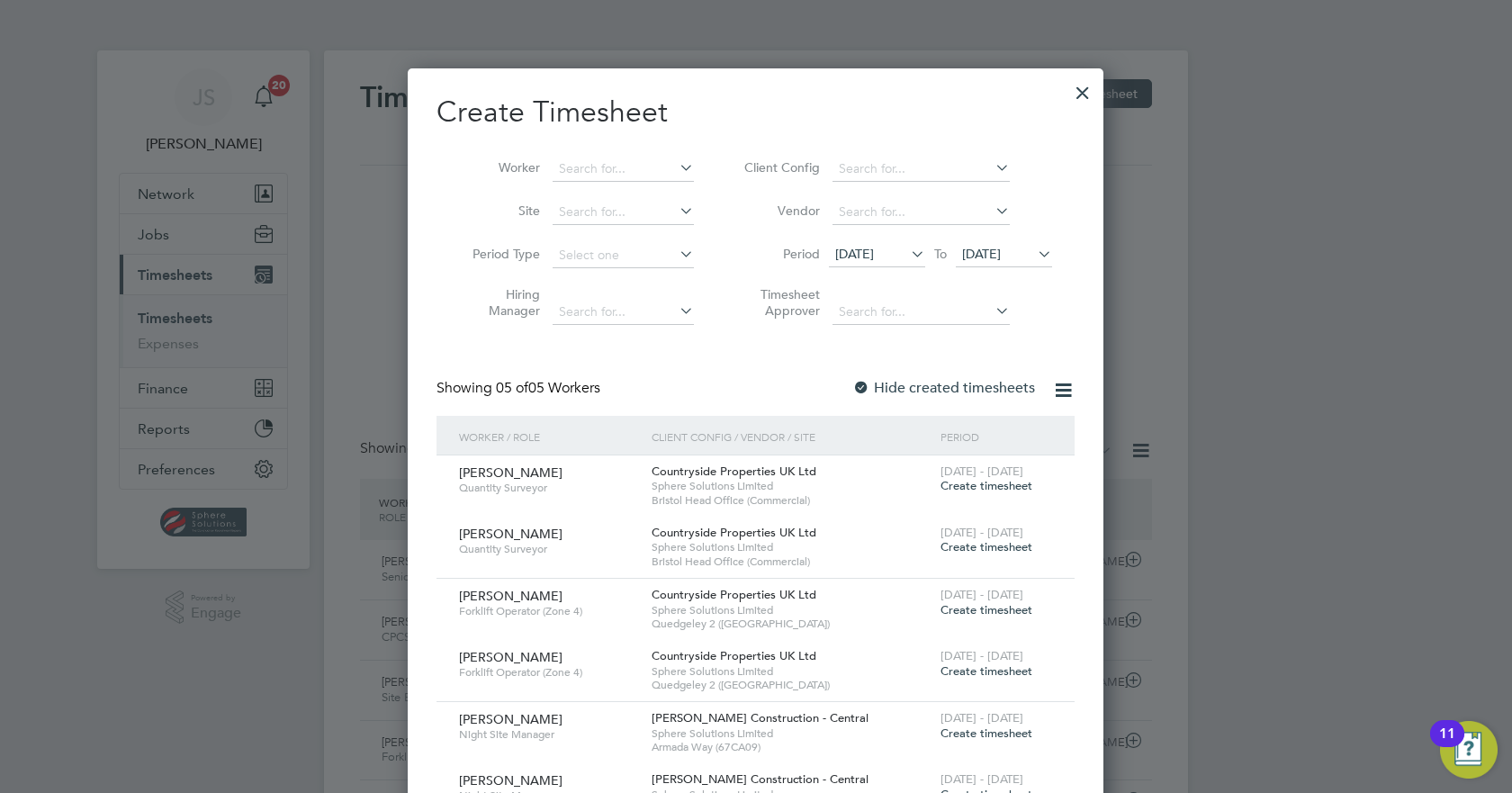
click at [1011, 224] on li "Vendor" at bounding box center [895, 212] width 358 height 43
click at [1001, 247] on span "[DATE]" at bounding box center [981, 254] width 39 height 16
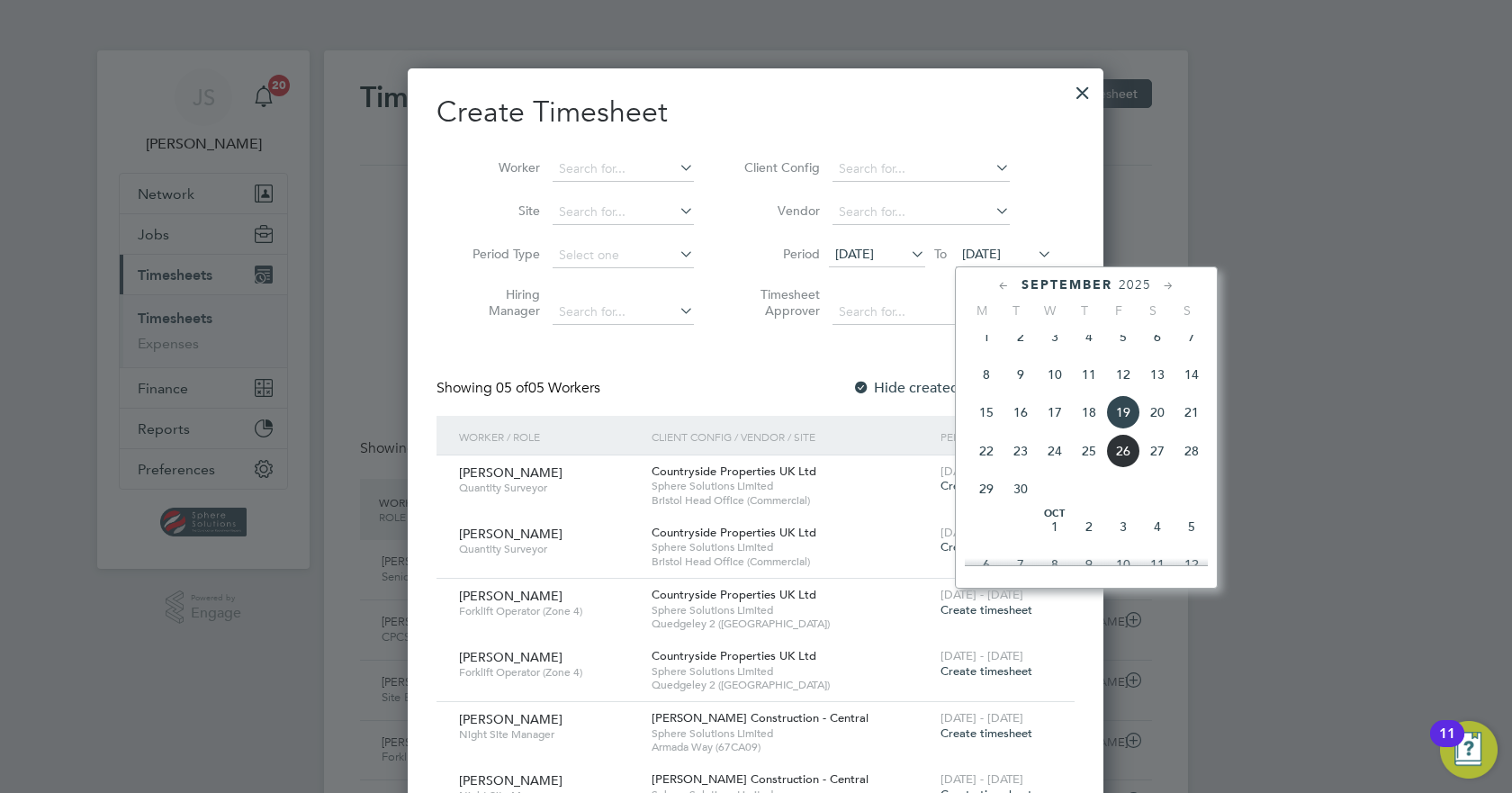
click at [1134, 463] on span "26" at bounding box center [1124, 451] width 34 height 34
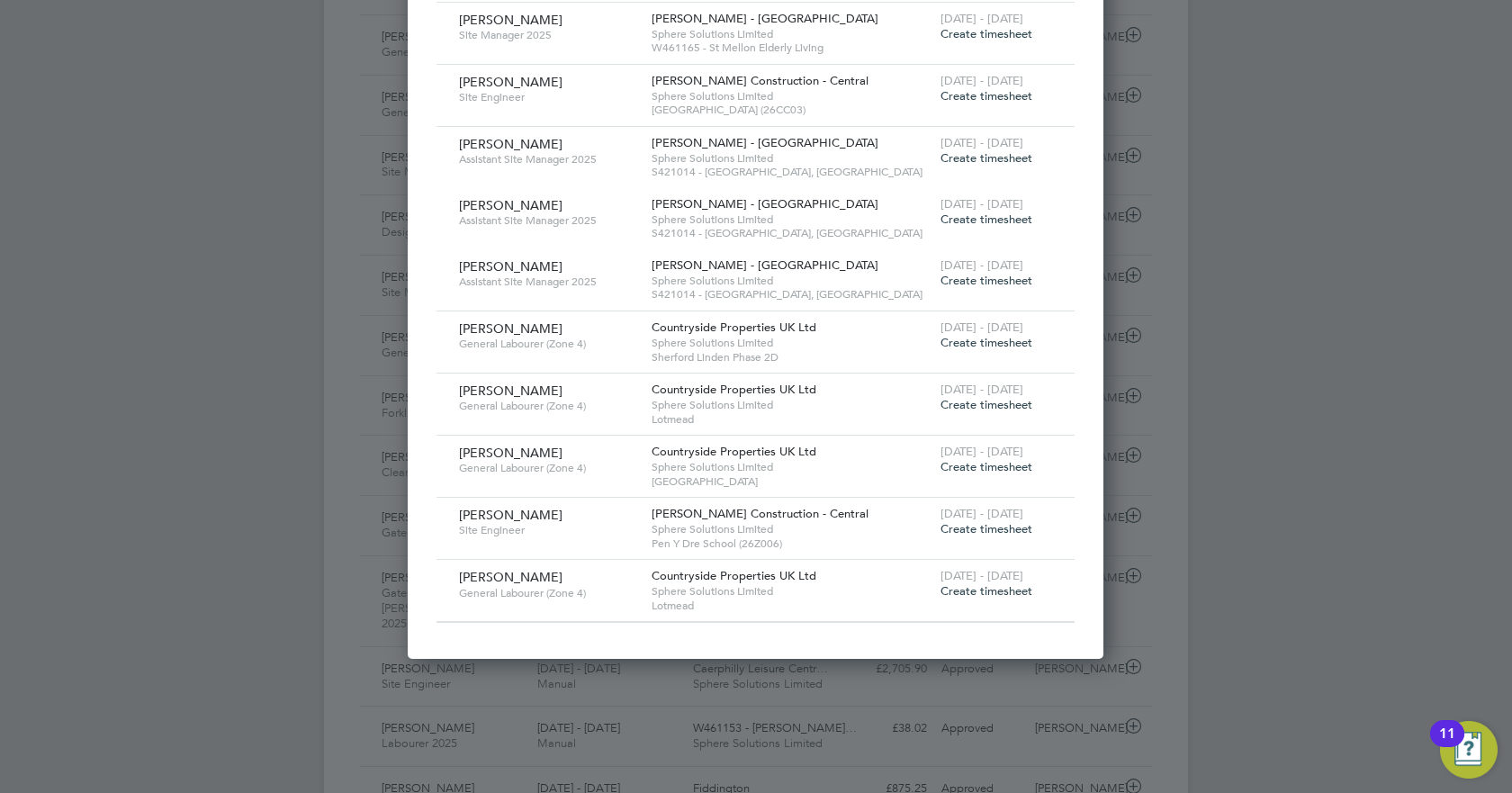
scroll to position [1350, 0]
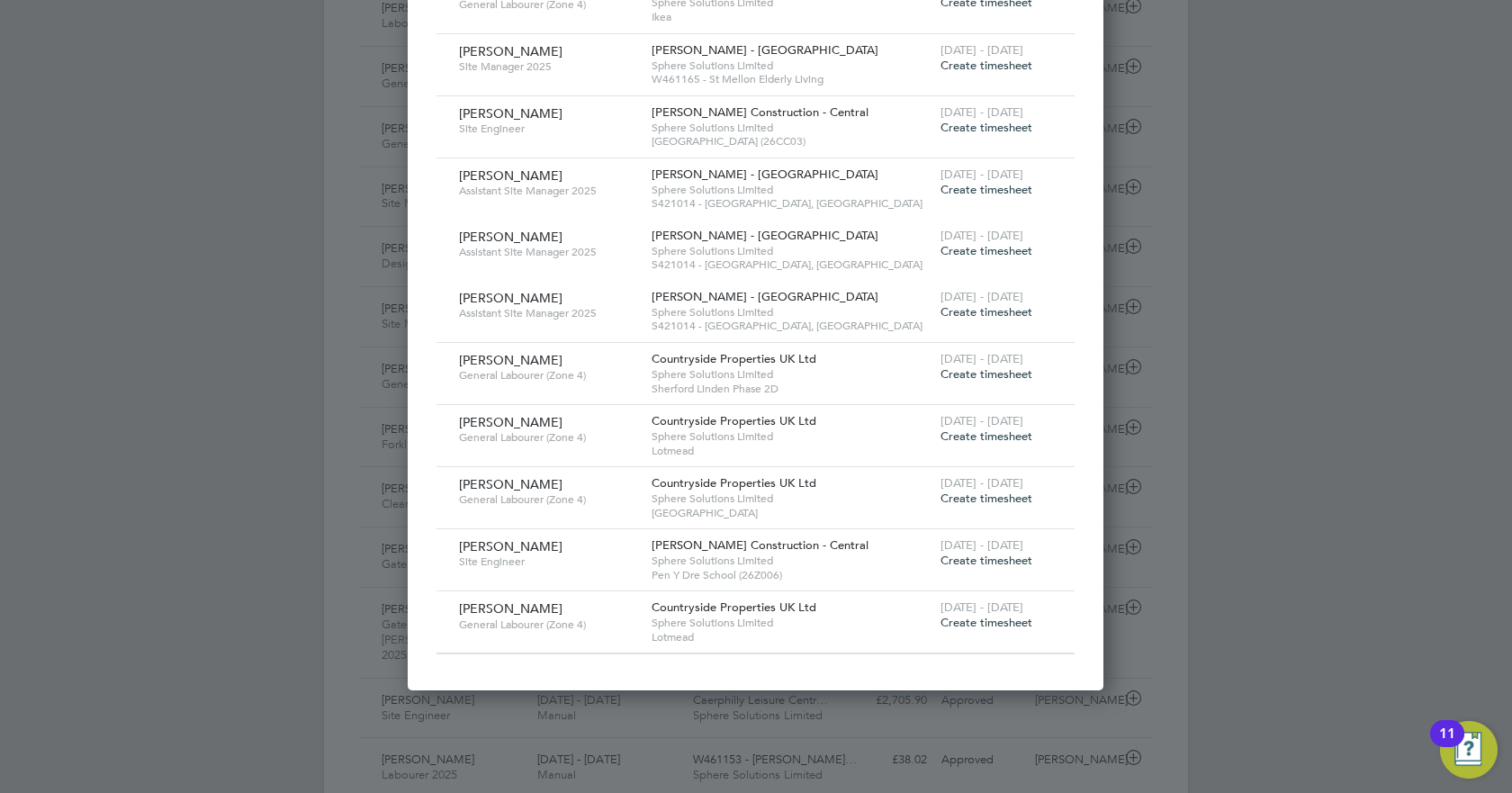
click at [989, 621] on span "Create timesheet" at bounding box center [986, 622] width 92 height 15
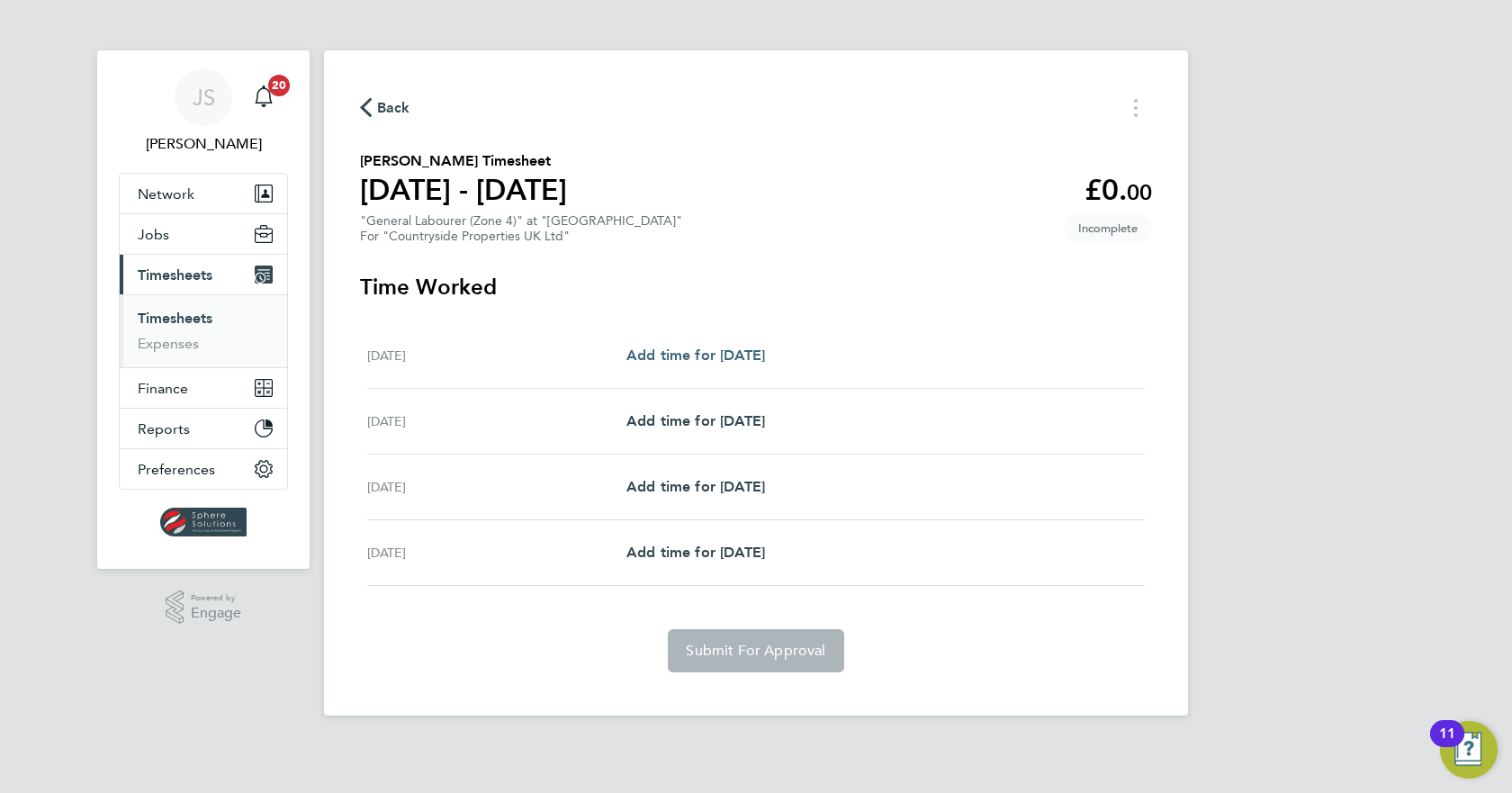
click at [765, 351] on span "Add time for [DATE]" at bounding box center [696, 355] width 139 height 17
select select "30"
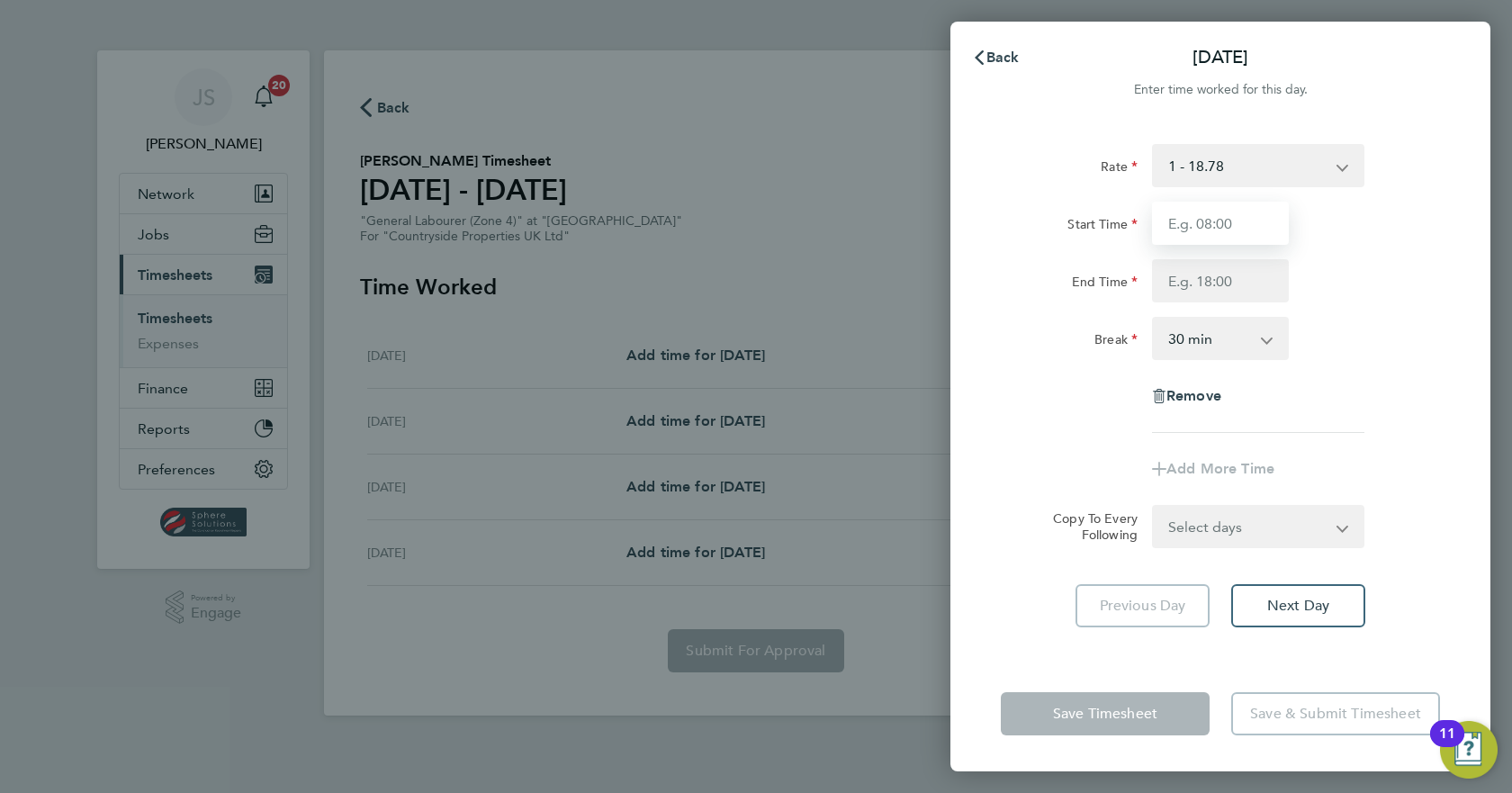
click at [1195, 216] on input "Start Time" at bounding box center [1220, 222] width 137 height 43
type input "07:30"
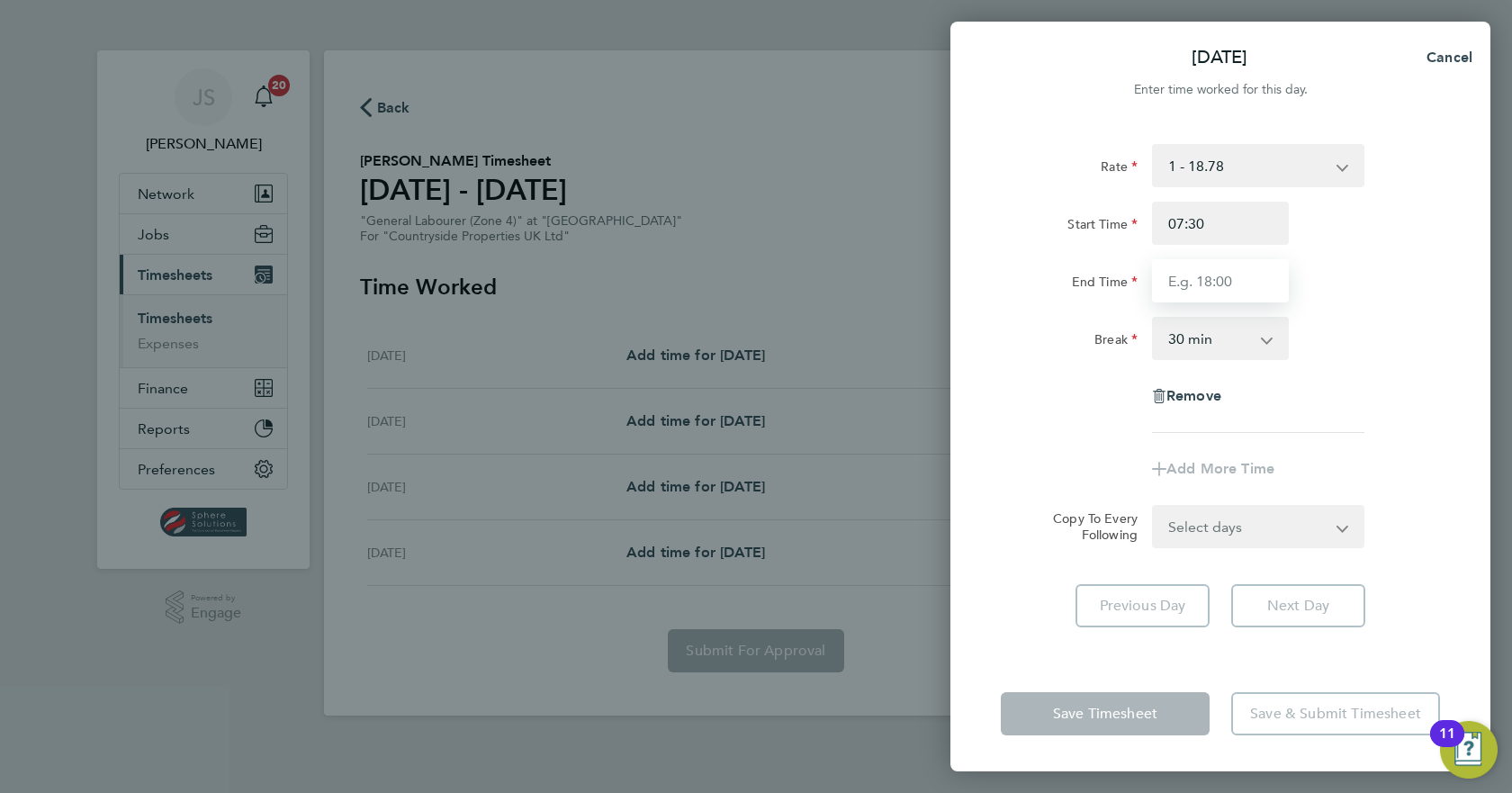
click at [1211, 280] on input "End Time" at bounding box center [1220, 280] width 137 height 43
type input "17:00"
click at [1325, 321] on div "Break 0 min 15 min 30 min 45 min 60 min 75 min 90 min" at bounding box center [1220, 338] width 454 height 43
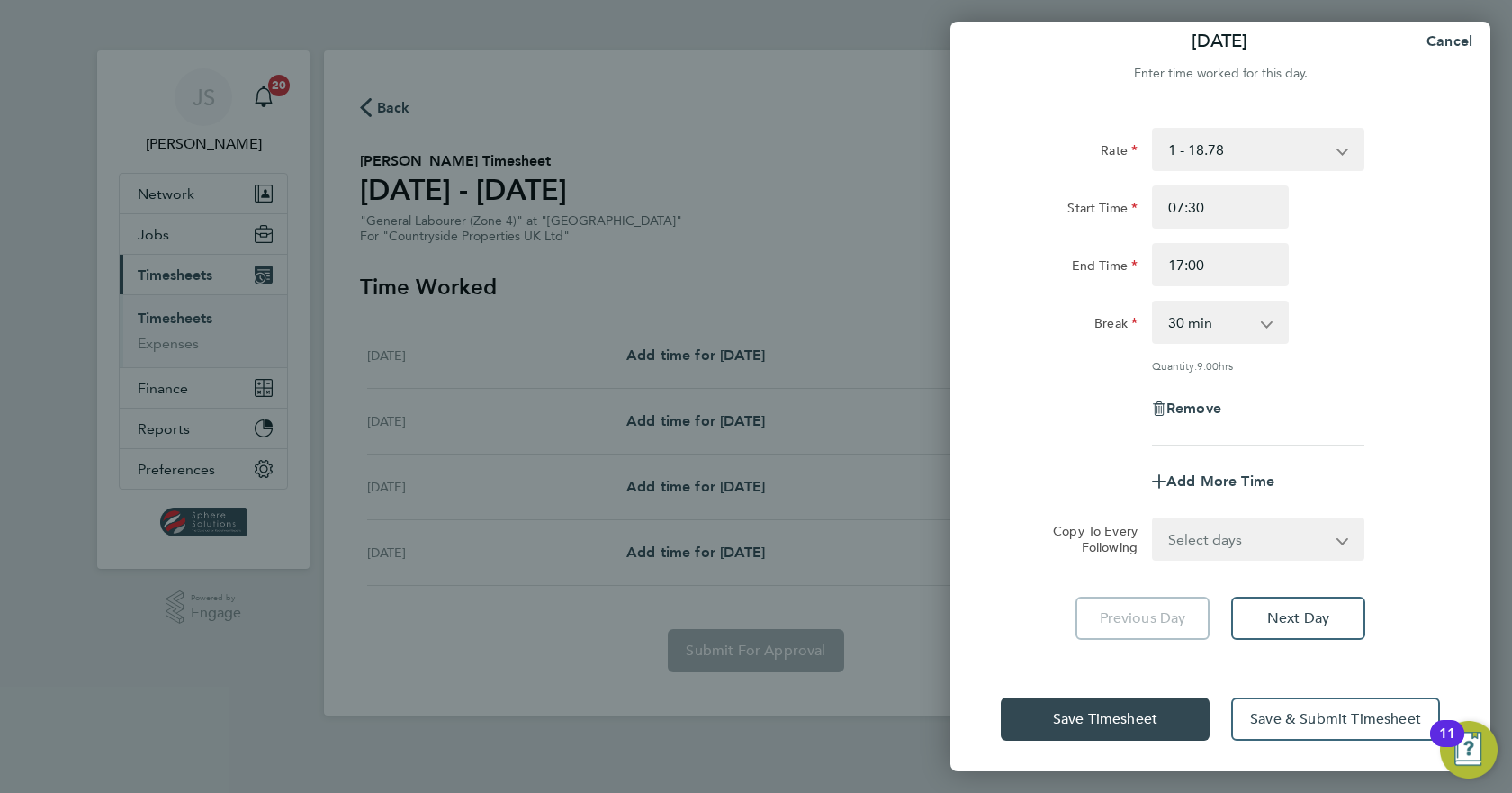
scroll to position [20, 0]
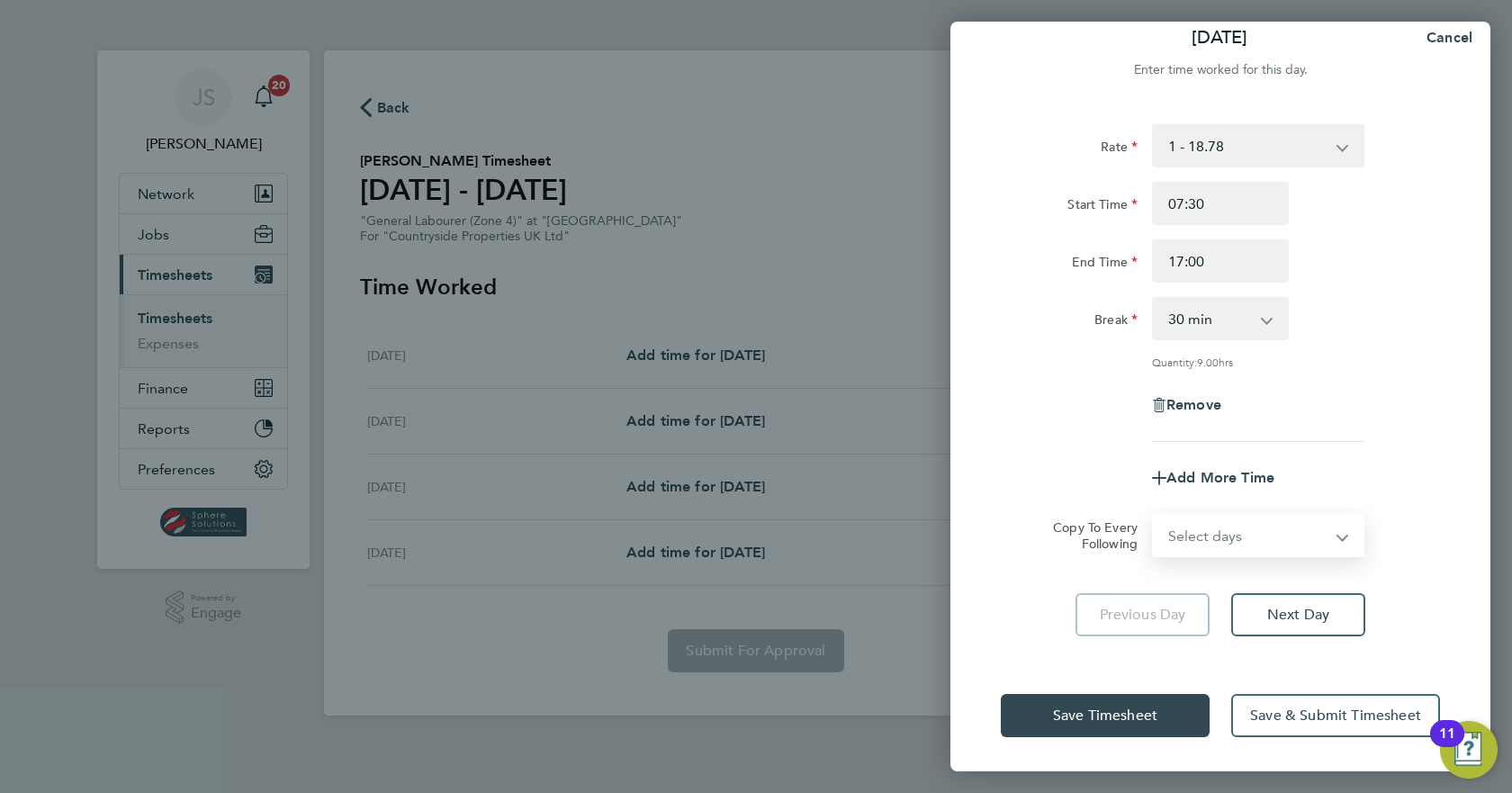
click at [1254, 528] on select "Select days Day [DATE] [DATE] [DATE]" at bounding box center [1248, 536] width 189 height 40
select select "DAY"
click at [1154, 516] on select "Select days Day [DATE] [DATE] [DATE]" at bounding box center [1248, 536] width 189 height 40
select select "[DATE]"
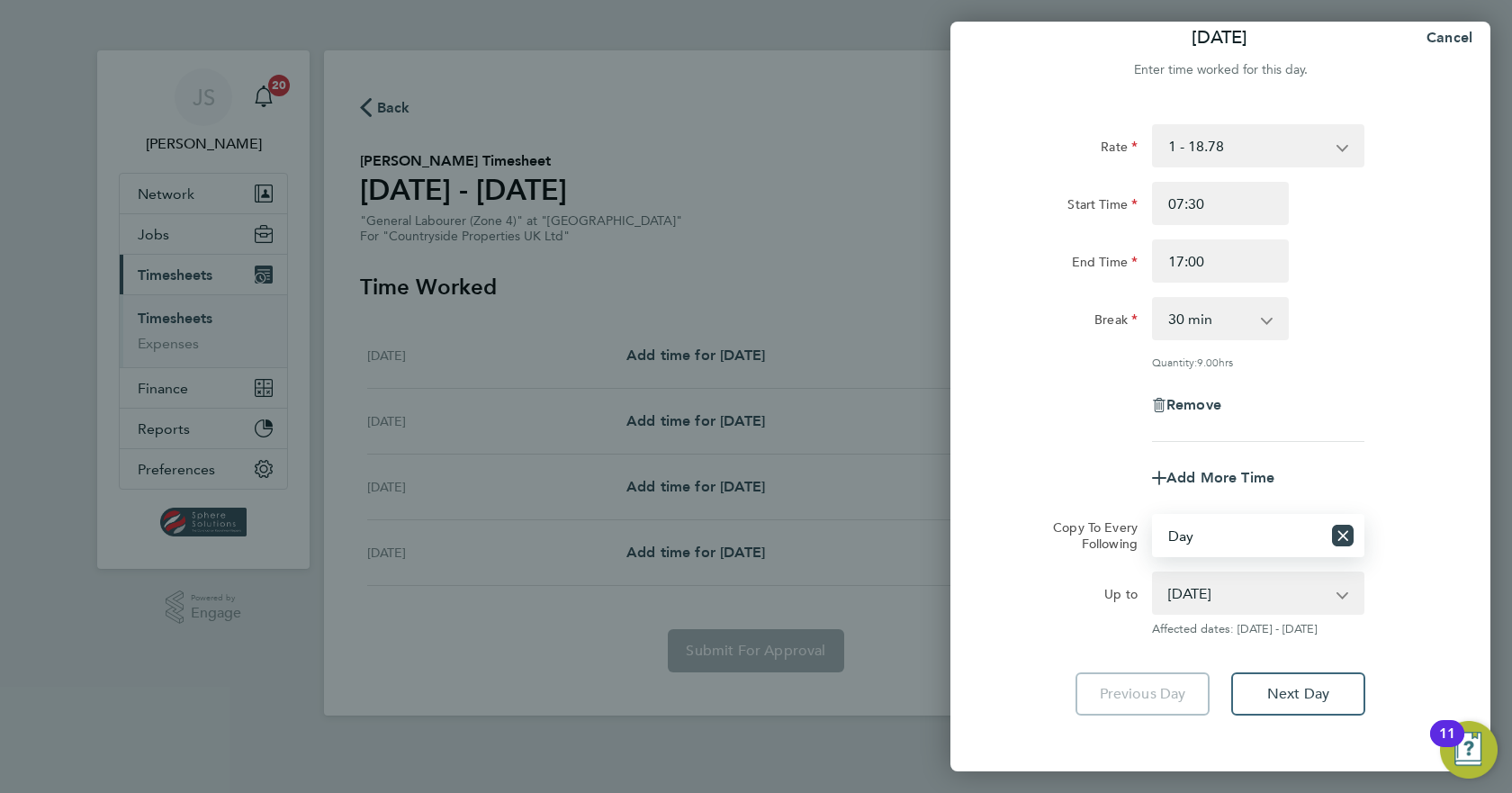
click at [1456, 358] on div "Rate 1 - 18.78 Start Time 07:30 End Time 17:00 Break 0 min 15 min 30 min 45 min…" at bounding box center [1220, 420] width 540 height 634
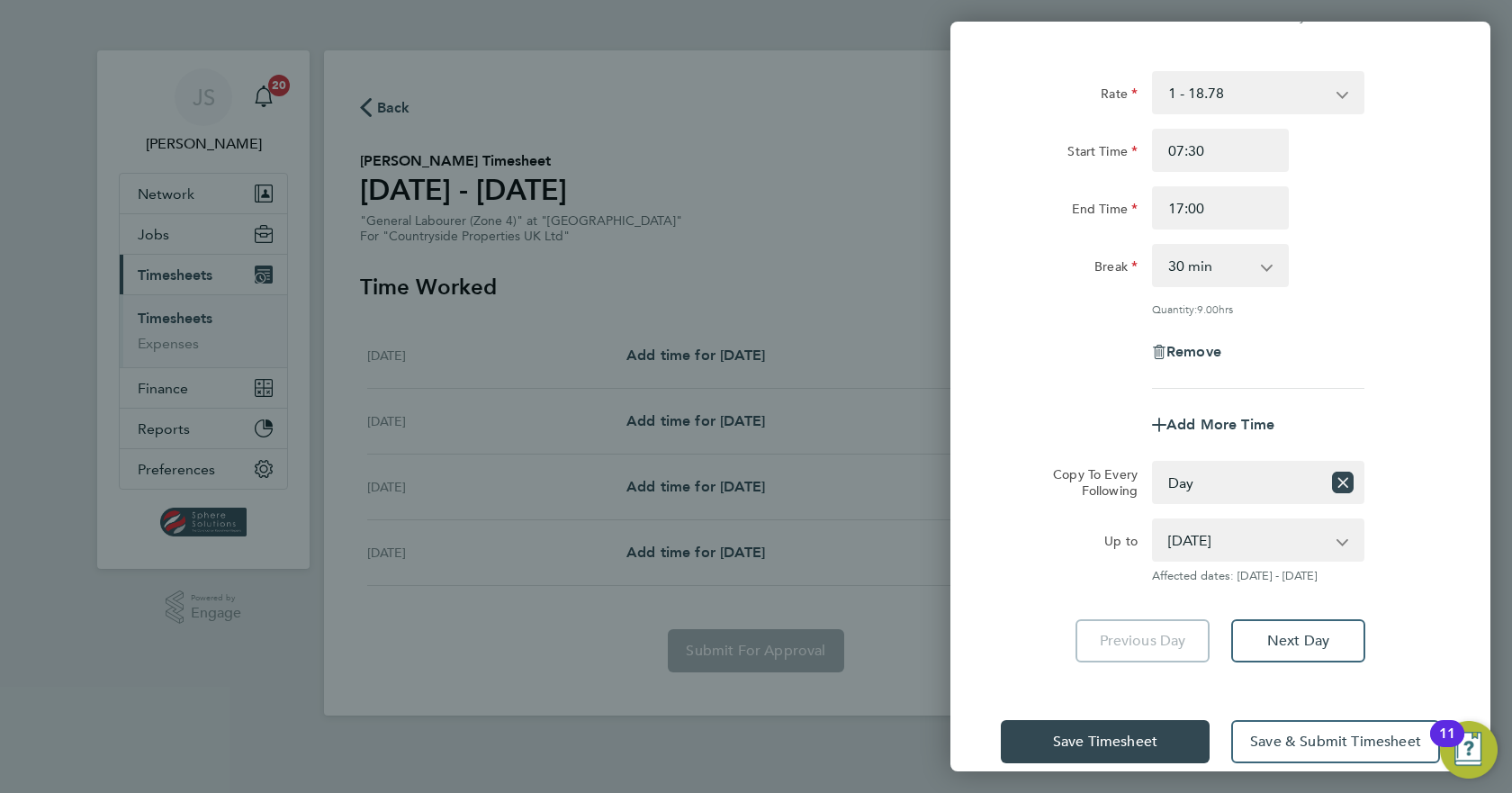
scroll to position [99, 0]
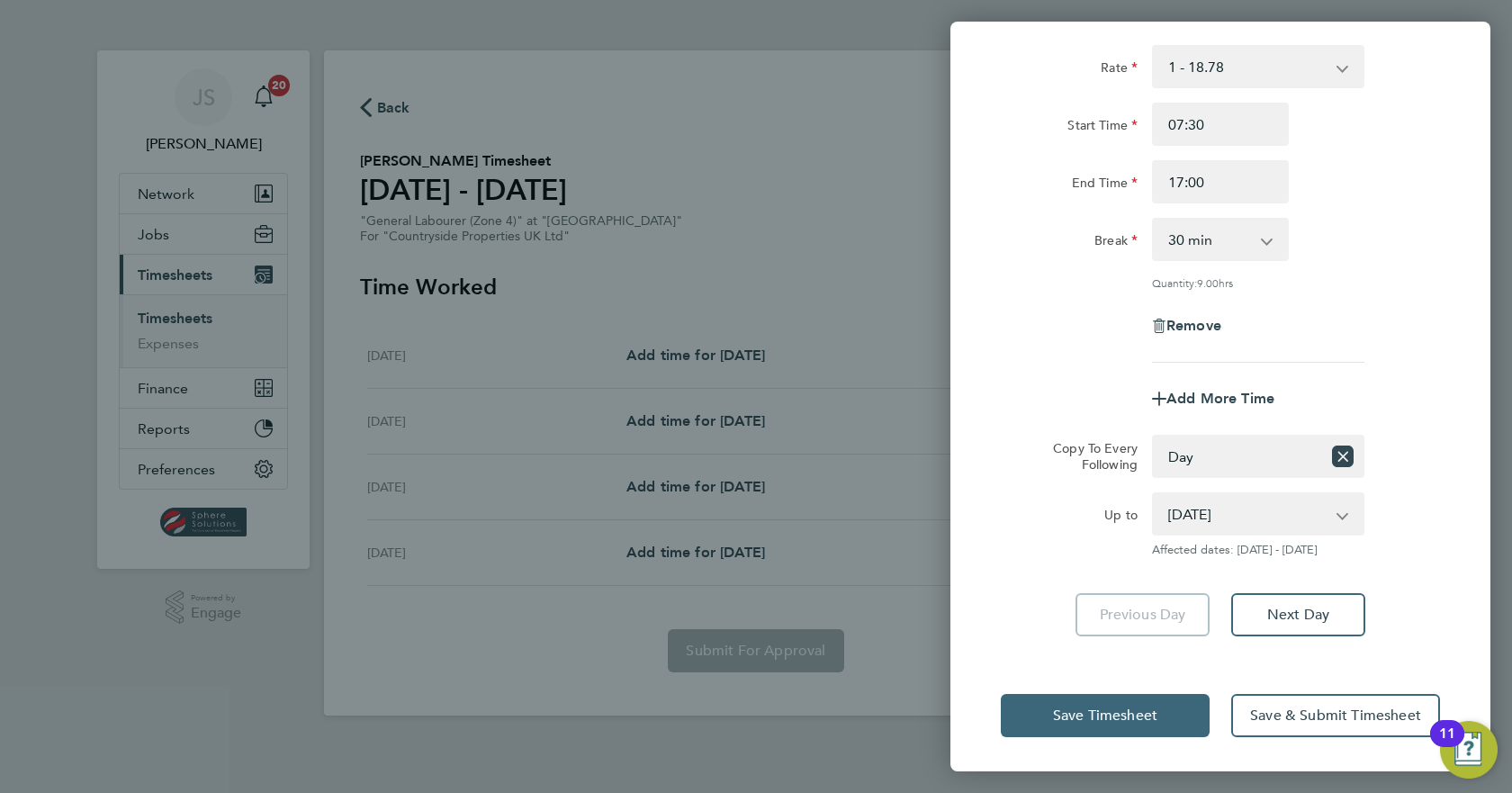
click at [1140, 696] on button "Save Timesheet" at bounding box center [1106, 715] width 209 height 43
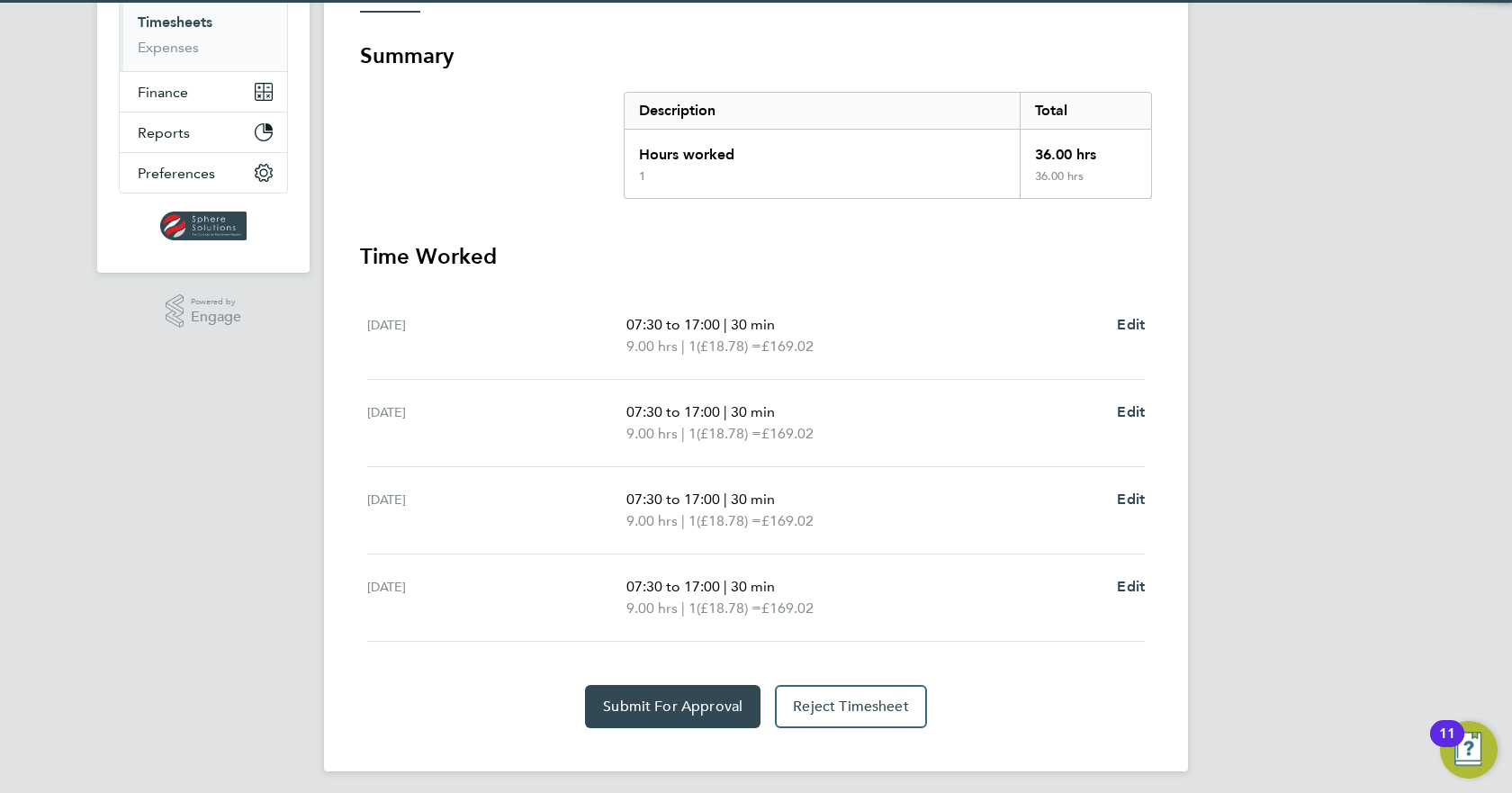
scroll to position [303, 0]
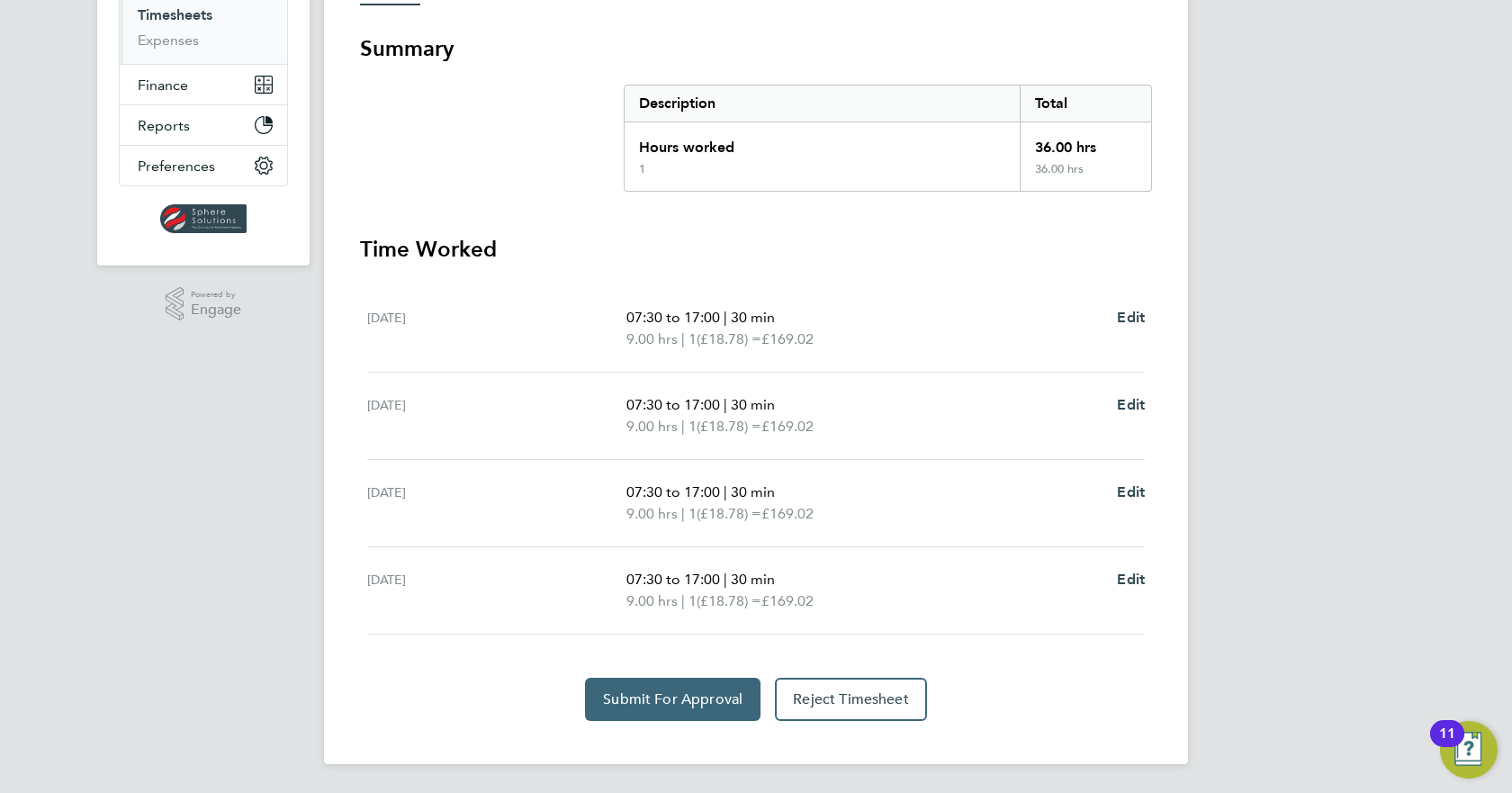
click at [646, 703] on span "Submit For Approval" at bounding box center [672, 699] width 140 height 18
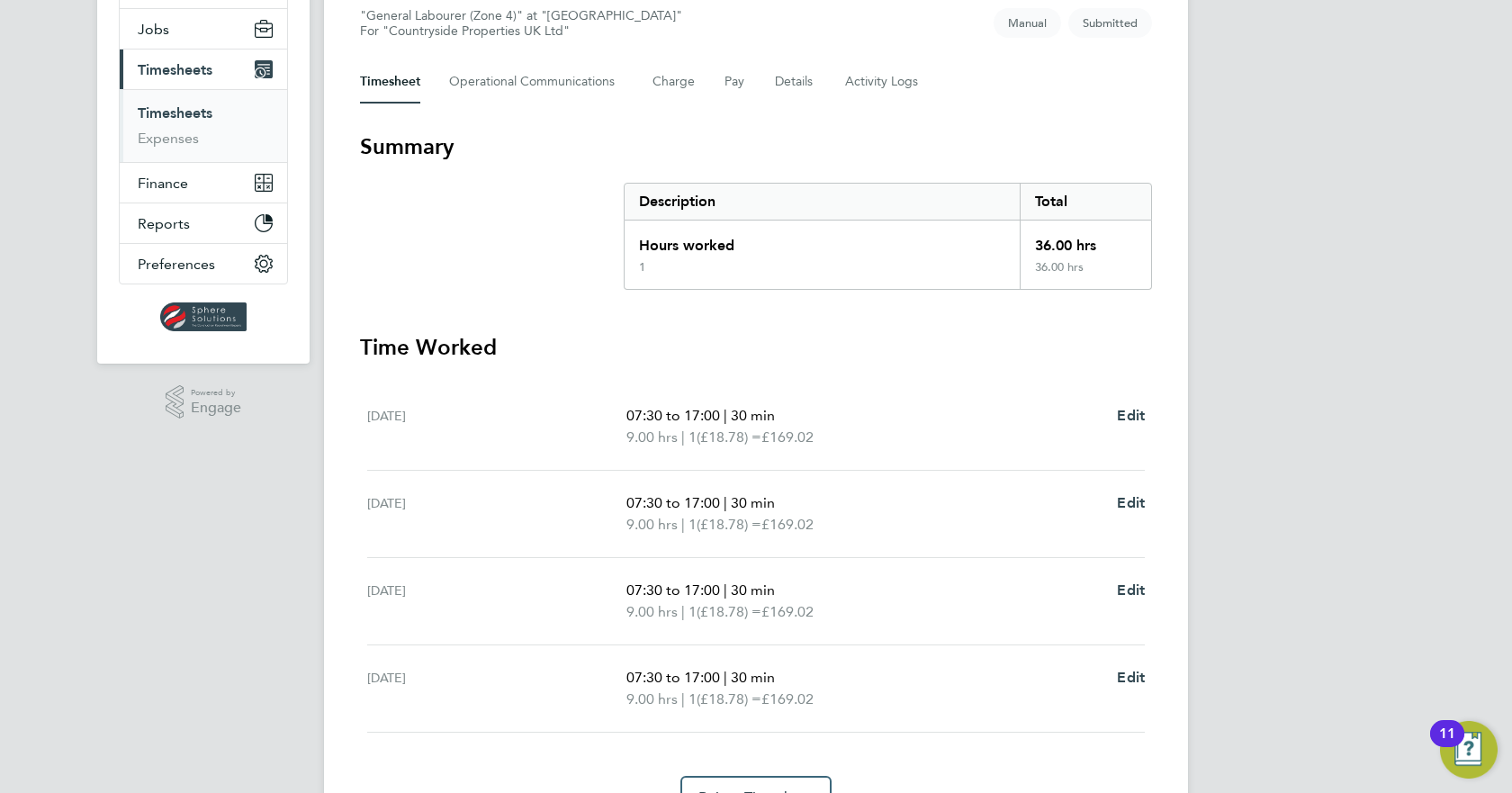
scroll to position [0, 0]
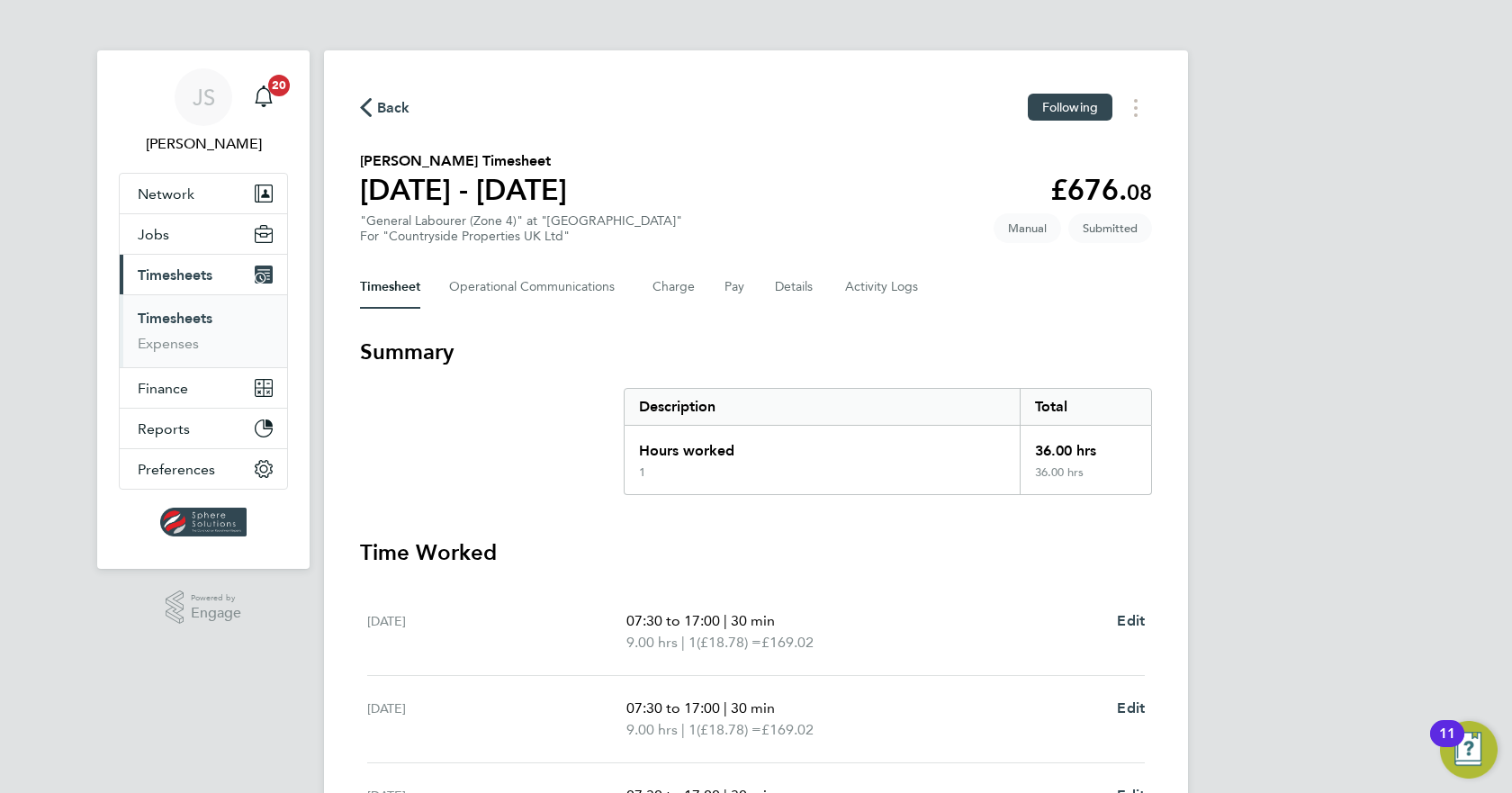
click at [205, 321] on link "Timesheets" at bounding box center [175, 318] width 75 height 17
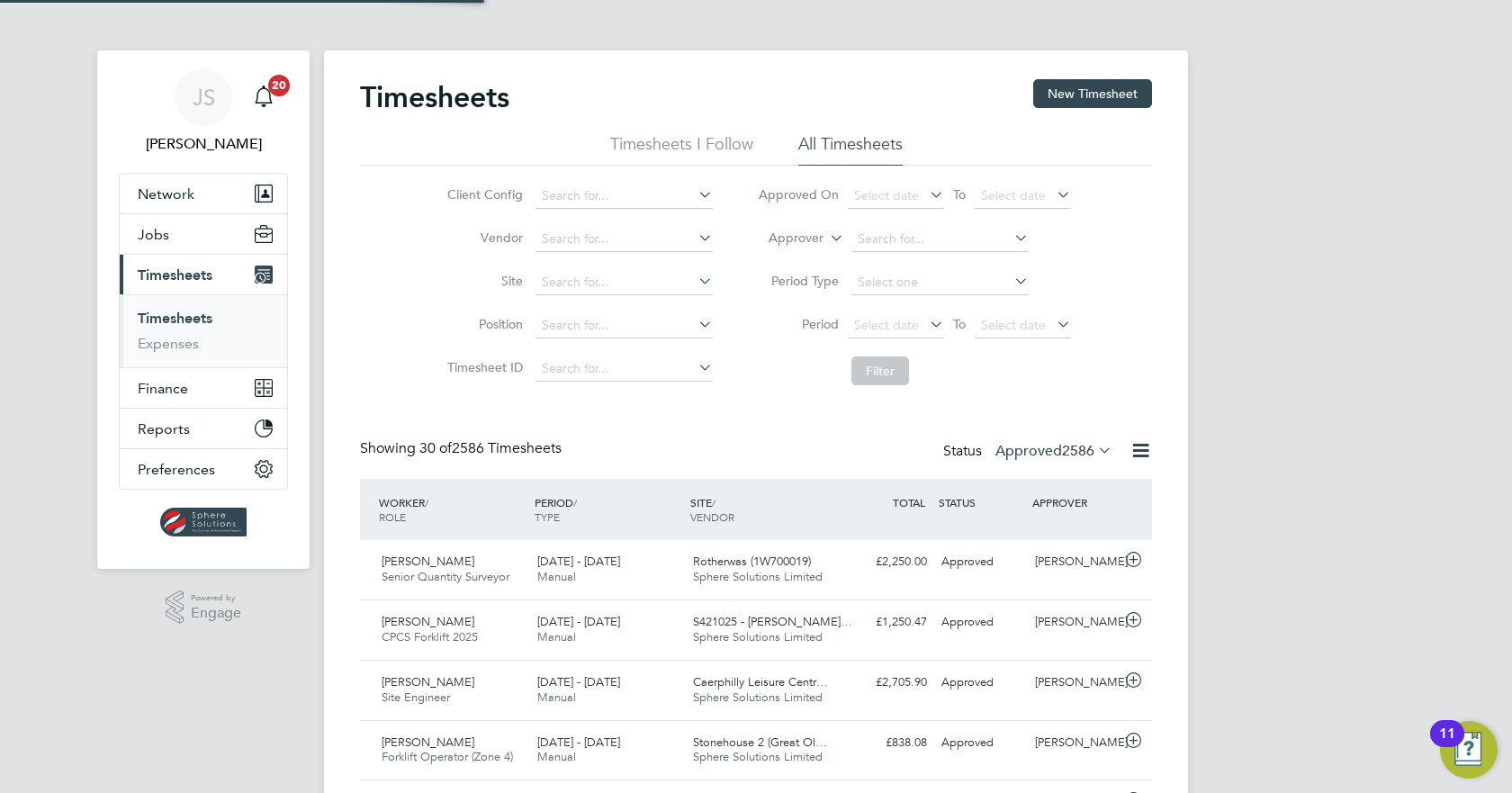
scroll to position [46, 157]
click at [1047, 463] on div "Status Approved 2586" at bounding box center [1030, 451] width 173 height 26
click at [1051, 451] on label "Approved 2586" at bounding box center [1053, 450] width 117 height 18
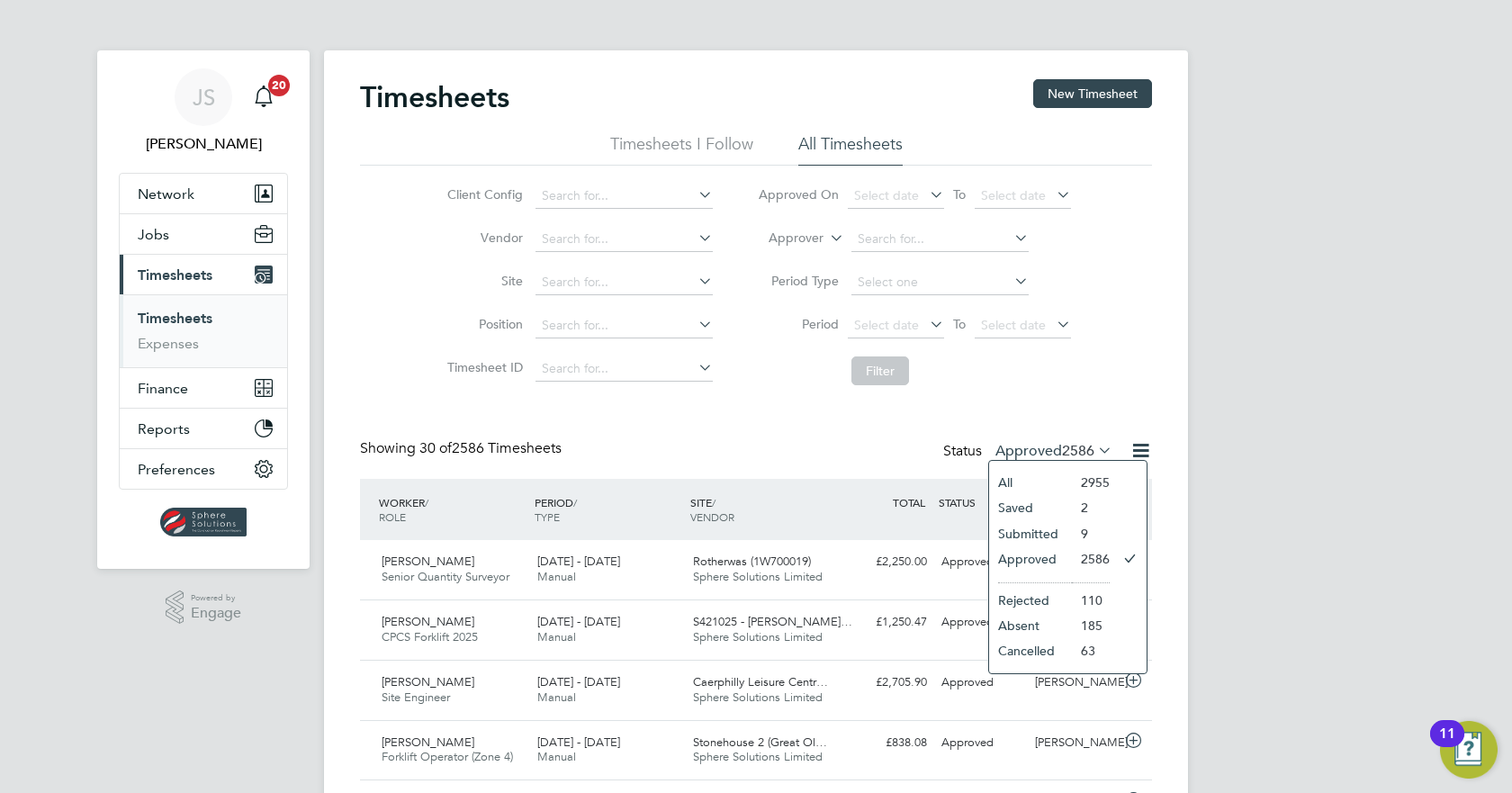
click at [1057, 540] on li "Submitted" at bounding box center [1030, 534] width 83 height 26
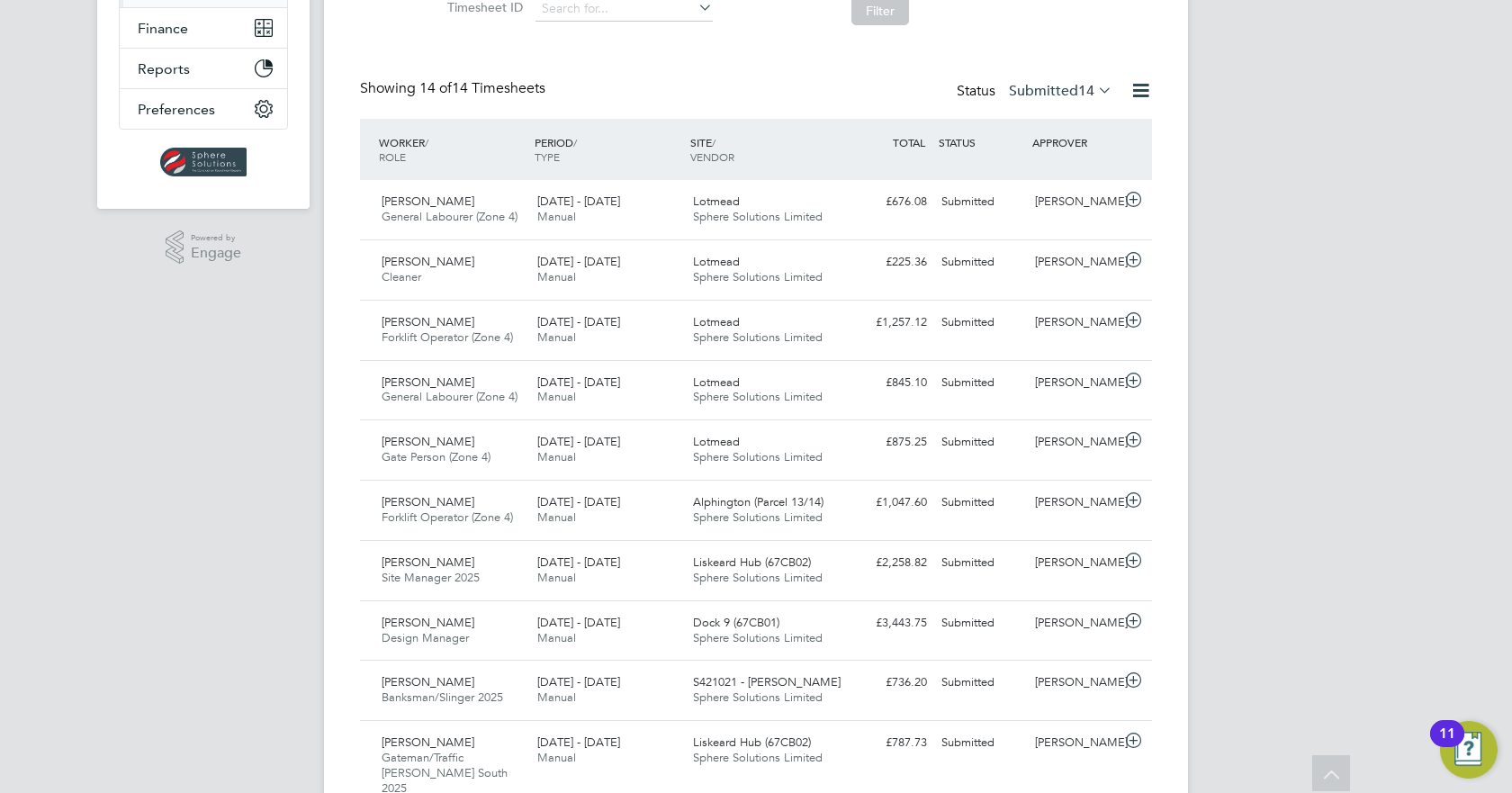
scroll to position [0, 0]
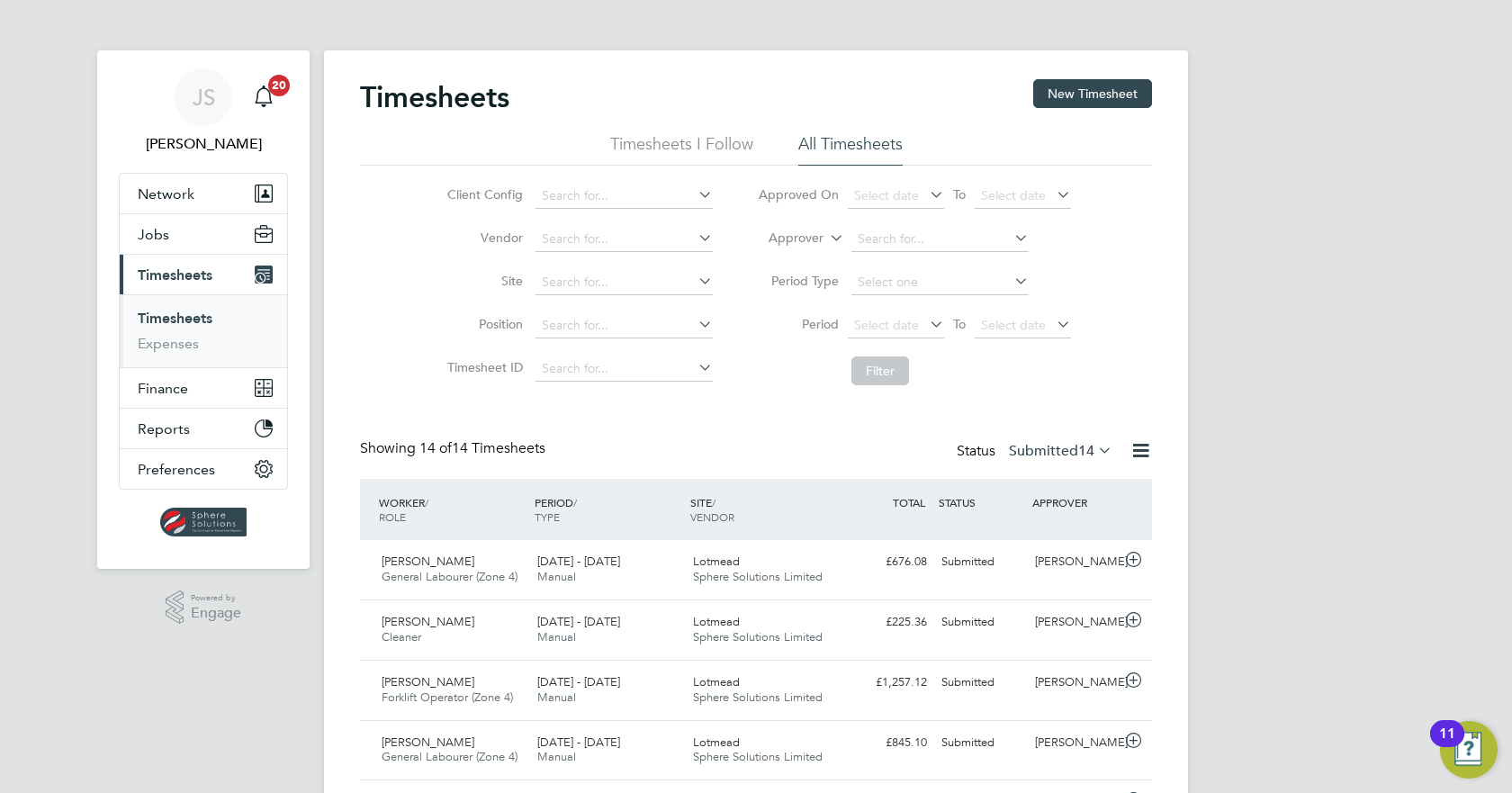
click at [458, 378] on li "Timesheet ID" at bounding box center [577, 368] width 316 height 43
